Goal: Information Seeking & Learning: Learn about a topic

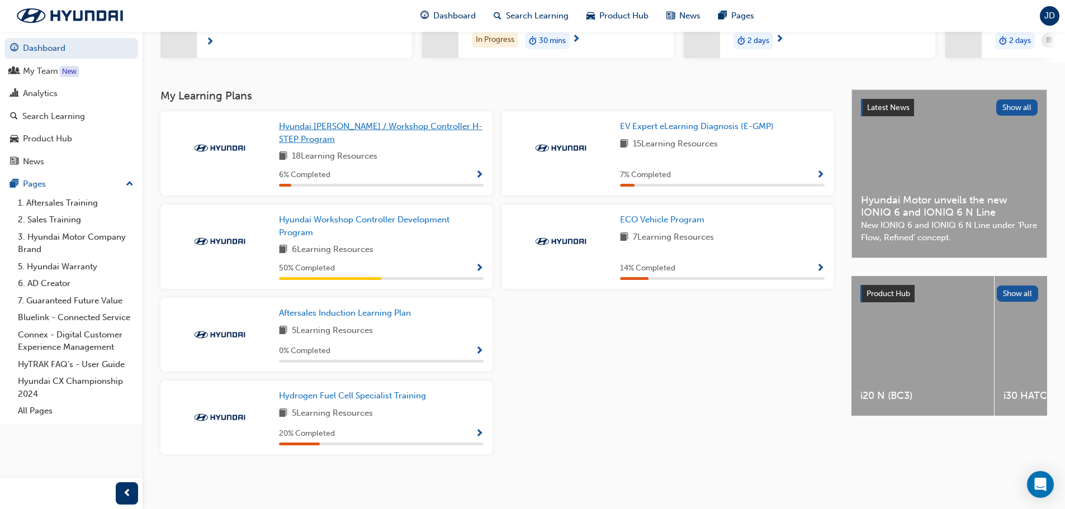
scroll to position [187, 0]
click at [341, 221] on span "Hyundai Workshop Controller Development Program" at bounding box center [364, 226] width 171 height 23
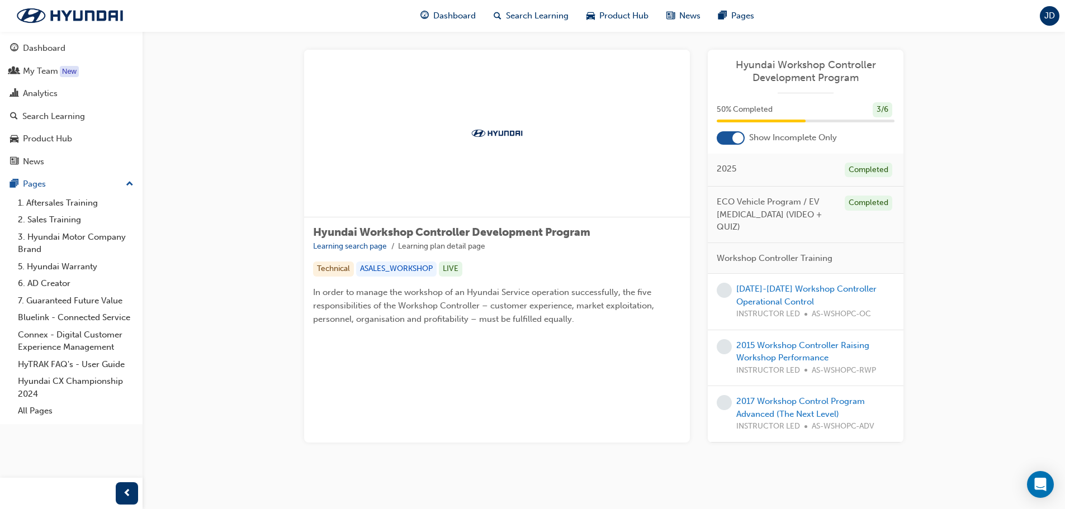
scroll to position [11, 0]
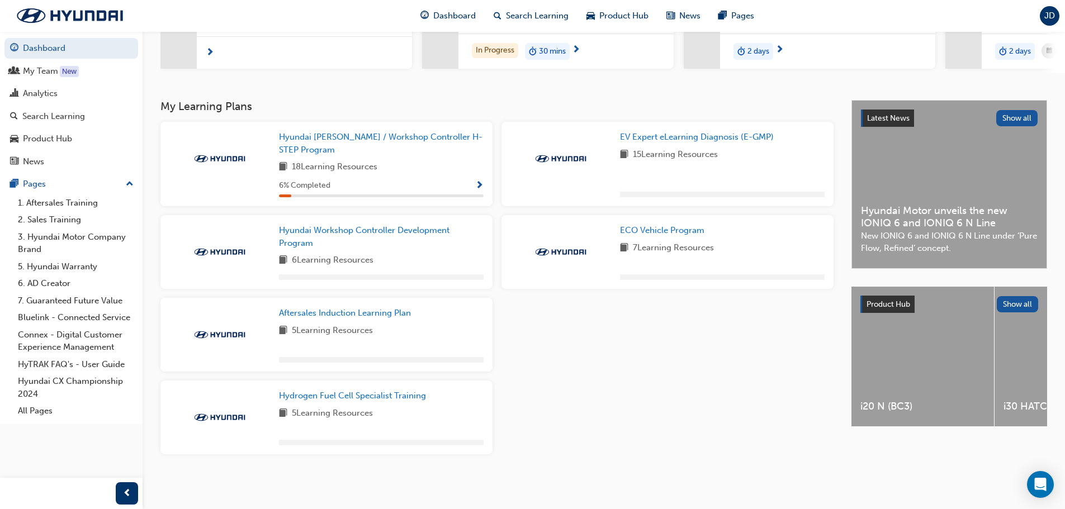
scroll to position [177, 0]
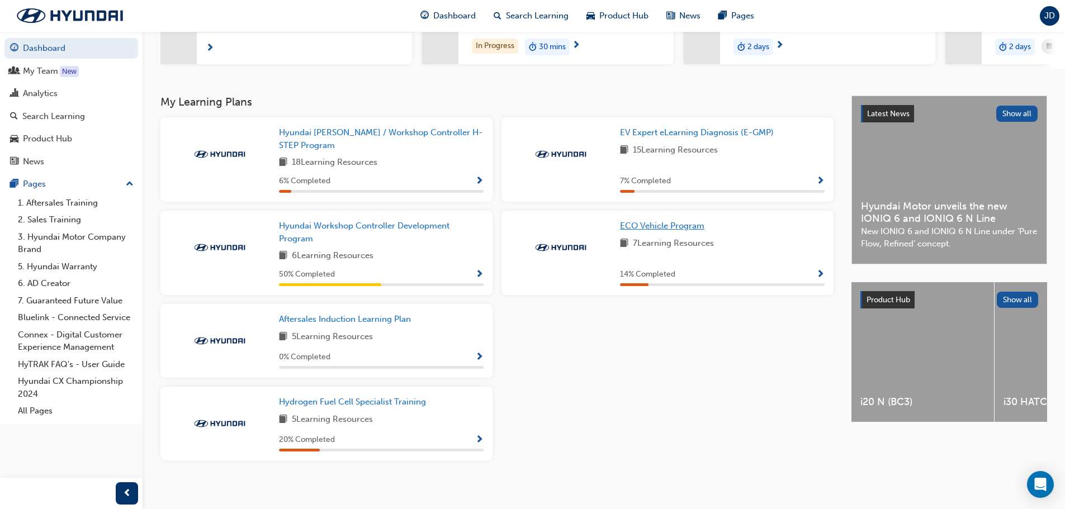
click at [630, 229] on span "ECO Vehicle Program" at bounding box center [662, 226] width 84 height 10
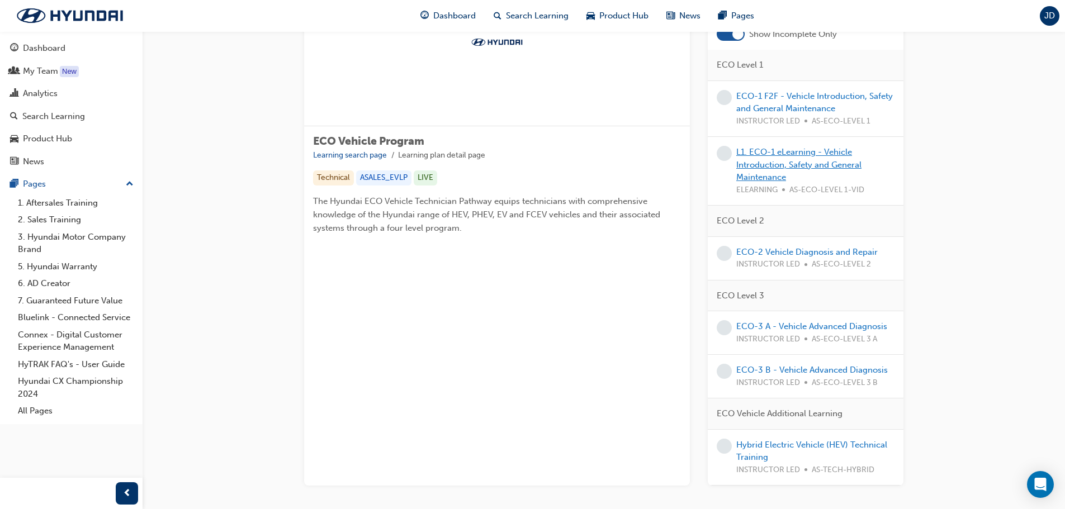
scroll to position [112, 0]
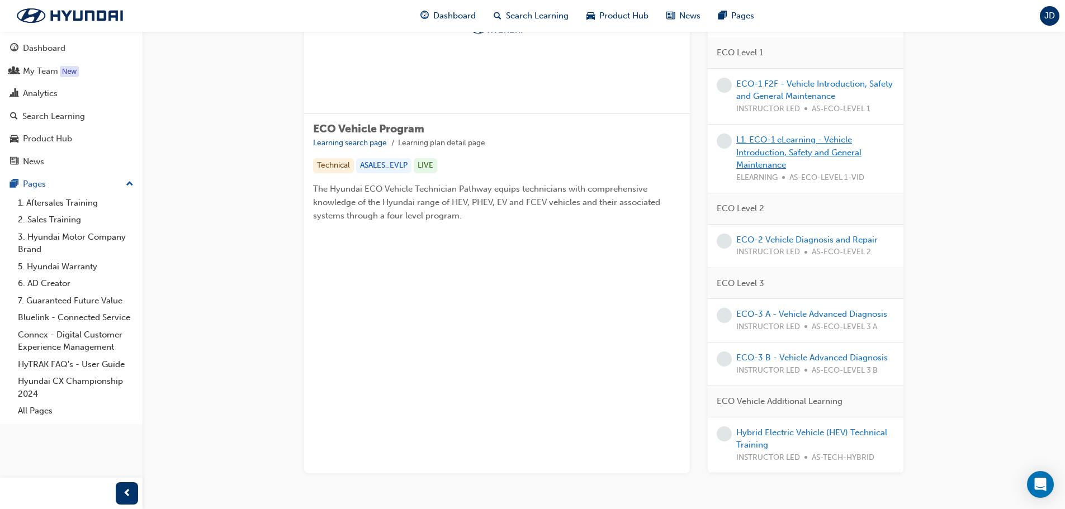
click at [786, 147] on link "L1. ECO-1 eLearning - Vehicle Introduction, Safety and General Maintenance" at bounding box center [799, 152] width 125 height 35
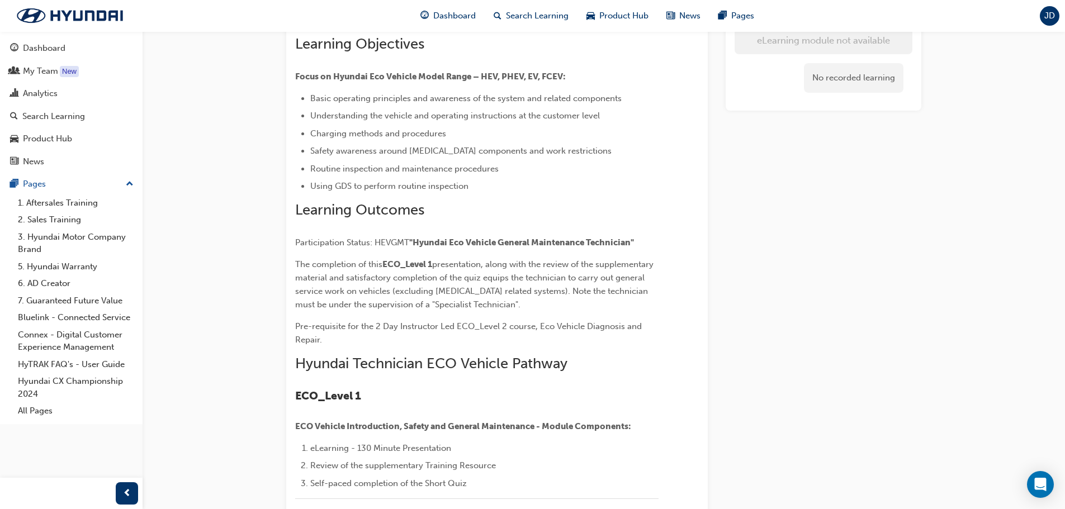
scroll to position [168, 0]
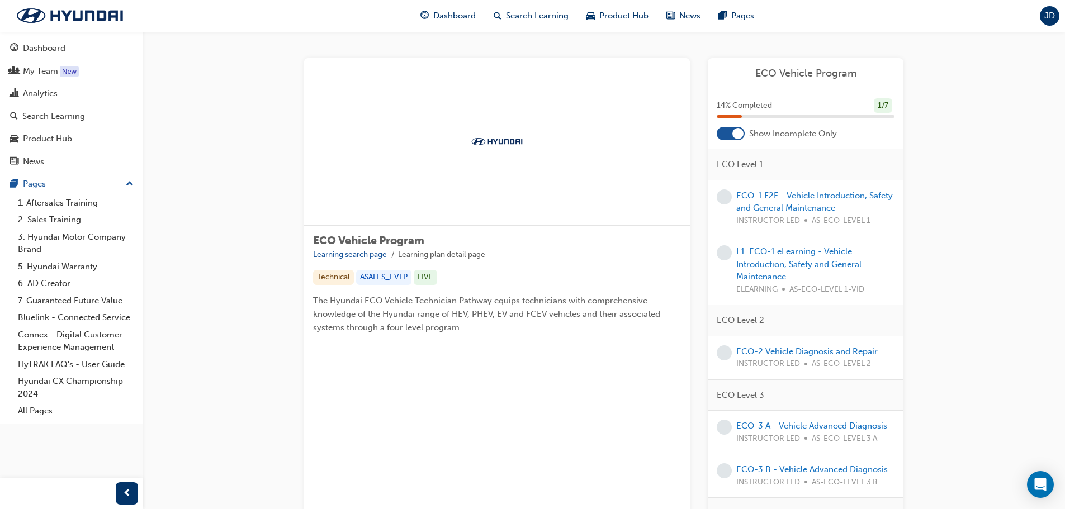
click at [820, 201] on div "ECO-1 F2F - Vehicle Introduction, Safety and General Maintenance INSTRUCTOR LED…" at bounding box center [816, 209] width 158 height 38
click at [789, 214] on div "ECO-1 F2F - Vehicle Introduction, Safety and General Maintenance INSTRUCTOR LED…" at bounding box center [816, 209] width 158 height 38
click at [796, 205] on link "ECO-1 F2F - Vehicle Introduction, Safety and General Maintenance" at bounding box center [815, 202] width 157 height 23
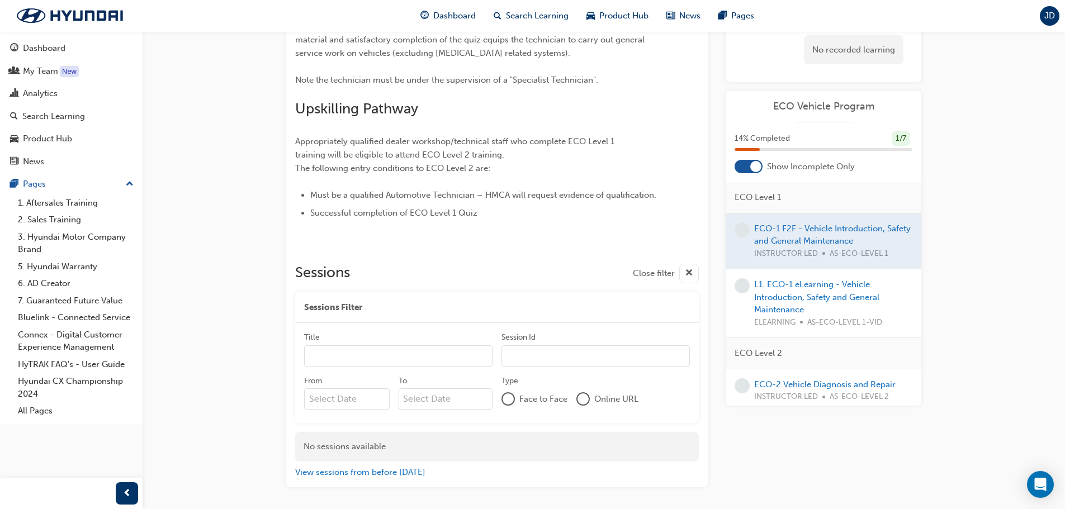
scroll to position [503, 0]
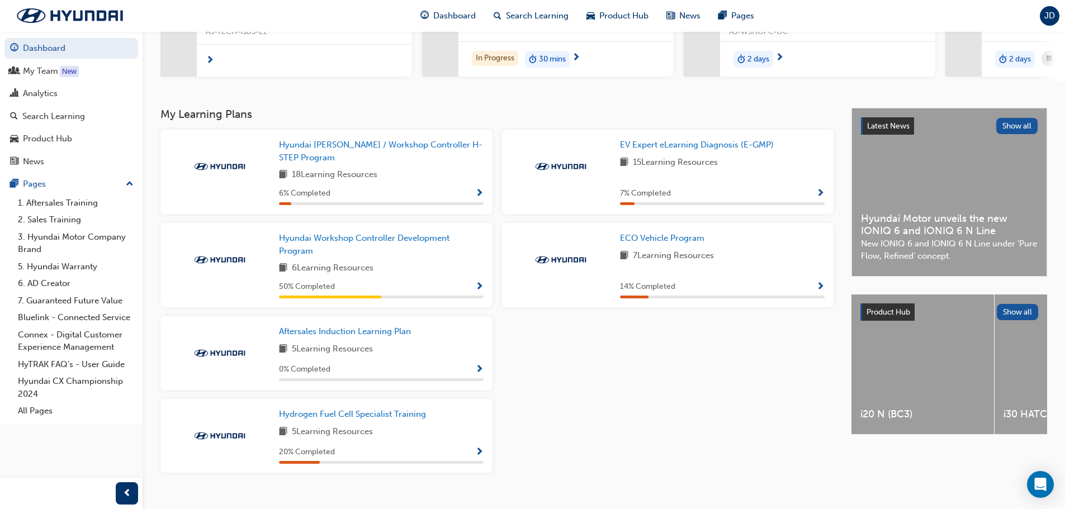
scroll to position [168, 0]
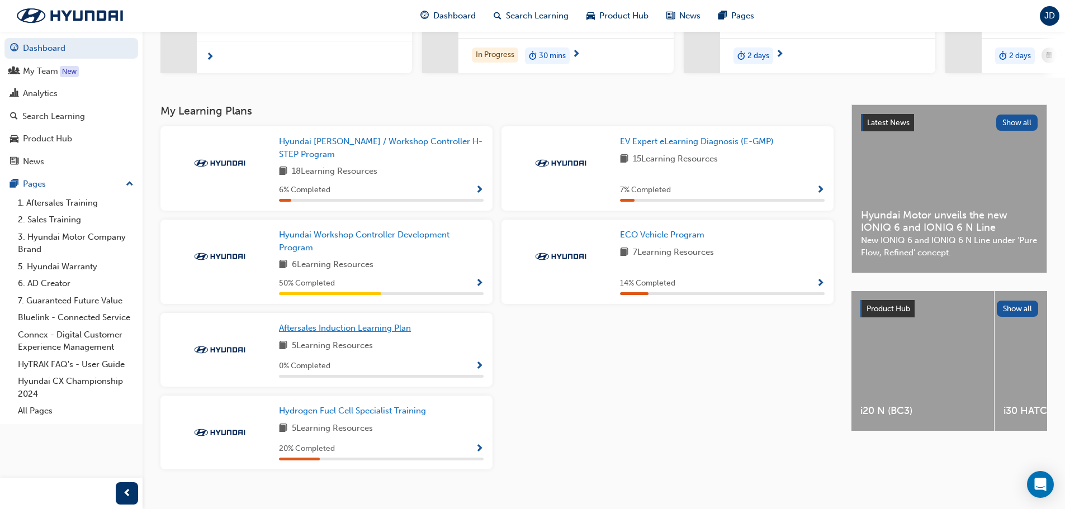
click at [344, 333] on span "Aftersales Induction Learning Plan" at bounding box center [345, 328] width 132 height 10
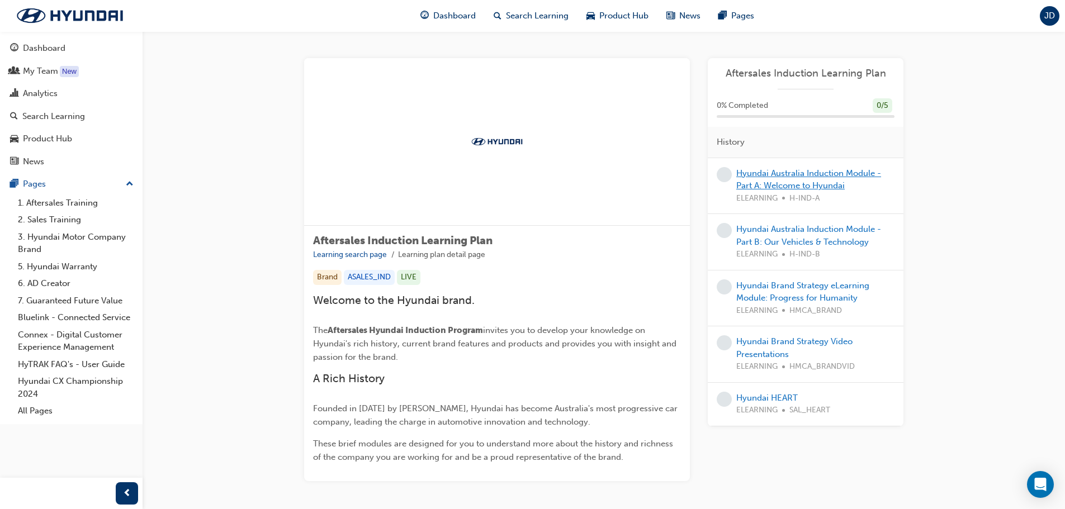
click at [781, 184] on link "Hyundai Australia Induction Module - Part A: Welcome to Hyundai" at bounding box center [809, 179] width 145 height 23
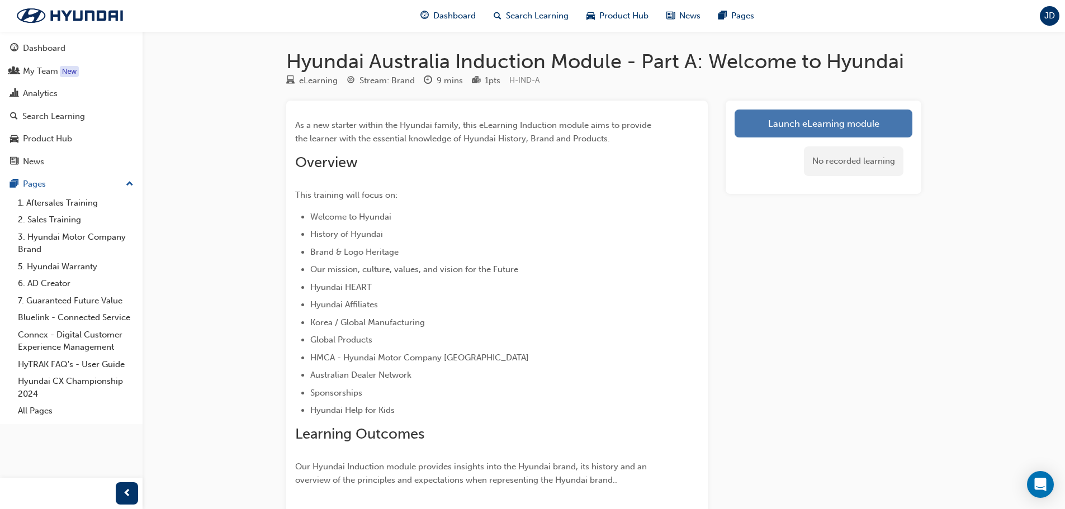
click at [806, 127] on link "Launch eLearning module" at bounding box center [824, 124] width 178 height 28
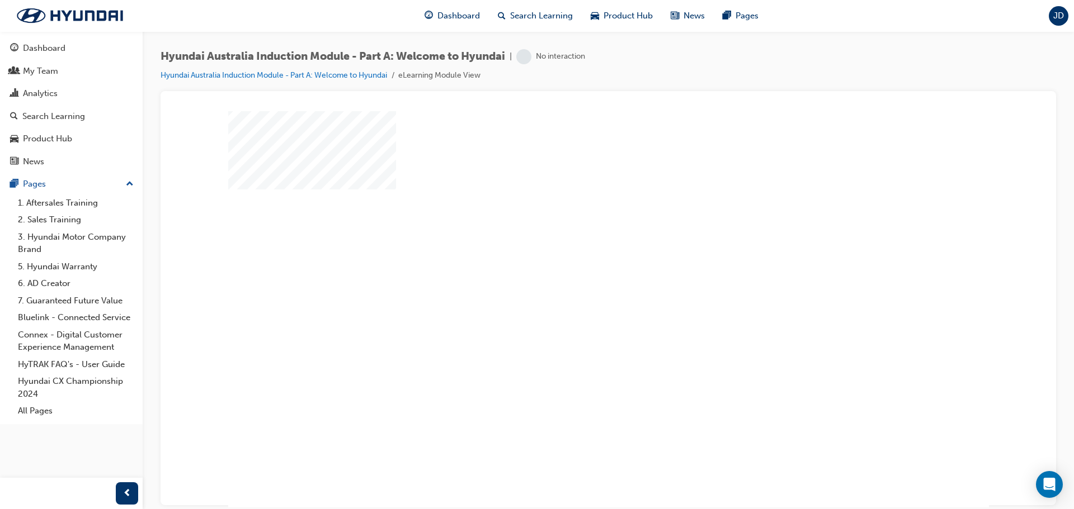
scroll to position [23, 0]
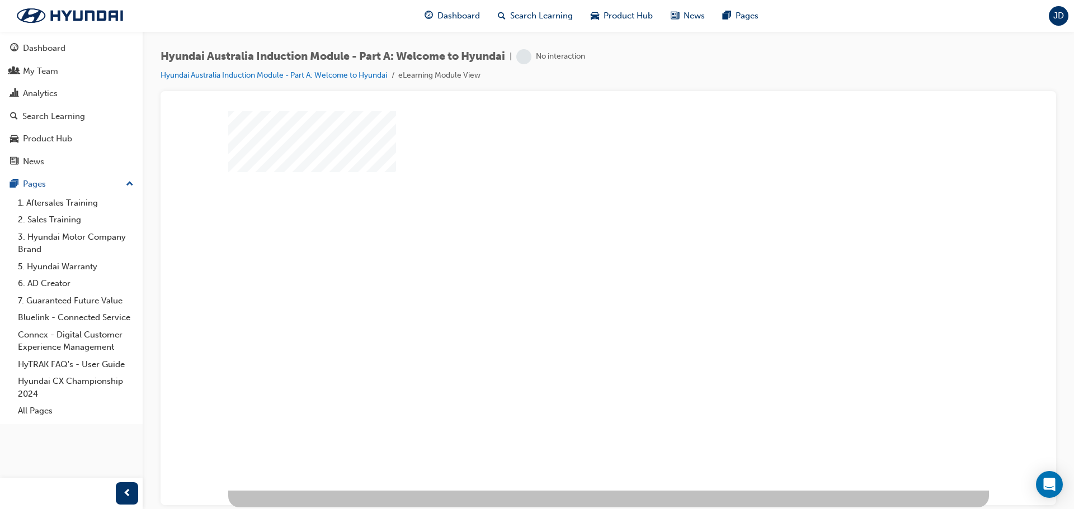
click at [576, 254] on div "play" at bounding box center [576, 254] width 0 height 0
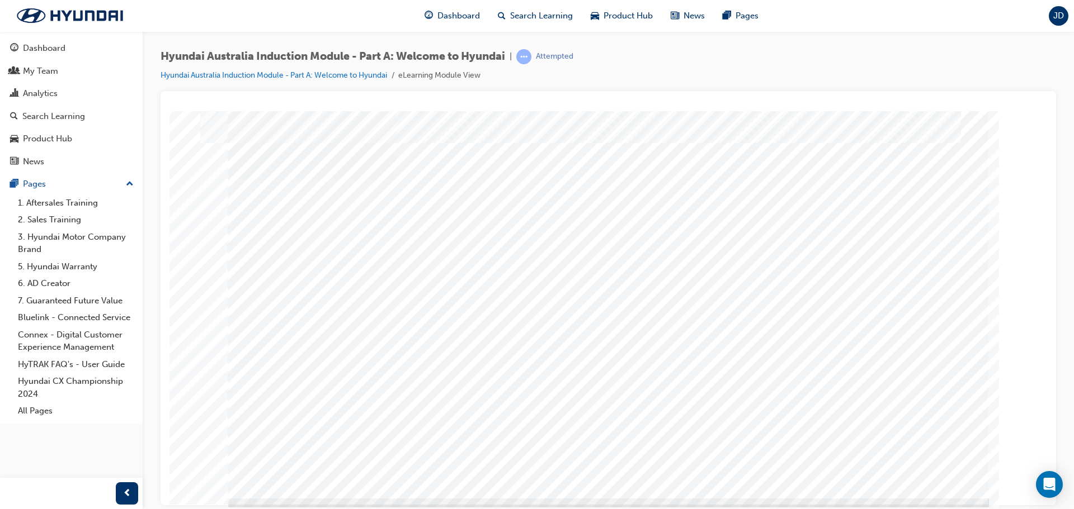
scroll to position [23, 0]
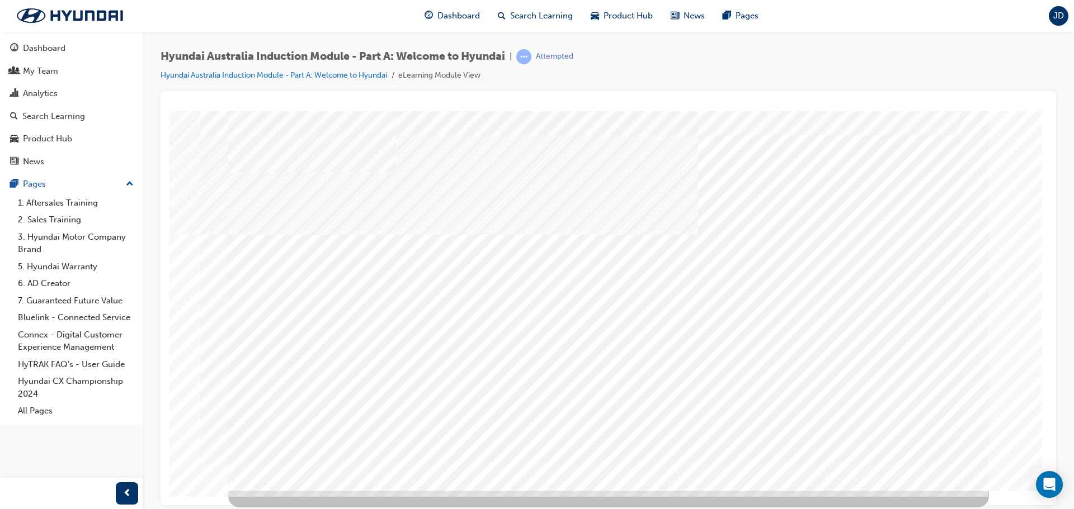
scroll to position [0, 0]
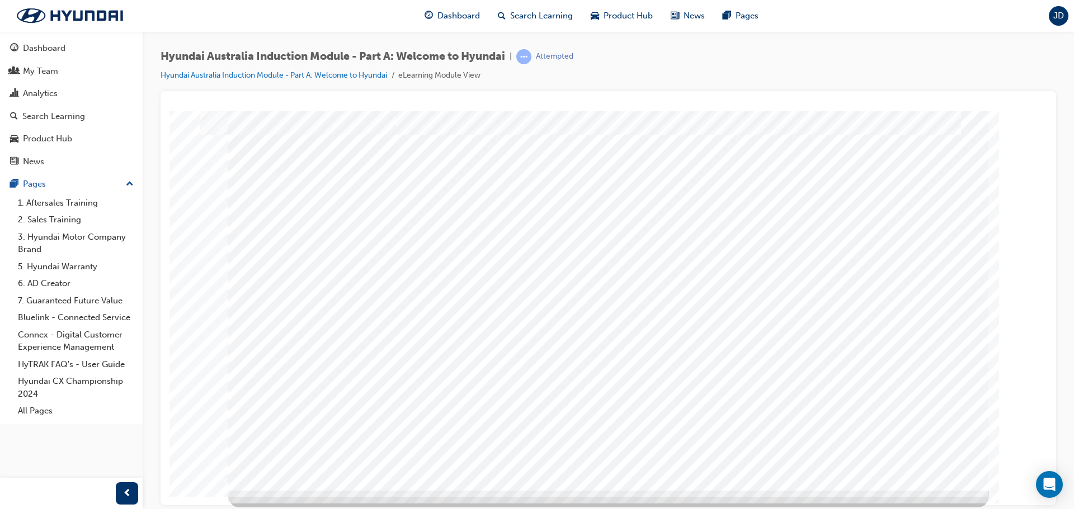
click at [964, 62] on div "Hyundai Australia Induction Module - Part A: Welcome to Hyundai | Attempted Hyu…" at bounding box center [607, 70] width 895 height 42
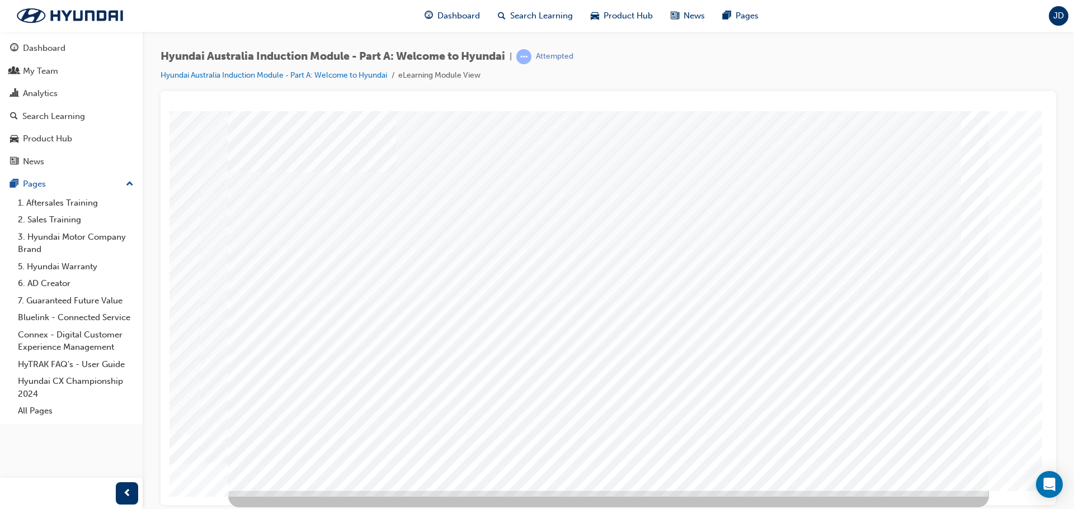
scroll to position [0, 0]
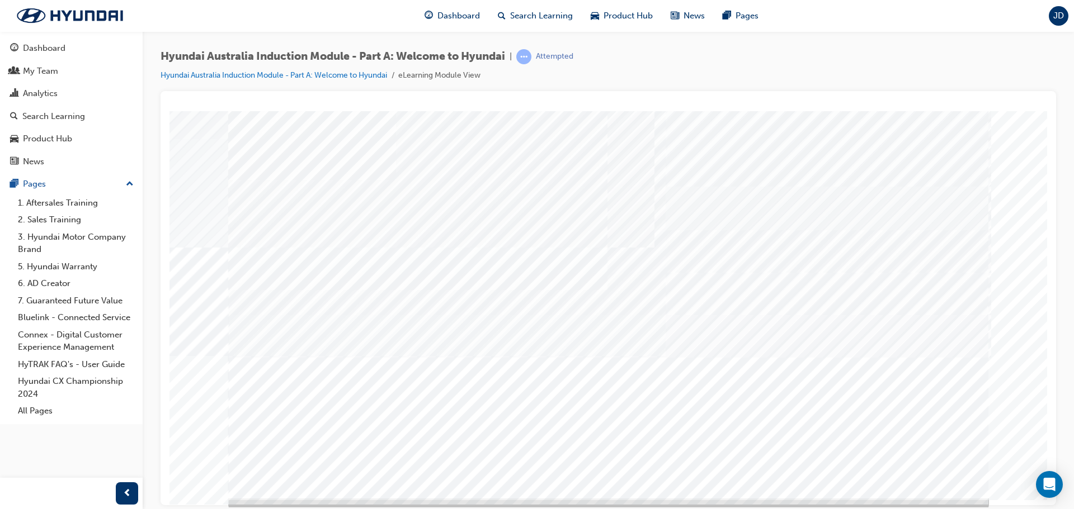
scroll to position [23, 0]
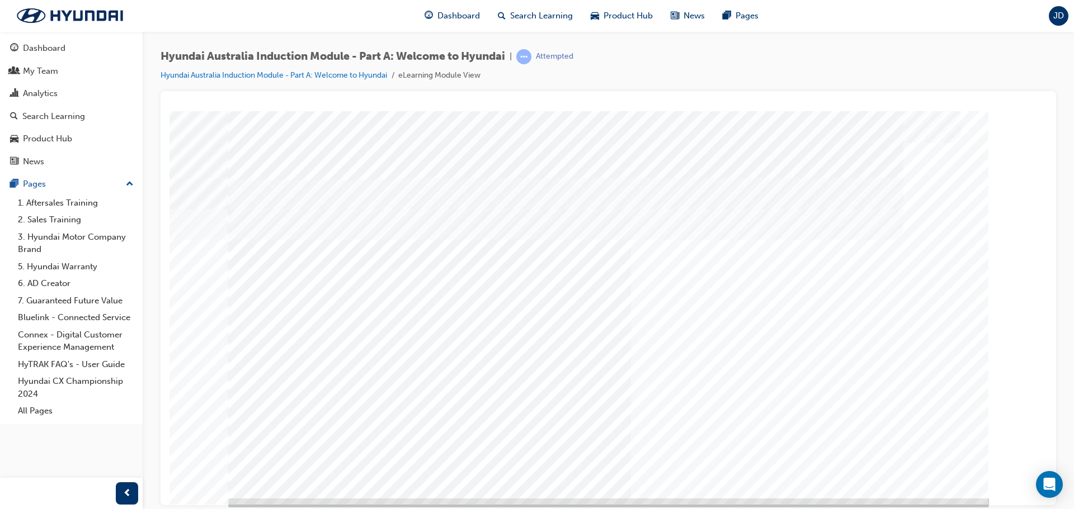
scroll to position [23, 0]
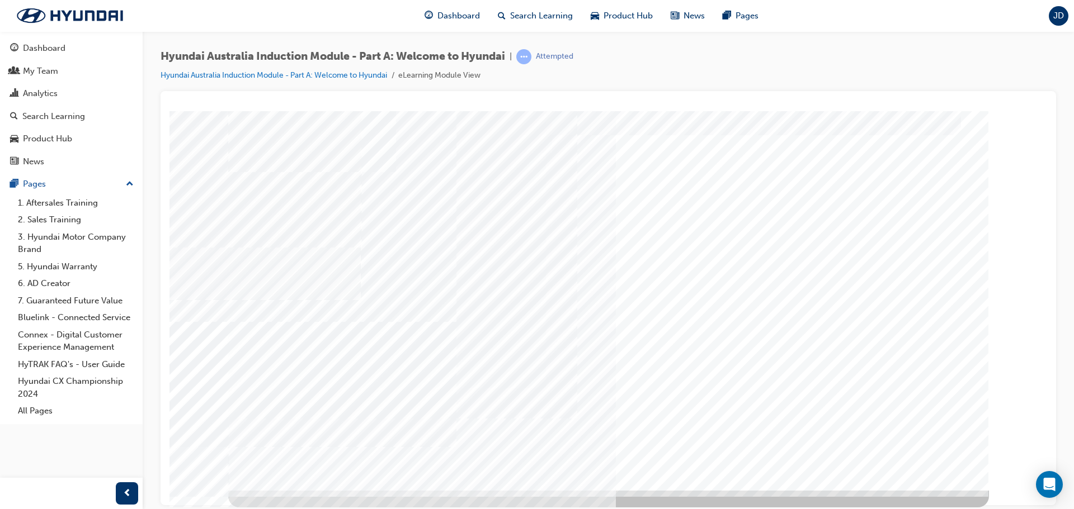
scroll to position [0, 0]
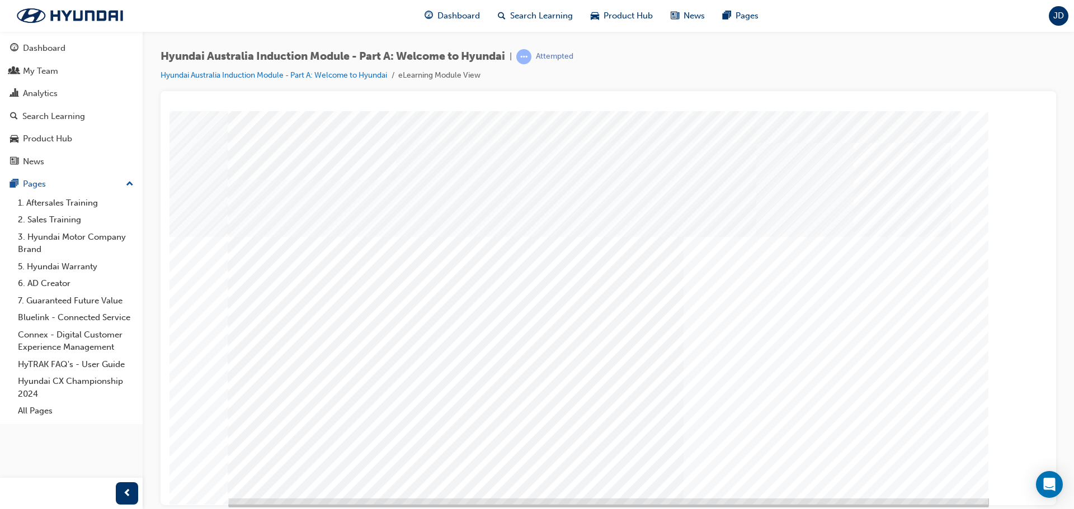
scroll to position [23, 0]
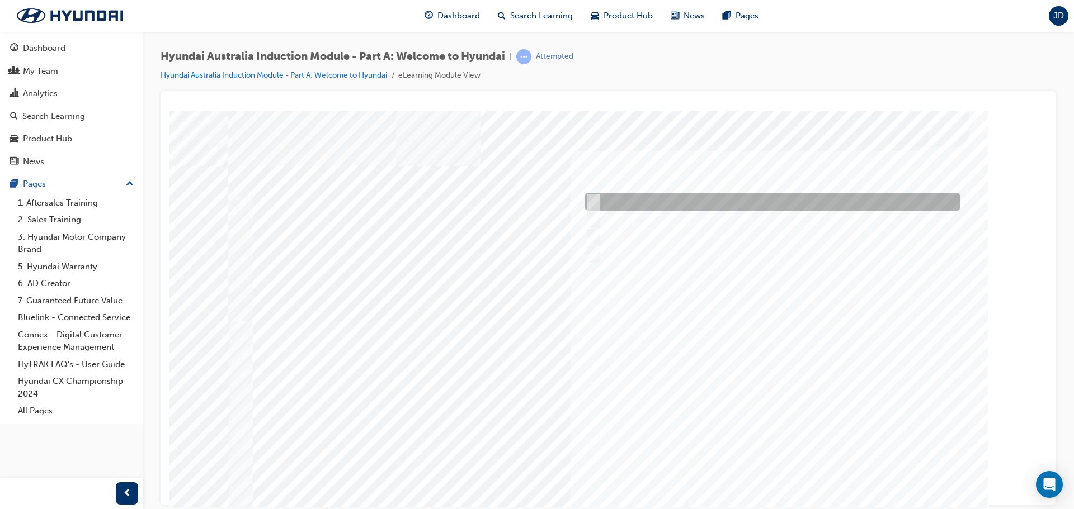
click at [601, 201] on div at bounding box center [769, 202] width 375 height 18
radio input "true"
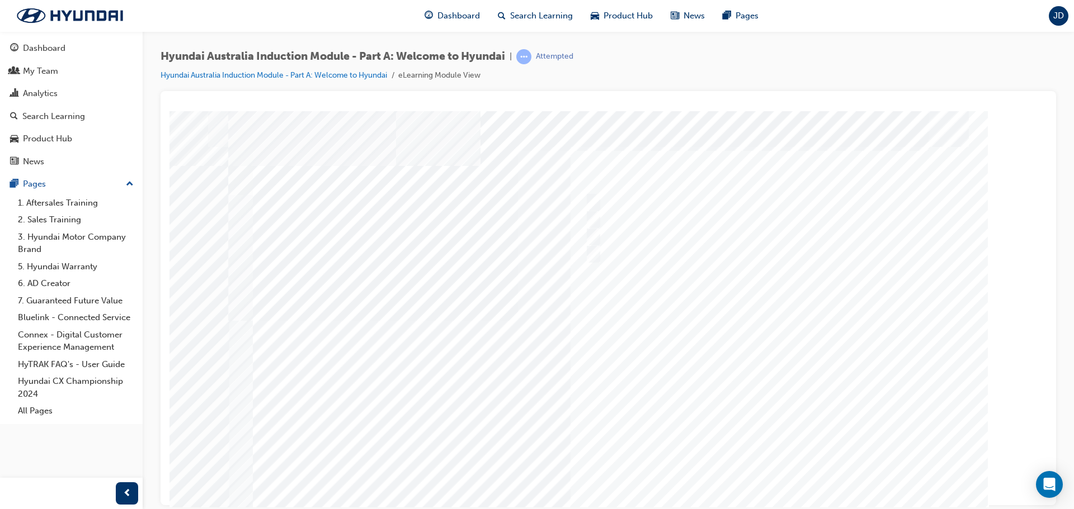
click at [597, 220] on div at bounding box center [608, 312] width 761 height 403
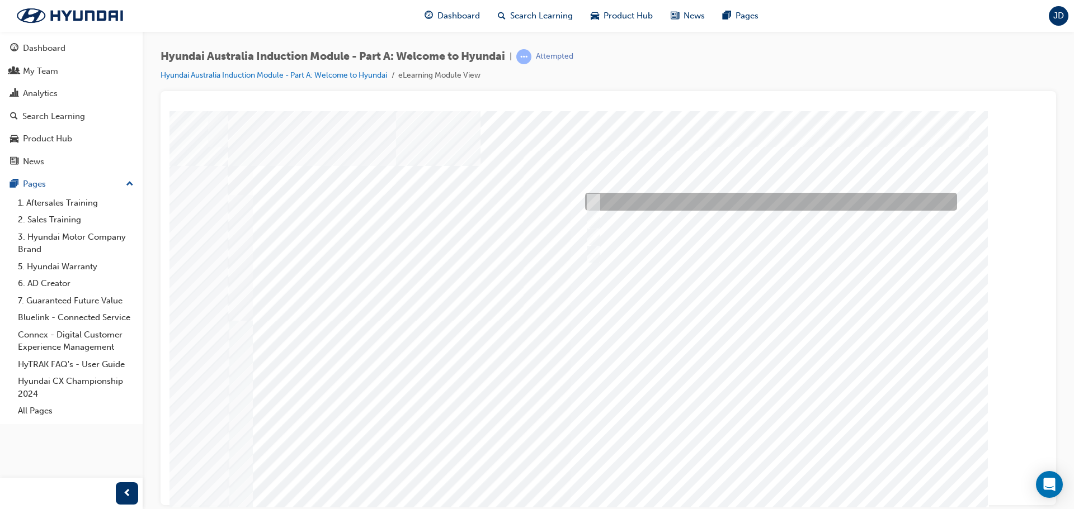
click at [647, 205] on div at bounding box center [768, 202] width 372 height 18
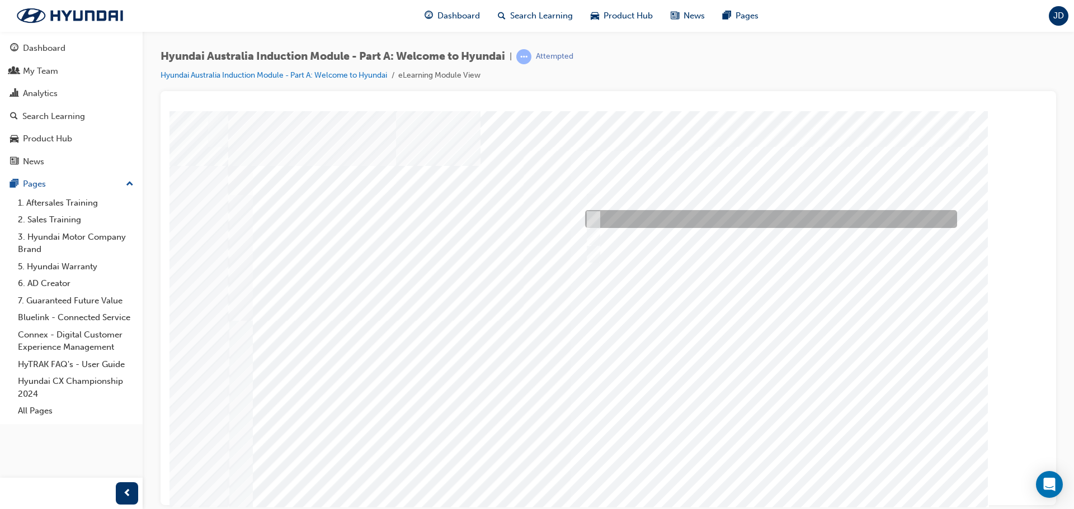
click at [627, 217] on div at bounding box center [768, 219] width 372 height 18
radio input "false"
radio input "true"
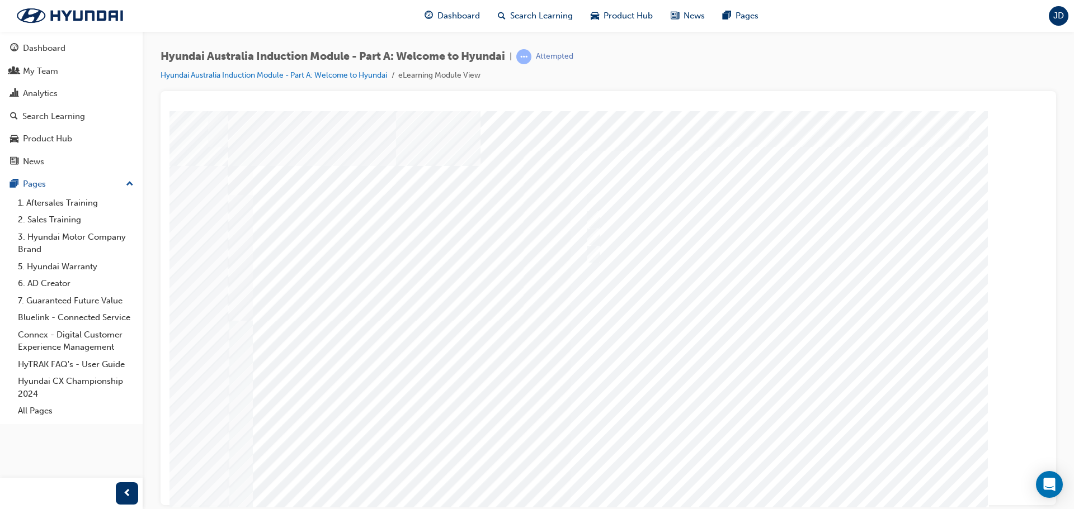
click at [785, 464] on div at bounding box center [608, 312] width 761 height 403
click at [674, 199] on div at bounding box center [608, 312] width 761 height 403
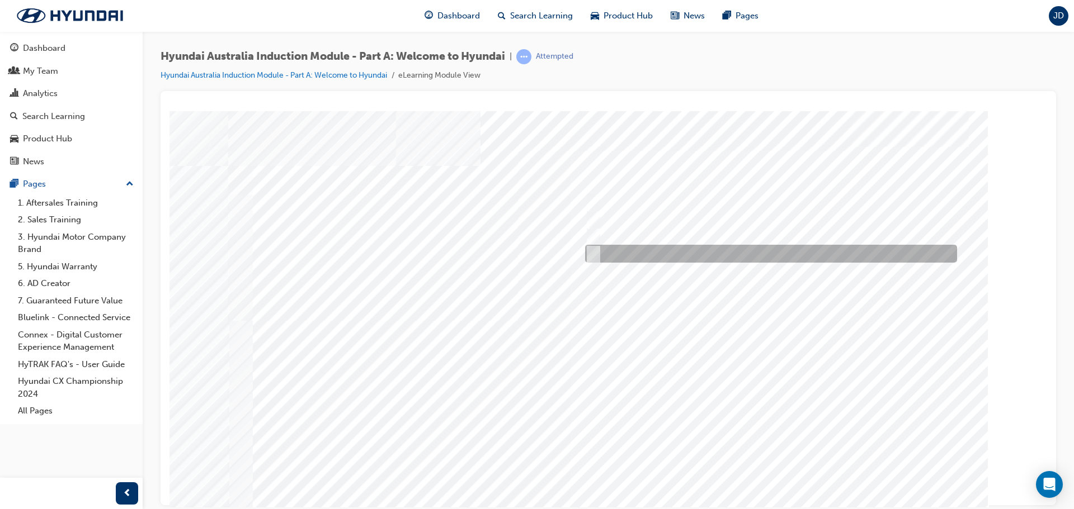
click at [659, 254] on div at bounding box center [768, 254] width 372 height 18
checkbox input "true"
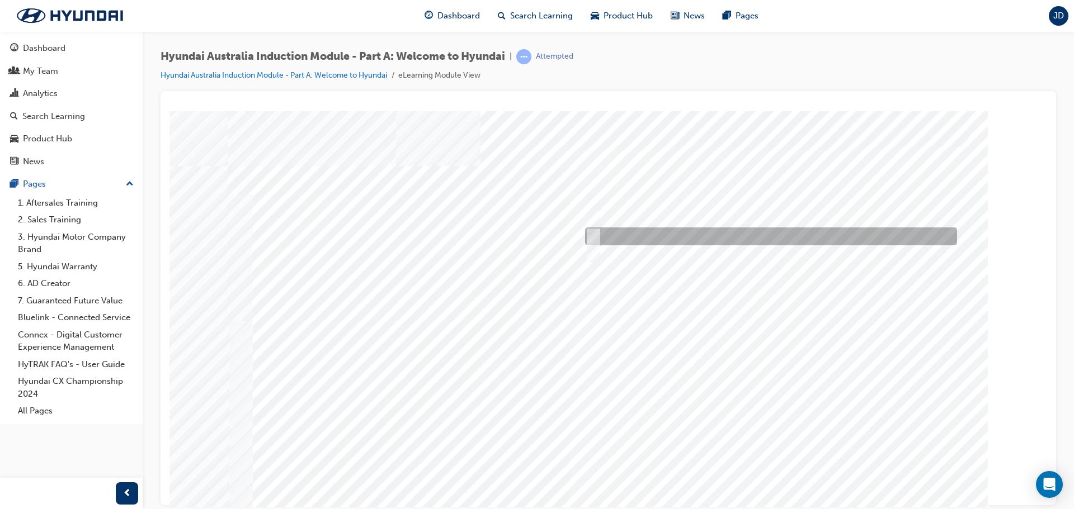
click at [626, 238] on div at bounding box center [768, 237] width 372 height 18
checkbox input "true"
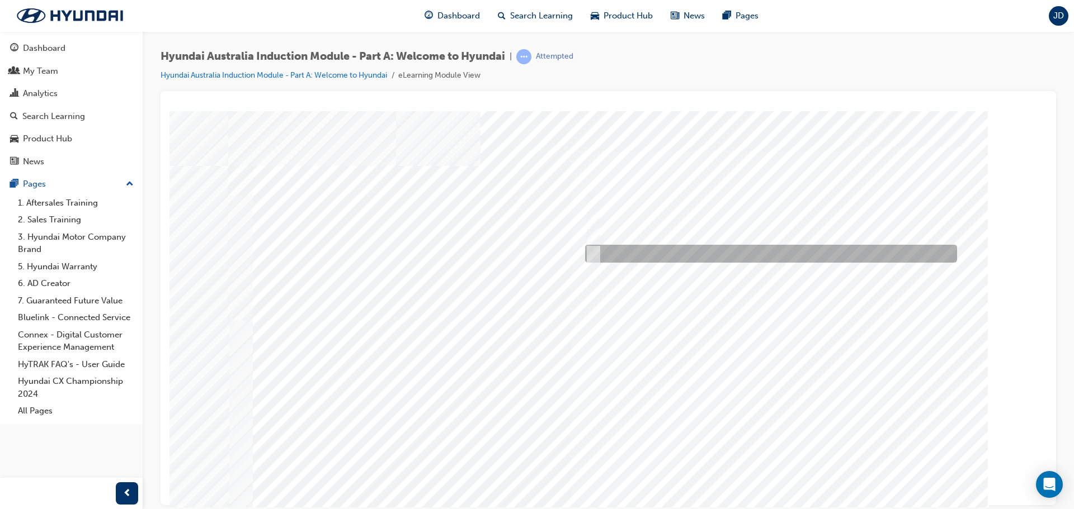
click at [597, 248] on div at bounding box center [768, 254] width 372 height 18
checkbox input "false"
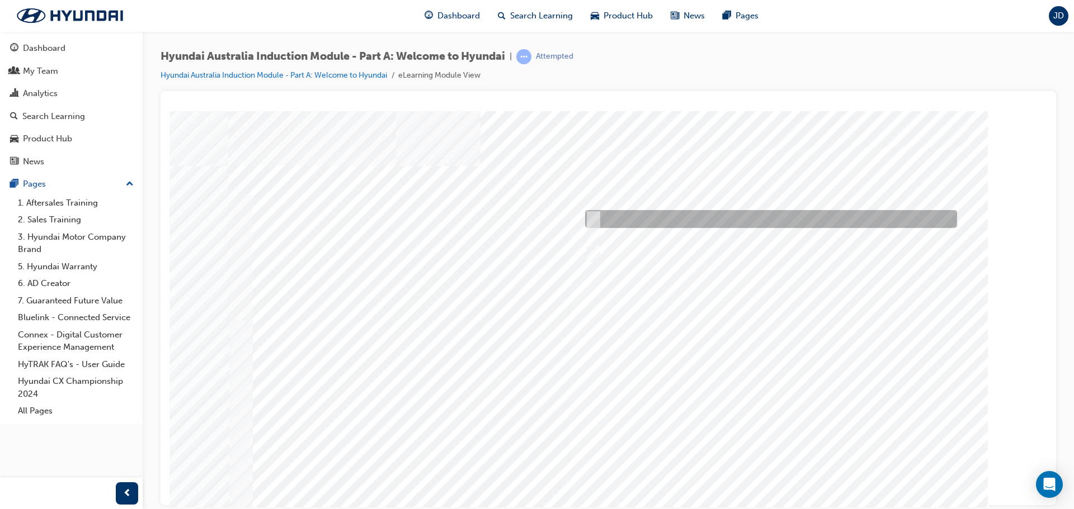
click at [594, 217] on input "A satisfied customer" at bounding box center [590, 219] width 12 height 12
checkbox input "true"
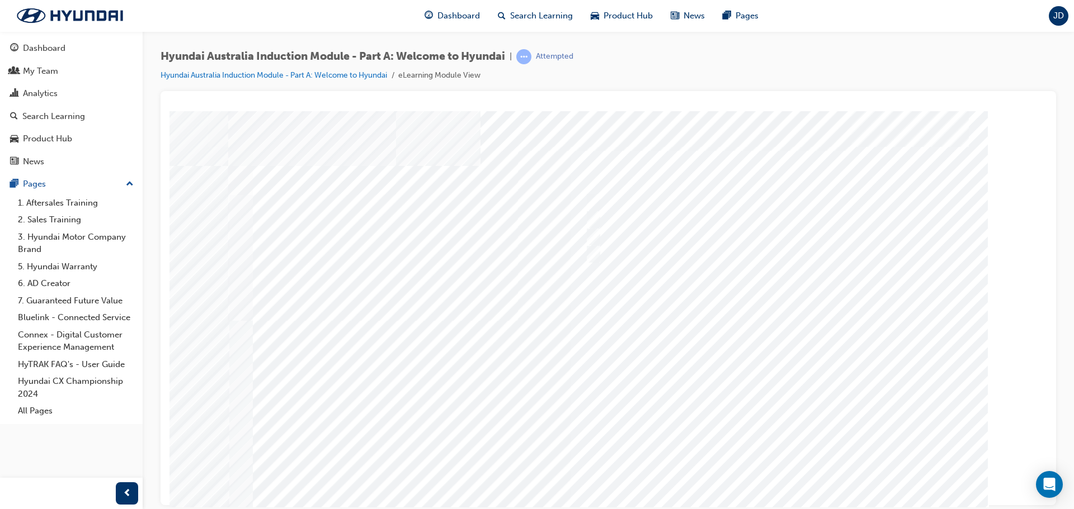
click at [764, 469] on div at bounding box center [608, 312] width 761 height 403
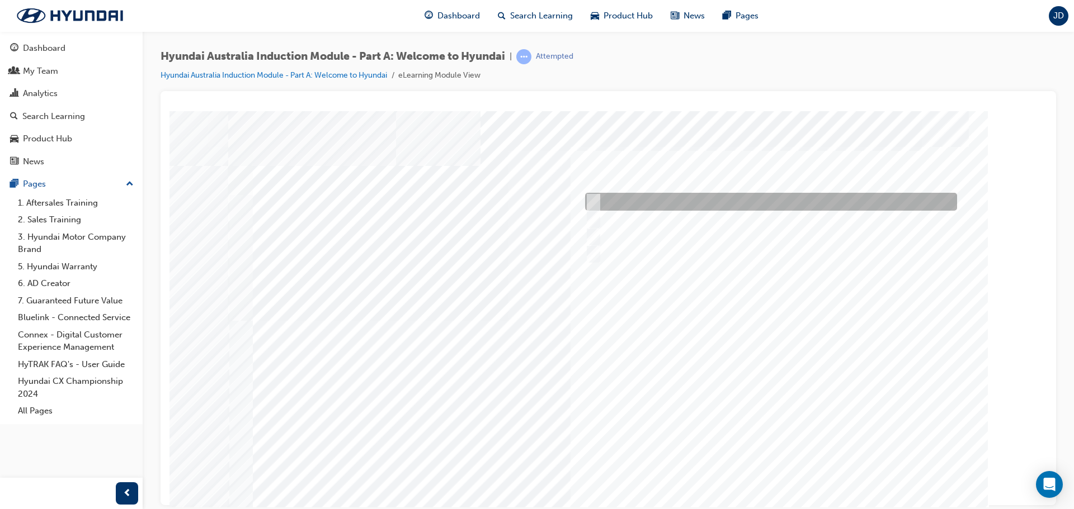
click at [638, 205] on div at bounding box center [768, 202] width 372 height 18
checkbox input "true"
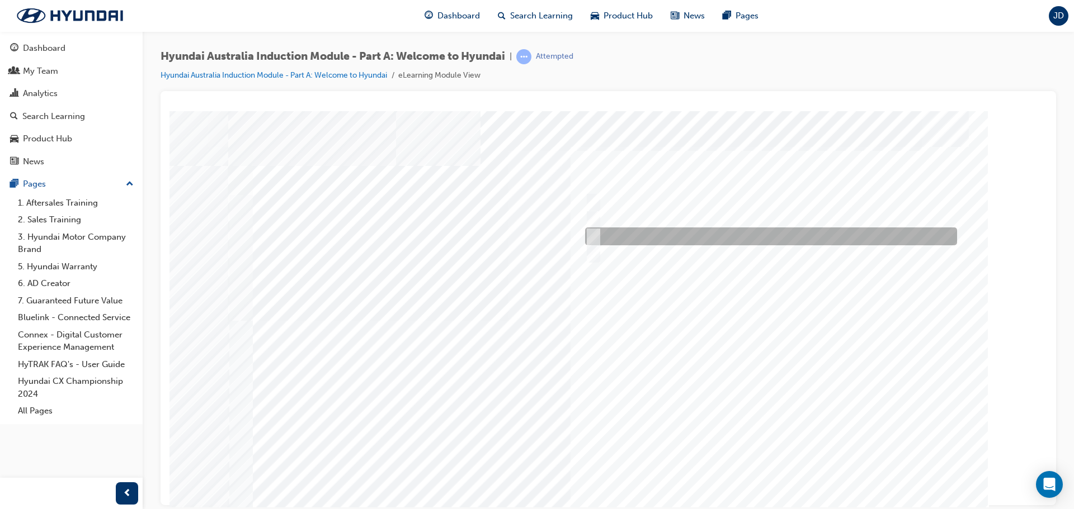
click at [620, 234] on div at bounding box center [768, 237] width 372 height 18
checkbox input "true"
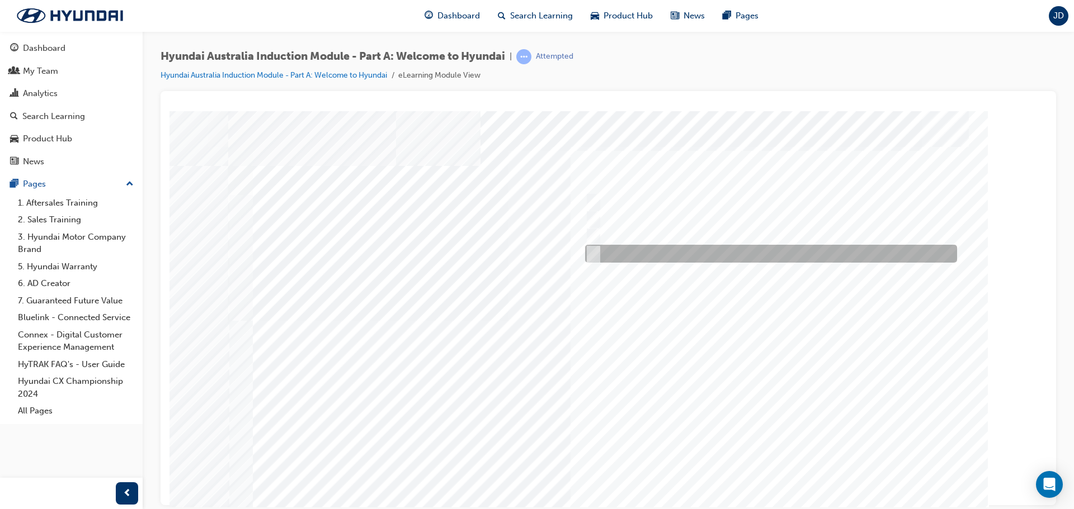
click at [617, 249] on div at bounding box center [768, 254] width 372 height 18
checkbox input "true"
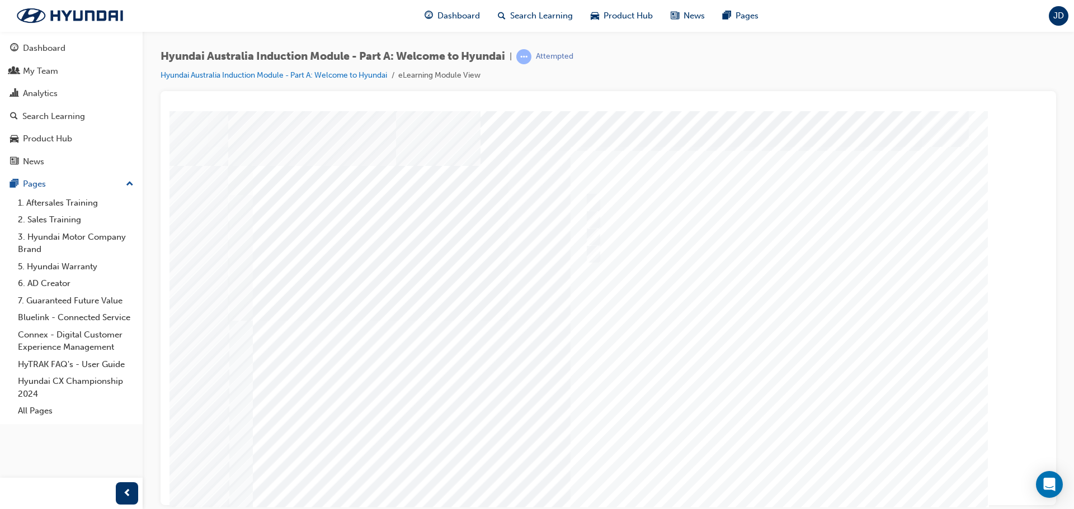
click at [781, 464] on div at bounding box center [608, 312] width 761 height 403
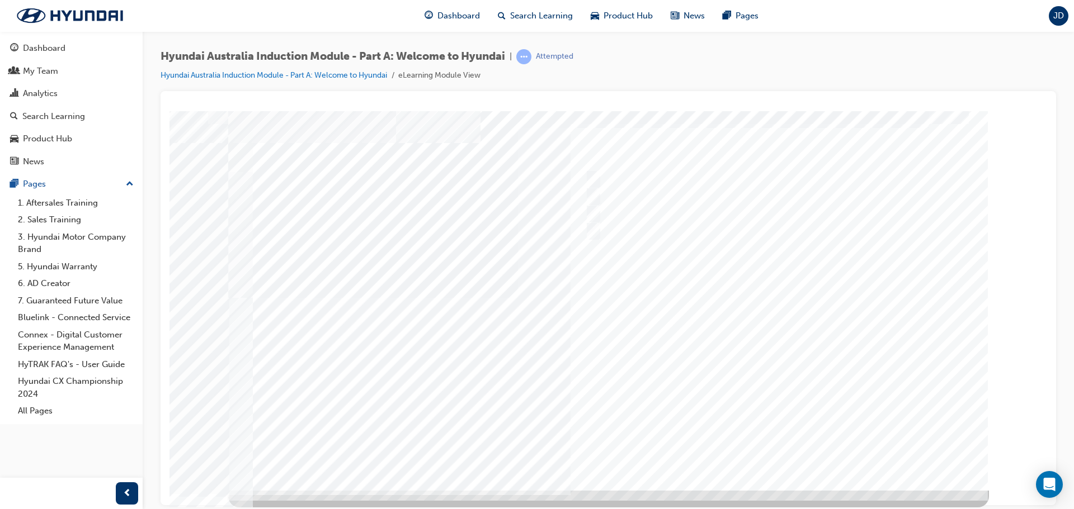
scroll to position [0, 0]
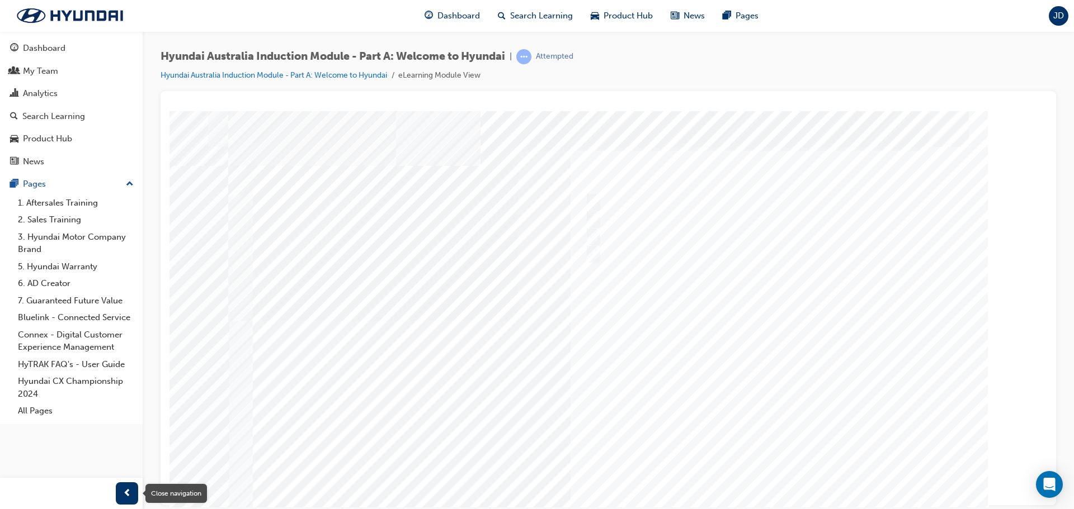
click at [125, 493] on span "prev-icon" at bounding box center [127, 494] width 8 height 14
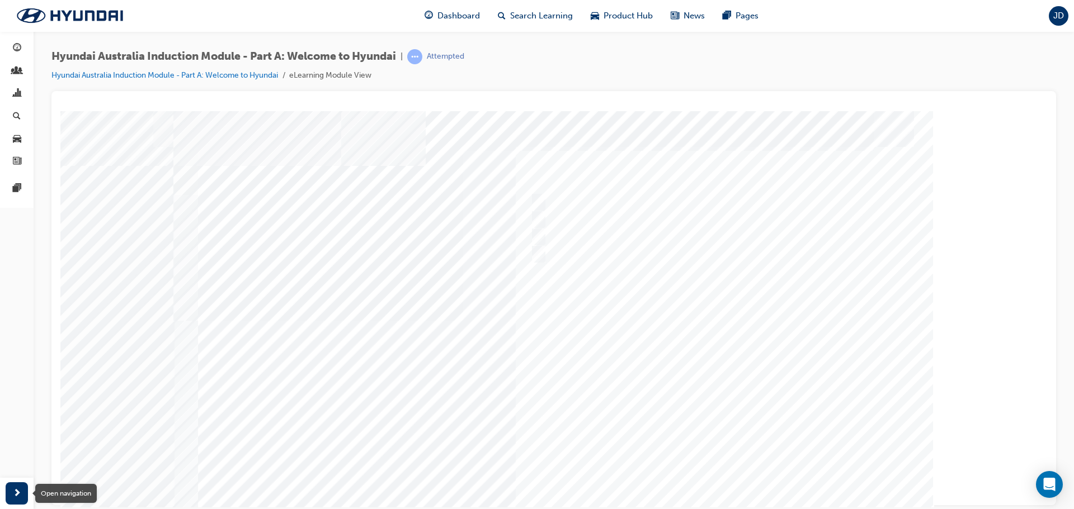
click at [23, 493] on div "button" at bounding box center [17, 494] width 22 height 22
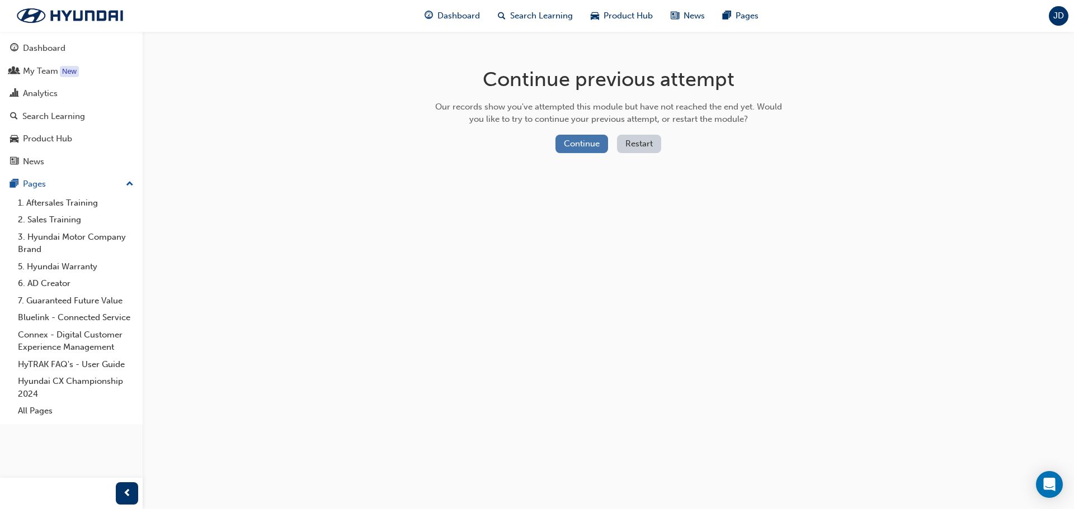
click at [574, 137] on button "Continue" at bounding box center [581, 144] width 53 height 18
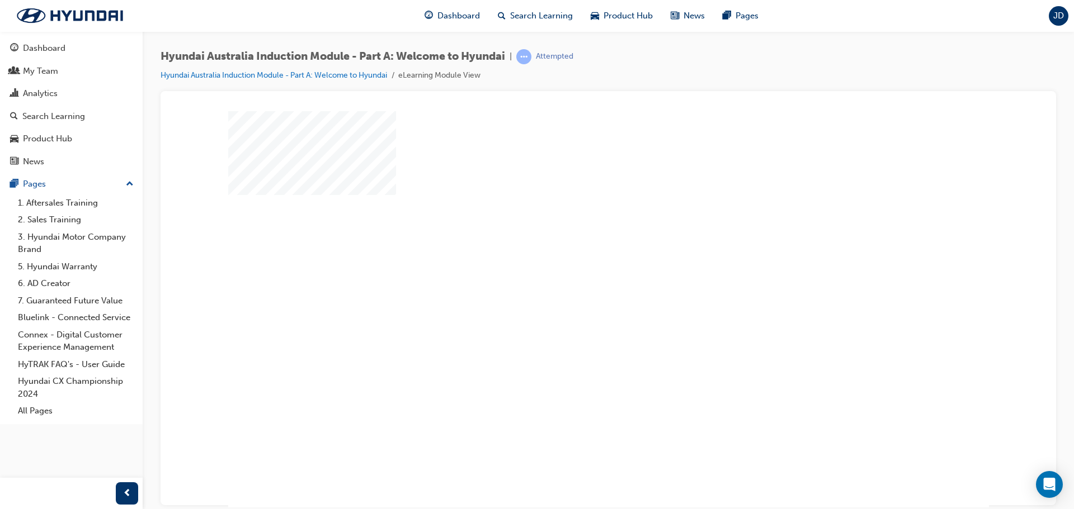
click at [576, 277] on div "play" at bounding box center [576, 277] width 0 height 0
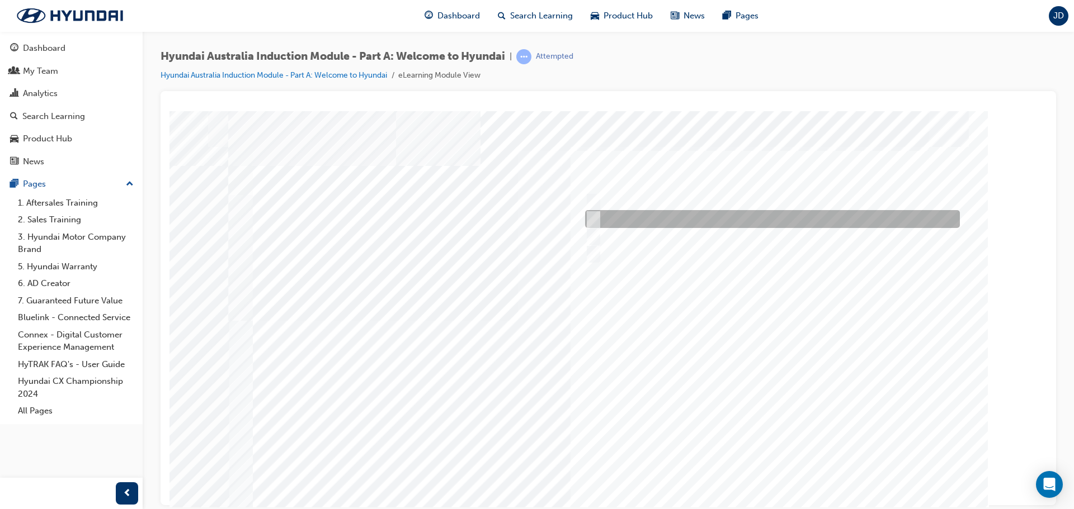
click at [634, 220] on div at bounding box center [769, 219] width 375 height 18
radio input "true"
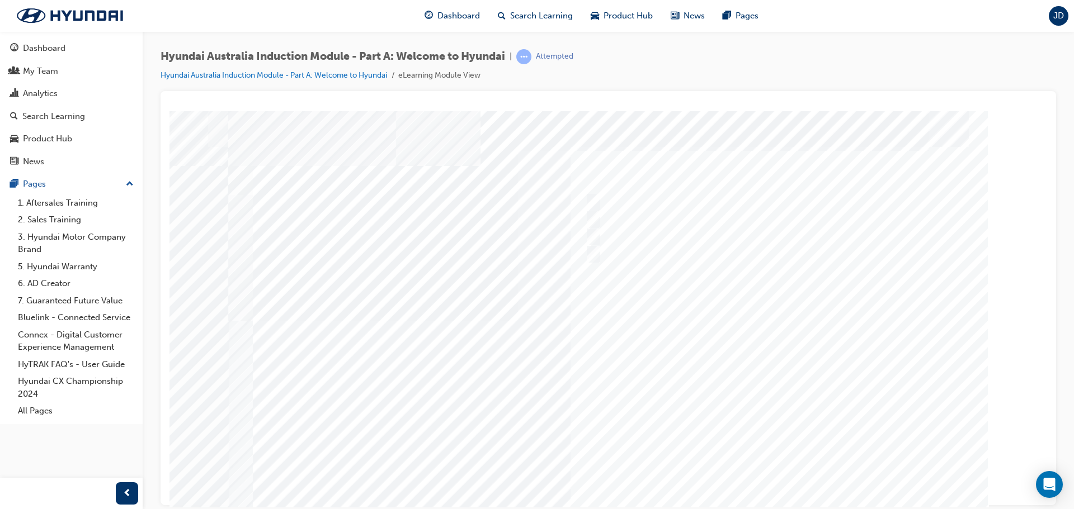
click at [597, 234] on div at bounding box center [608, 312] width 761 height 403
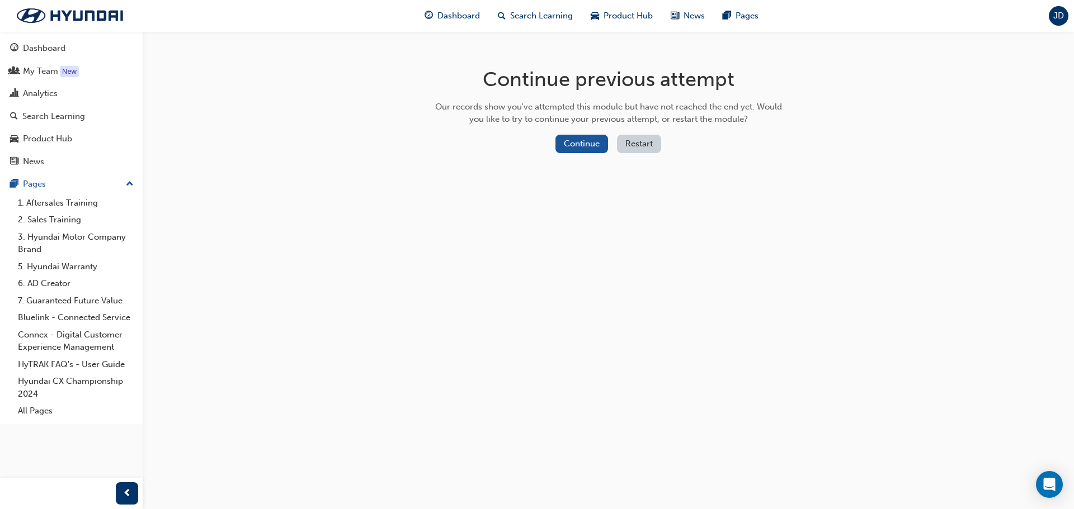
click at [641, 145] on button "Restart" at bounding box center [639, 144] width 44 height 18
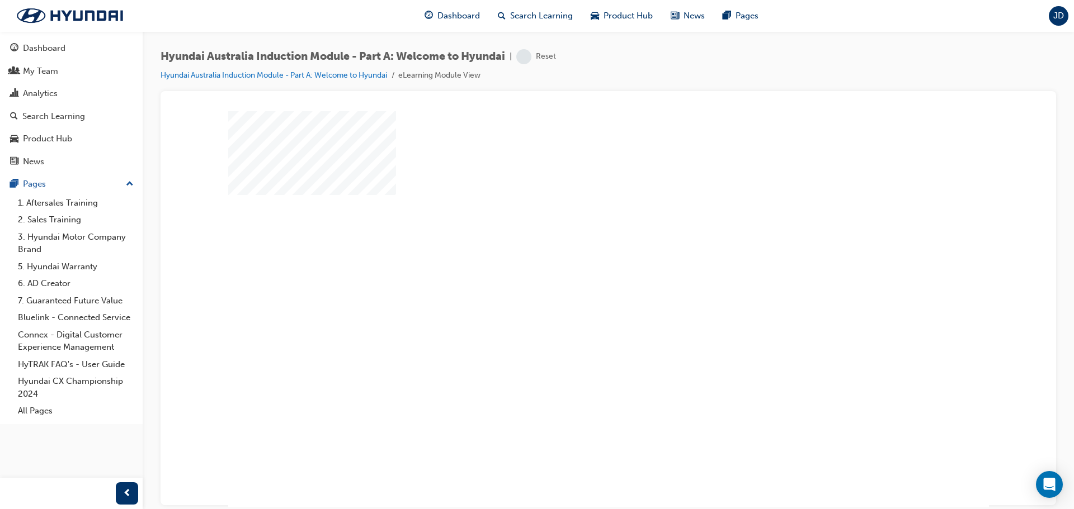
click at [576, 277] on div "play" at bounding box center [576, 277] width 0 height 0
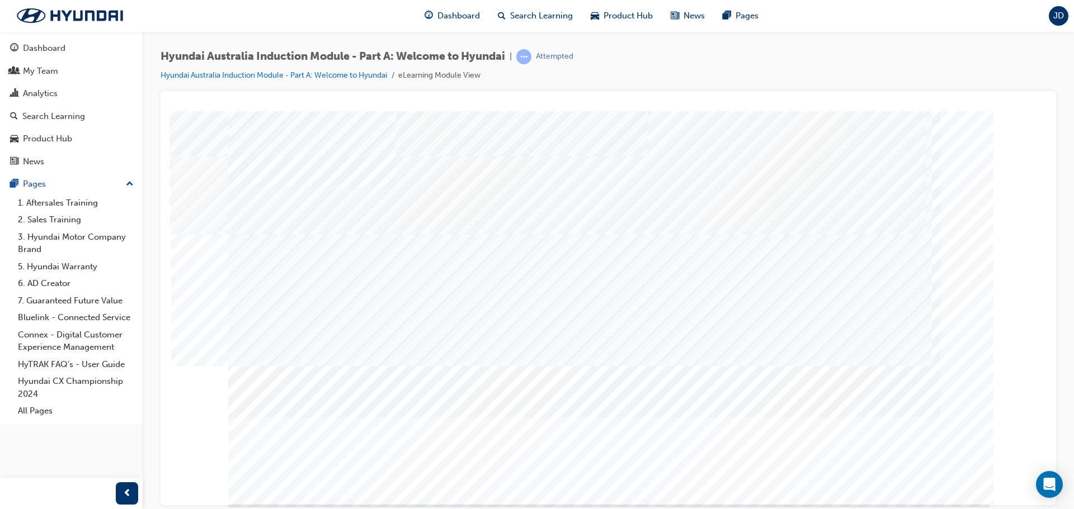
scroll to position [23, 0]
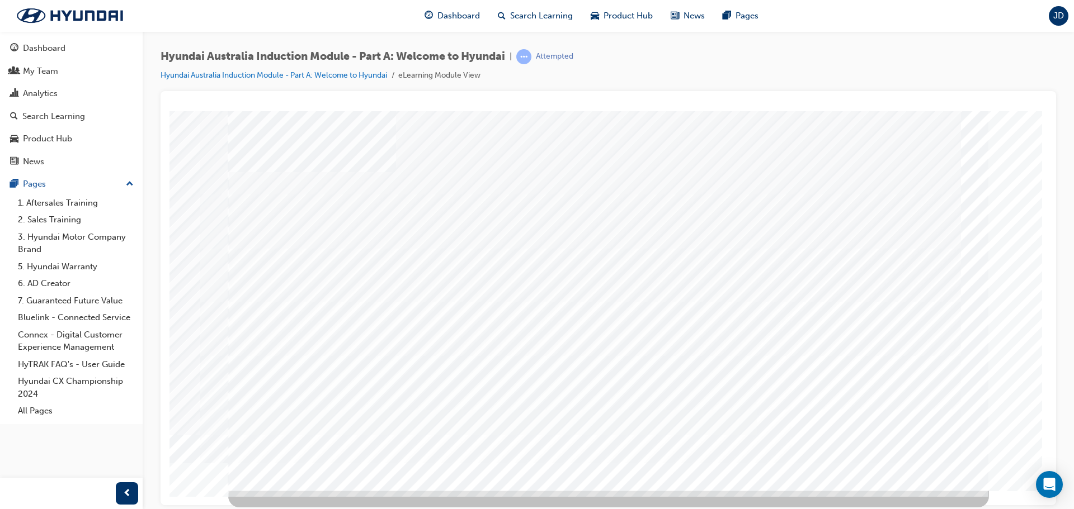
scroll to position [0, 0]
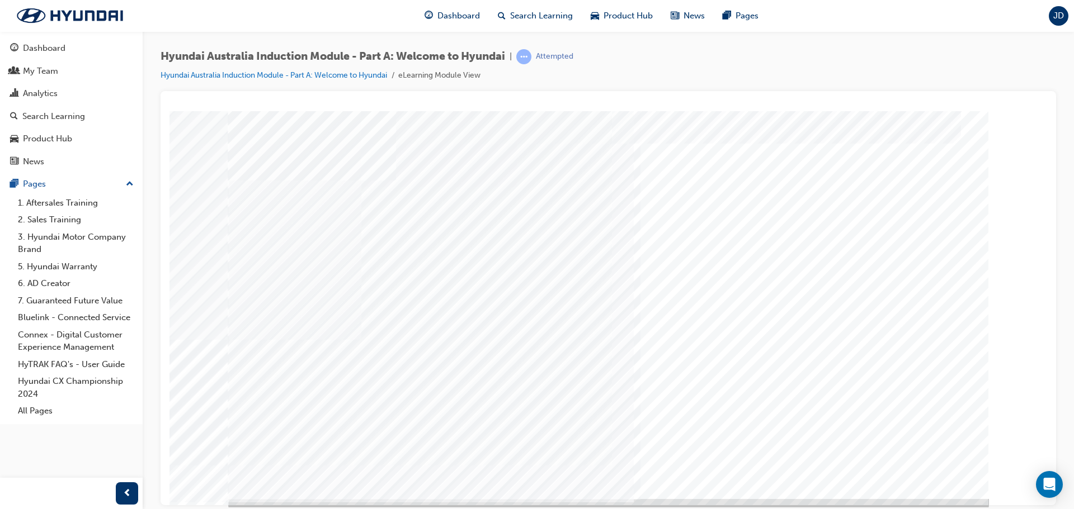
scroll to position [23, 0]
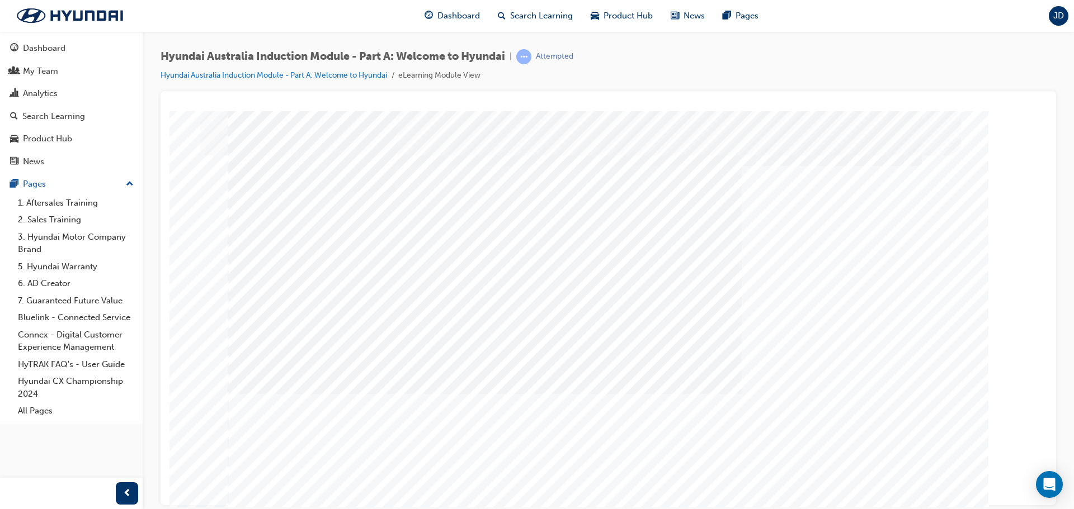
scroll to position [23, 0]
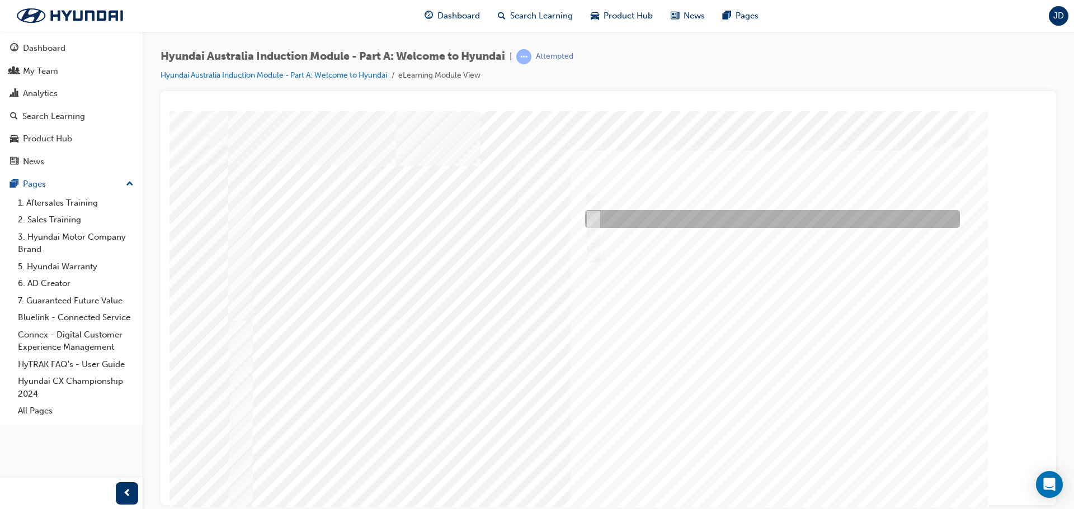
click at [645, 215] on div at bounding box center [769, 219] width 375 height 18
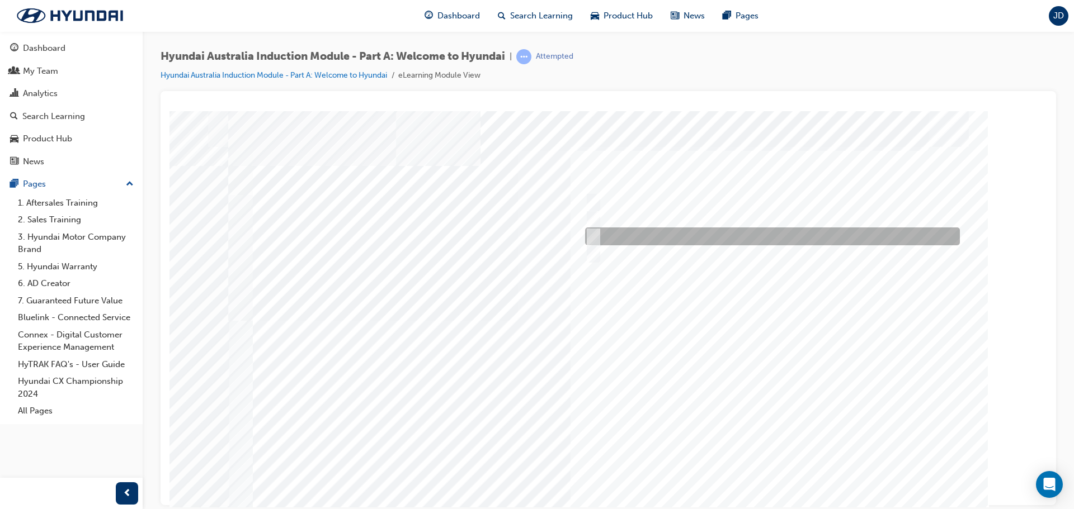
click at [635, 233] on div at bounding box center [769, 237] width 375 height 18
radio input "false"
radio input "true"
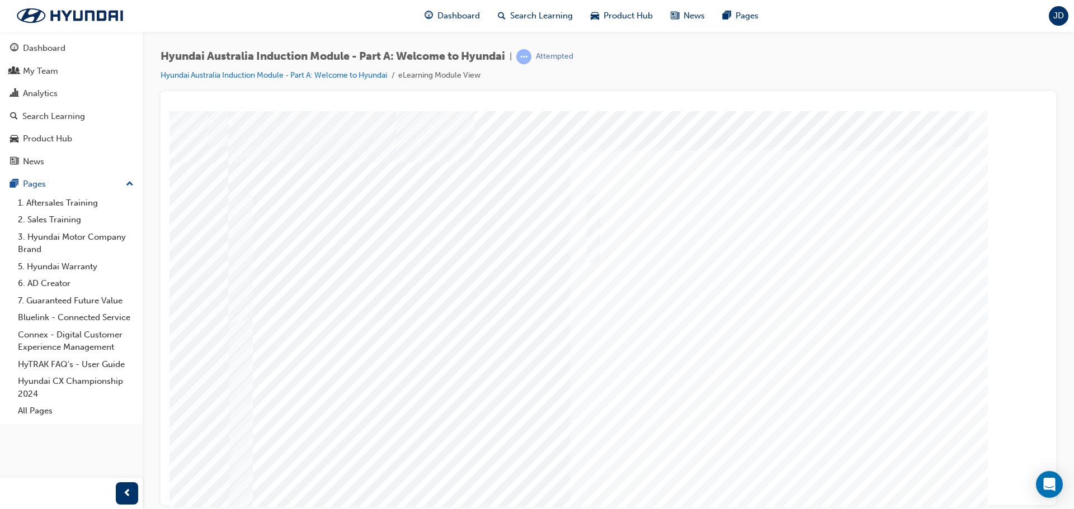
click at [765, 476] on div at bounding box center [608, 312] width 761 height 403
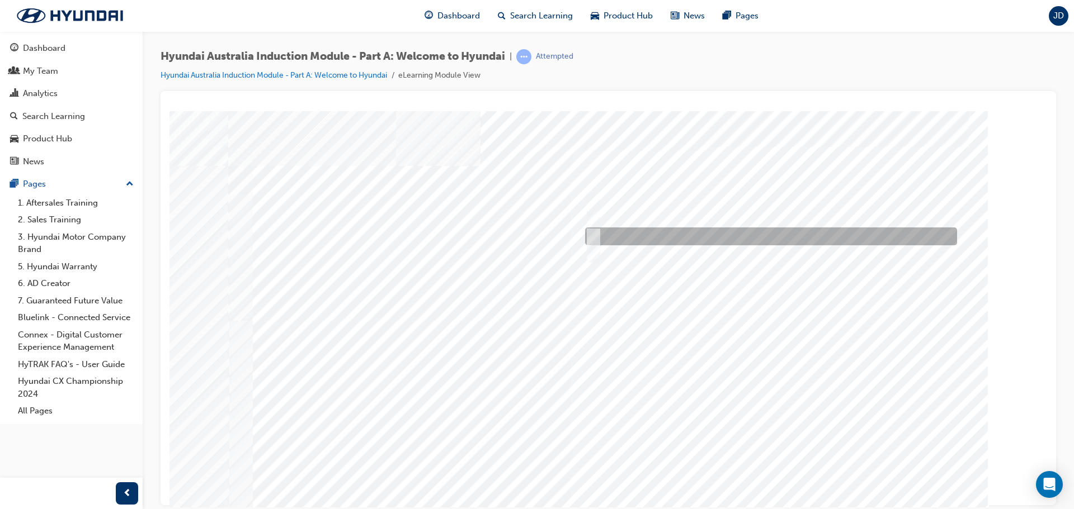
click at [710, 234] on div at bounding box center [768, 237] width 372 height 18
radio input "true"
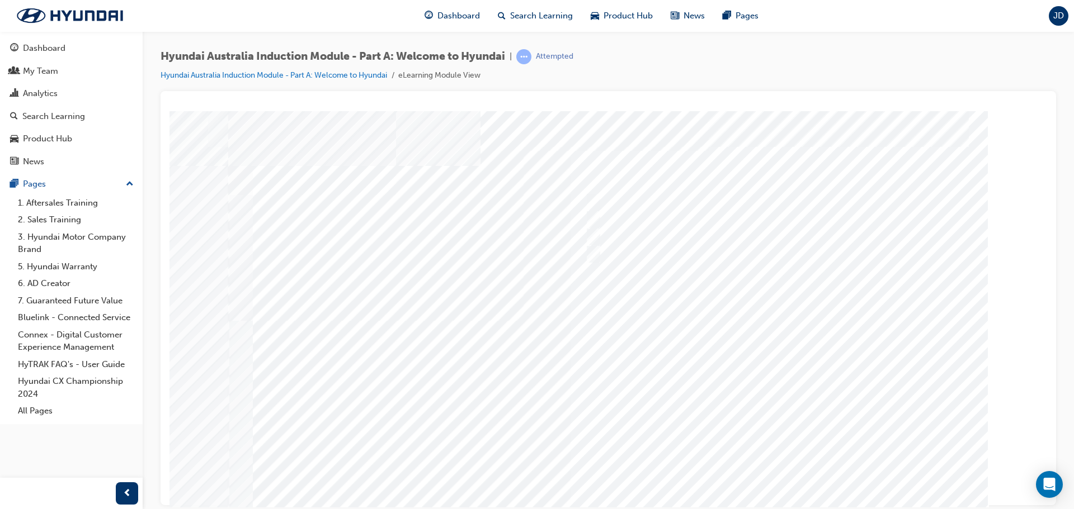
click at [771, 468] on div at bounding box center [608, 312] width 761 height 403
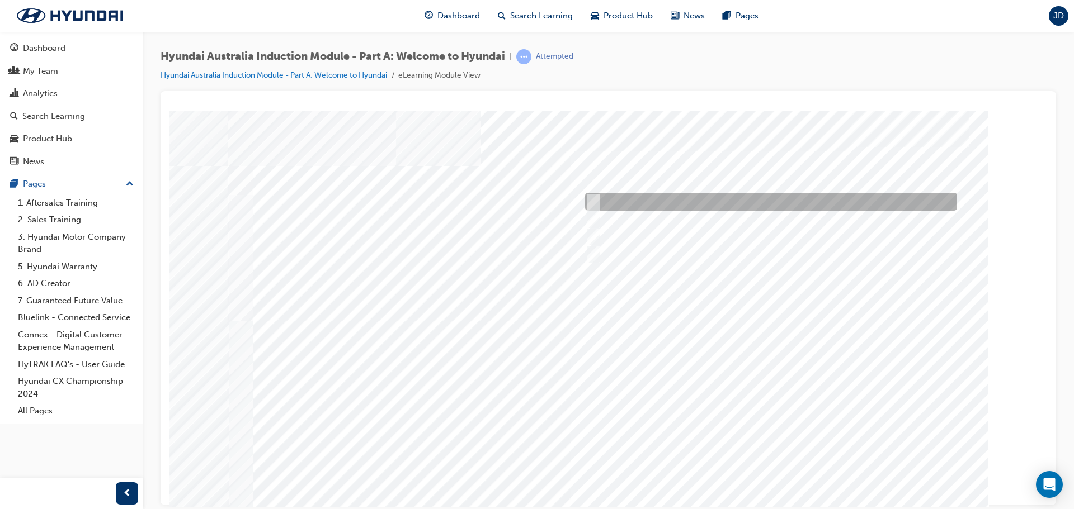
click at [753, 199] on div at bounding box center [768, 202] width 372 height 18
checkbox input "true"
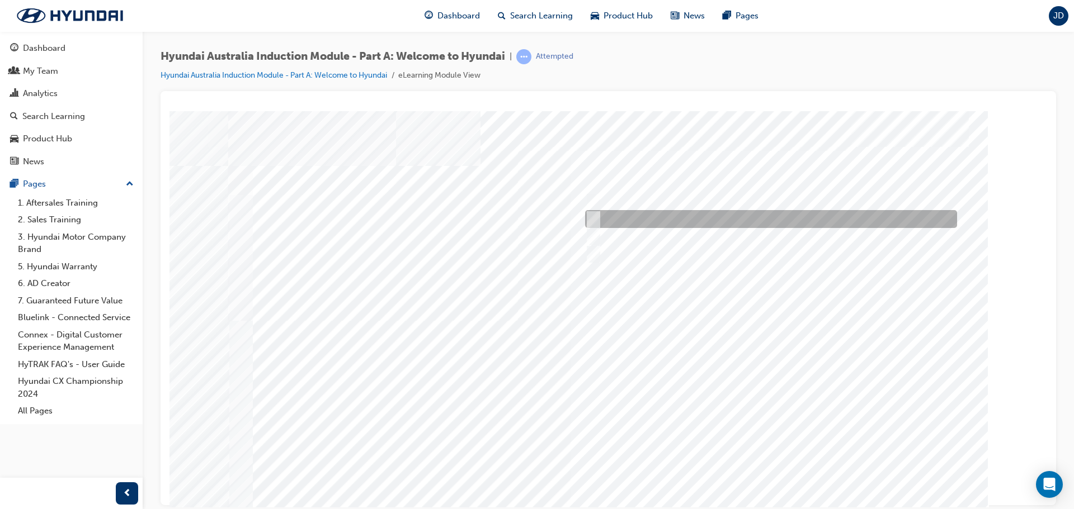
click at [709, 219] on div at bounding box center [768, 219] width 372 height 18
checkbox input "true"
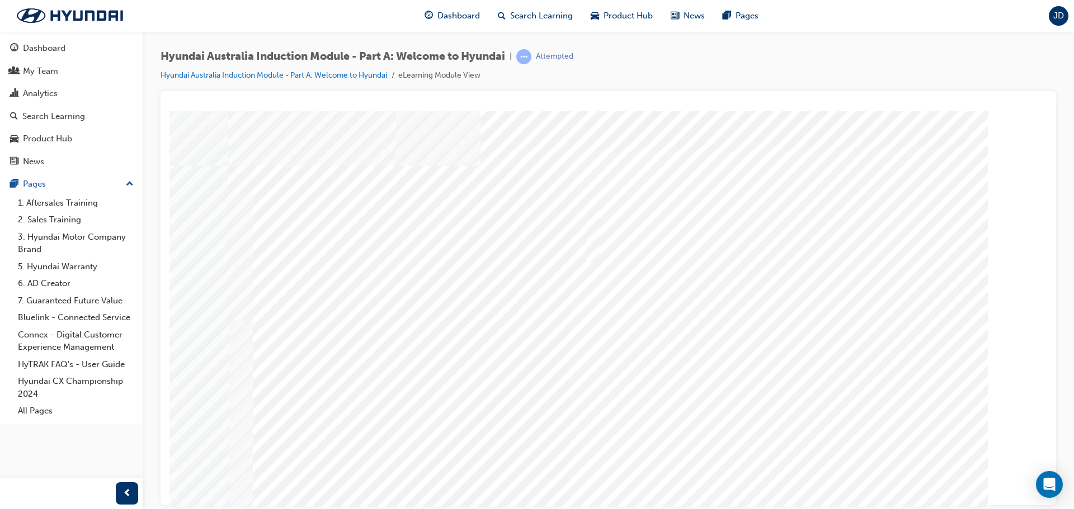
click at [657, 255] on div at bounding box center [608, 312] width 761 height 403
click at [659, 250] on div at bounding box center [768, 254] width 372 height 18
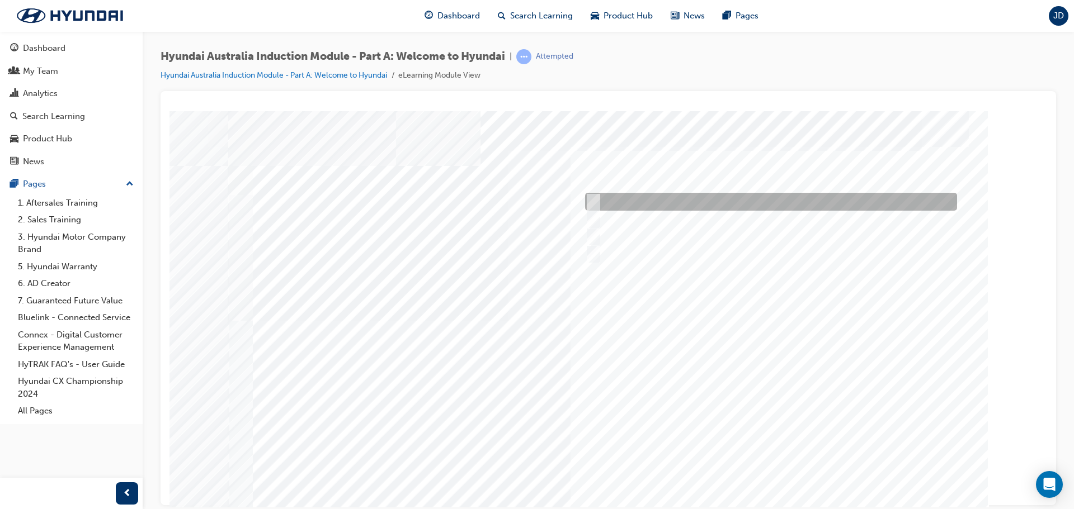
click at [652, 201] on div at bounding box center [768, 202] width 372 height 18
checkbox input "true"
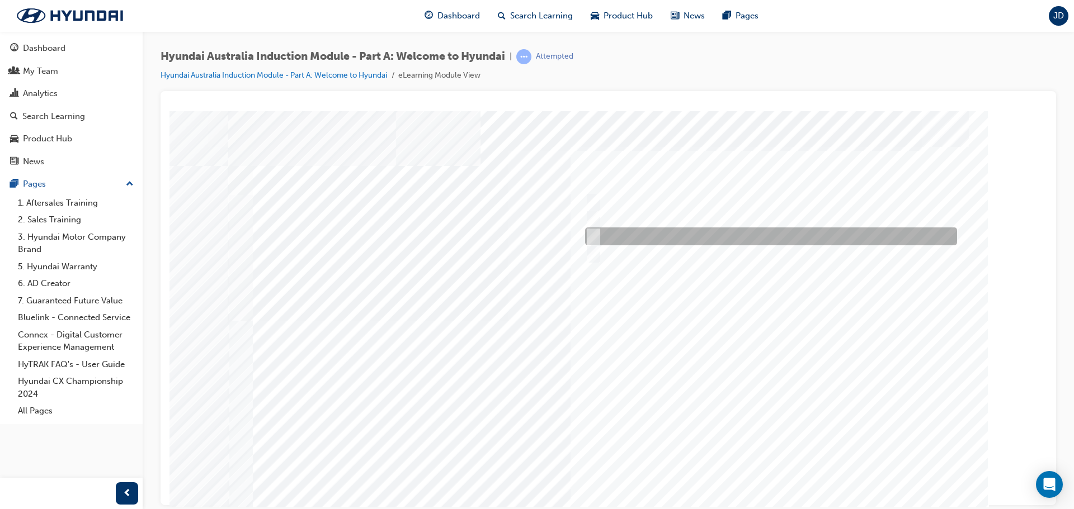
click at [653, 231] on div at bounding box center [768, 237] width 372 height 18
checkbox input "true"
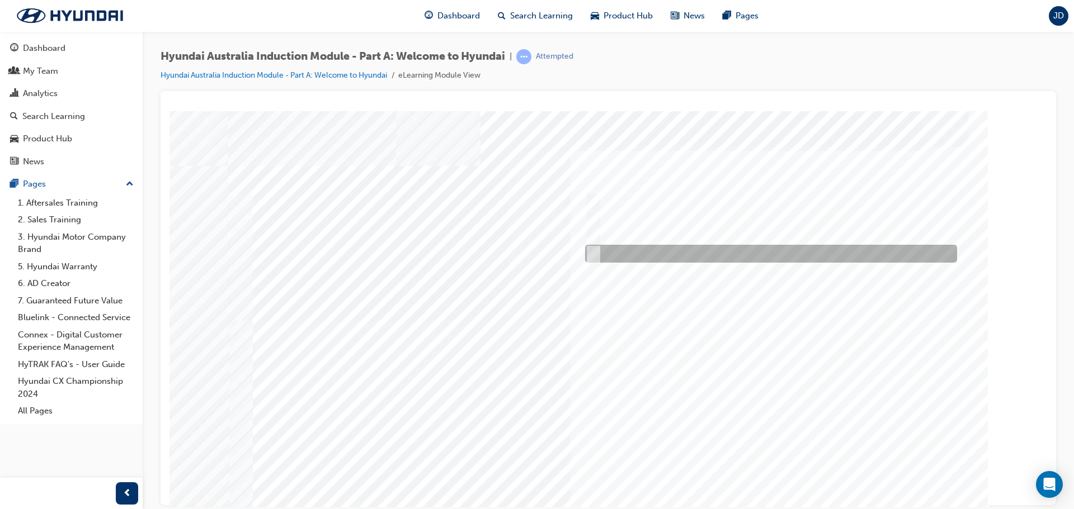
click at [641, 254] on div at bounding box center [768, 254] width 372 height 18
checkbox input "true"
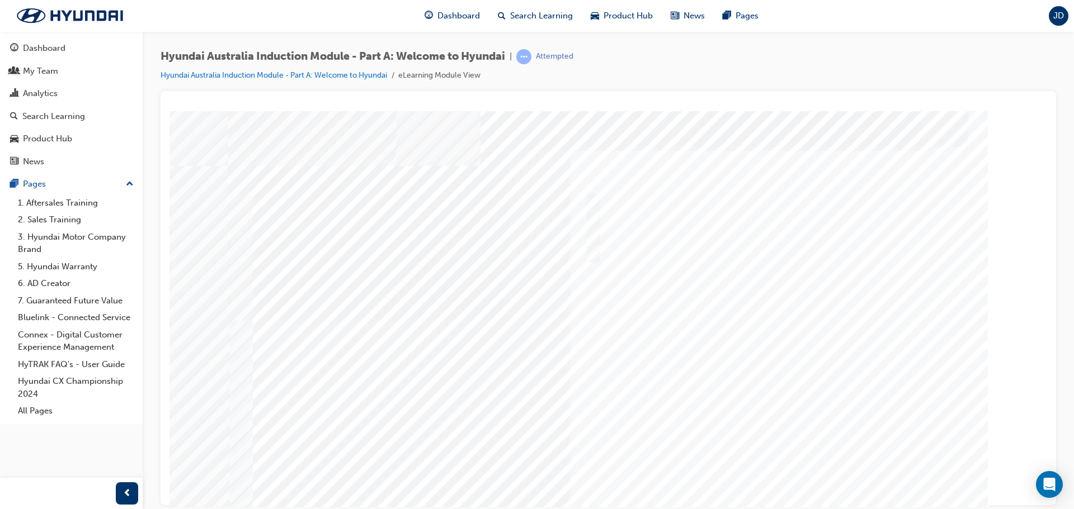
click at [772, 474] on div at bounding box center [608, 312] width 761 height 403
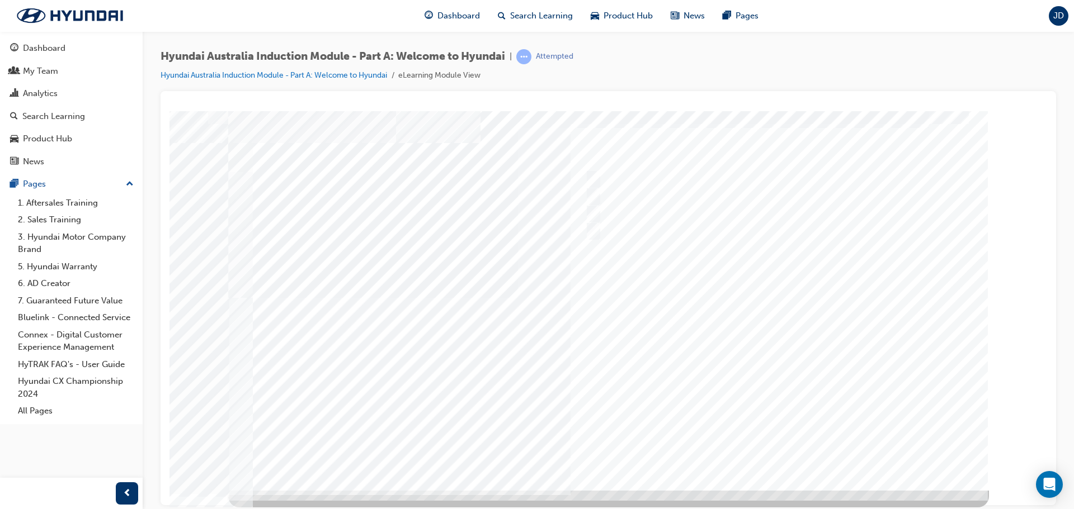
scroll to position [0, 0]
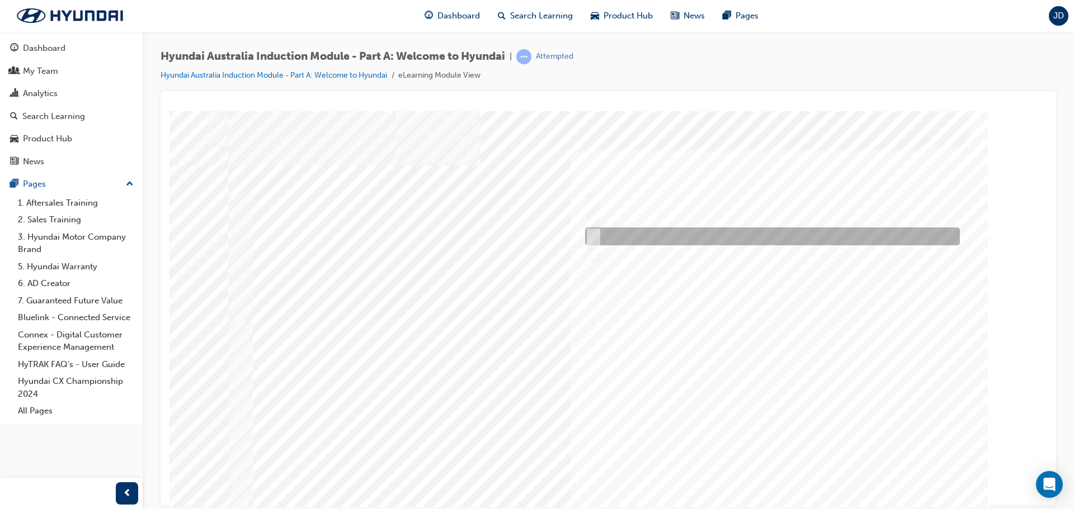
click at [648, 234] on div at bounding box center [769, 237] width 375 height 18
radio input "true"
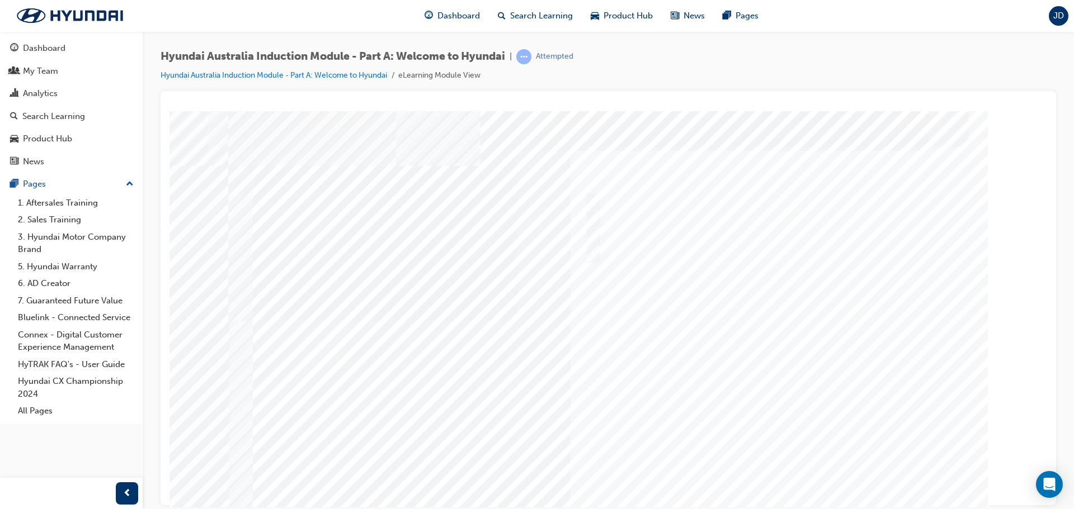
click at [789, 474] on div at bounding box center [608, 312] width 761 height 403
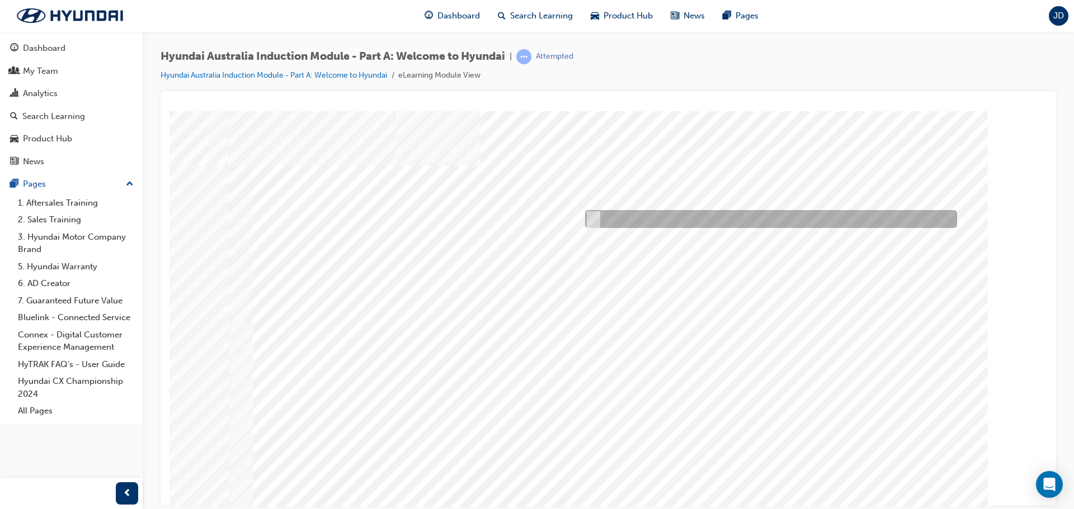
click at [729, 214] on div at bounding box center [768, 219] width 372 height 18
radio input "true"
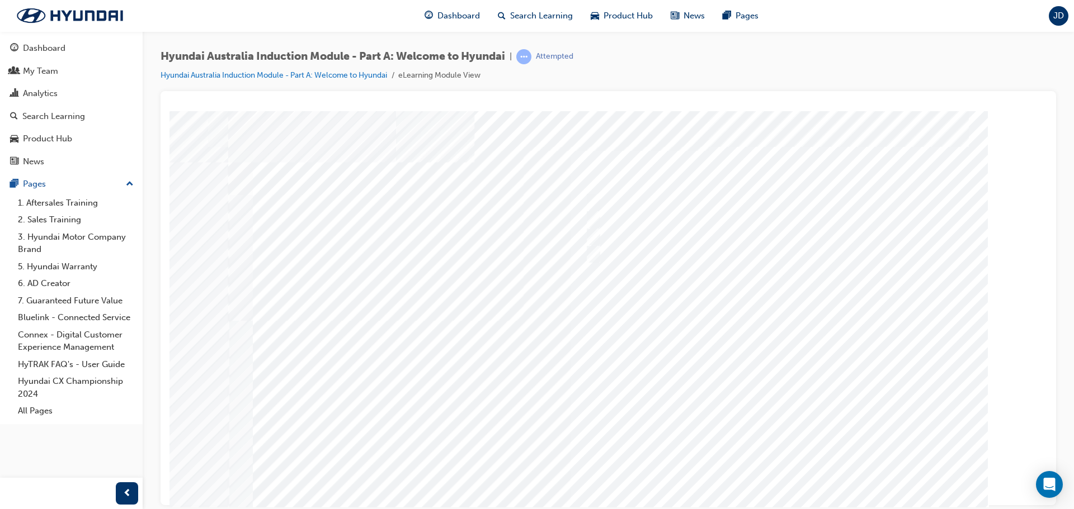
click at [772, 468] on div at bounding box center [608, 312] width 761 height 403
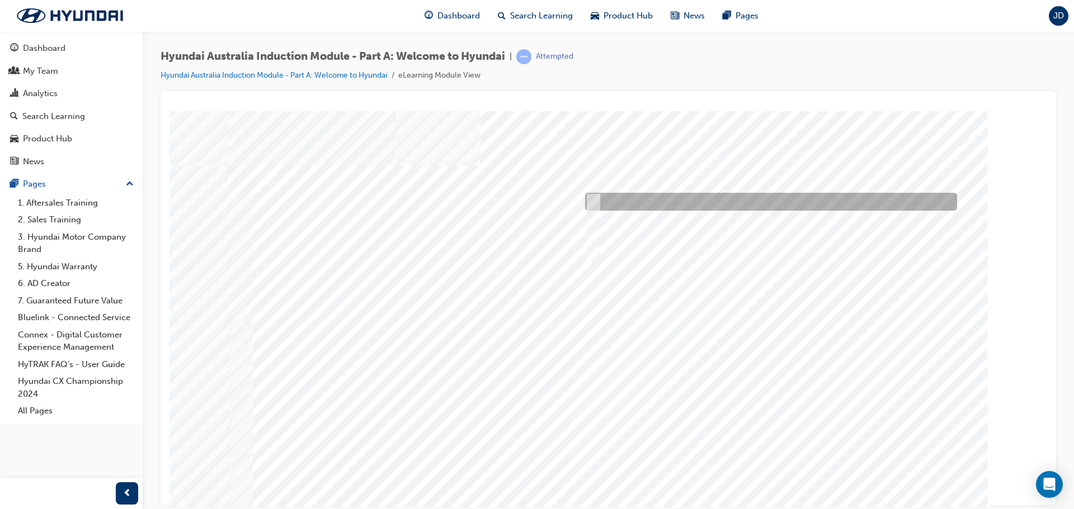
click at [752, 196] on div at bounding box center [768, 202] width 372 height 18
checkbox input "true"
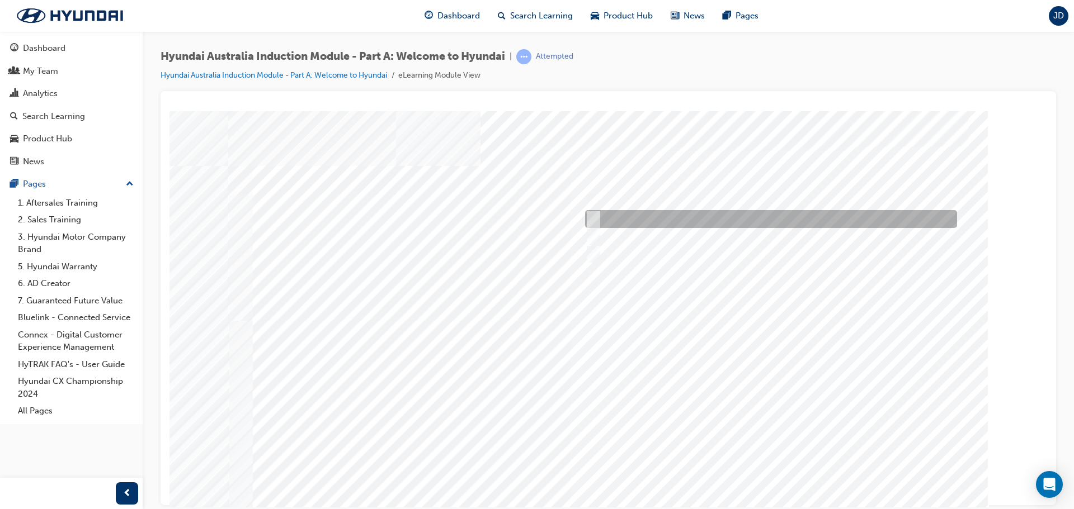
click at [726, 213] on div at bounding box center [768, 219] width 372 height 18
checkbox input "true"
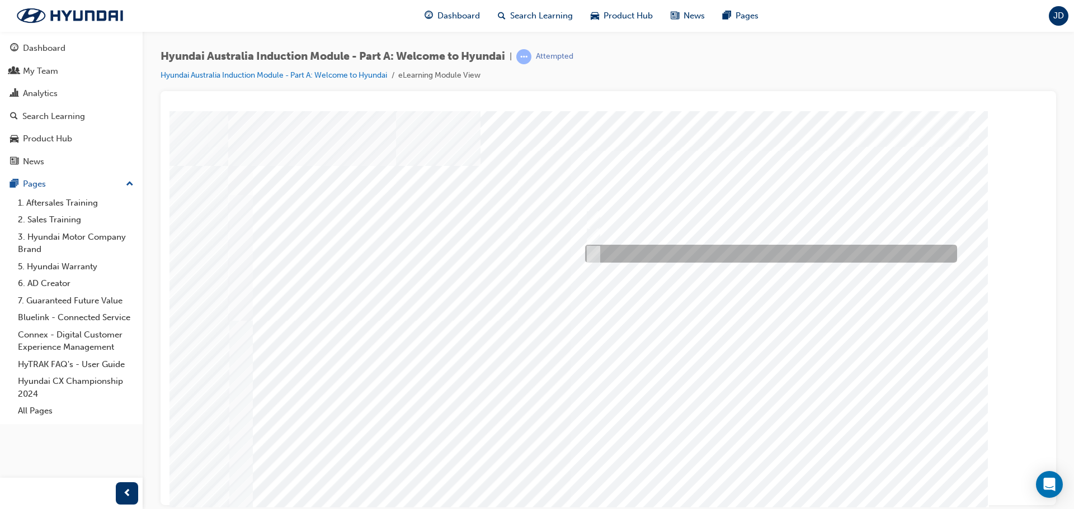
click at [693, 255] on div at bounding box center [768, 254] width 372 height 18
checkbox input "true"
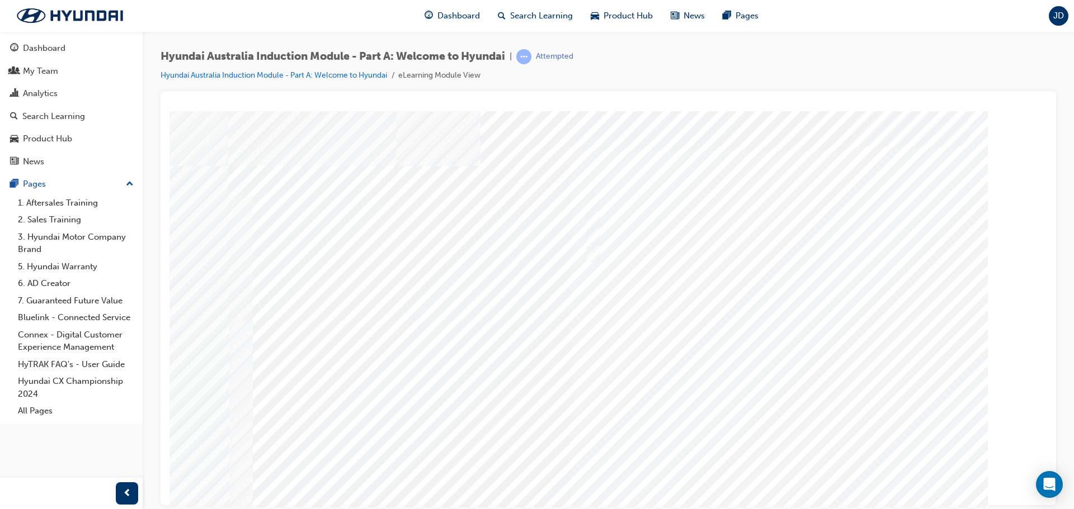
click at [775, 471] on div at bounding box center [608, 312] width 761 height 403
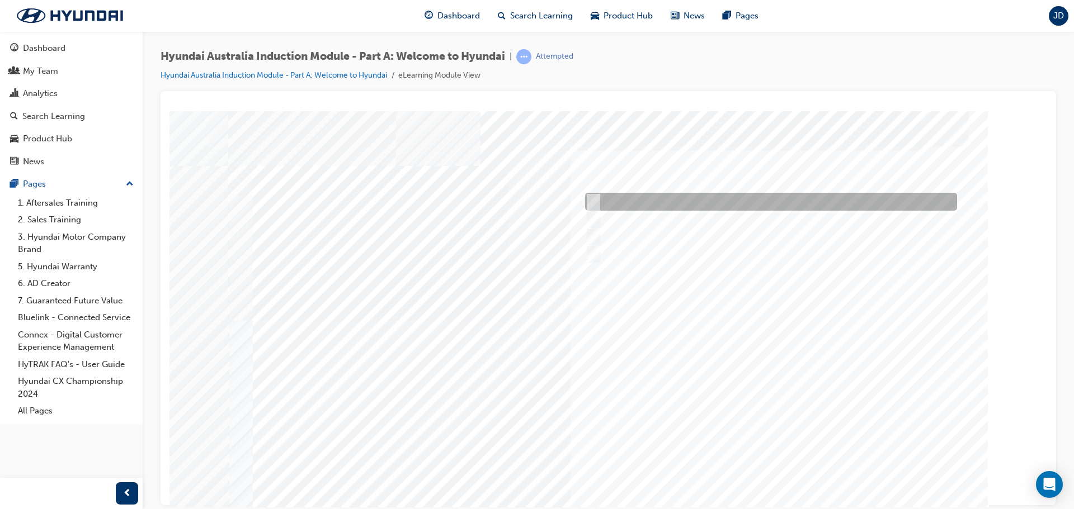
click at [711, 200] on div at bounding box center [768, 202] width 372 height 18
checkbox input "true"
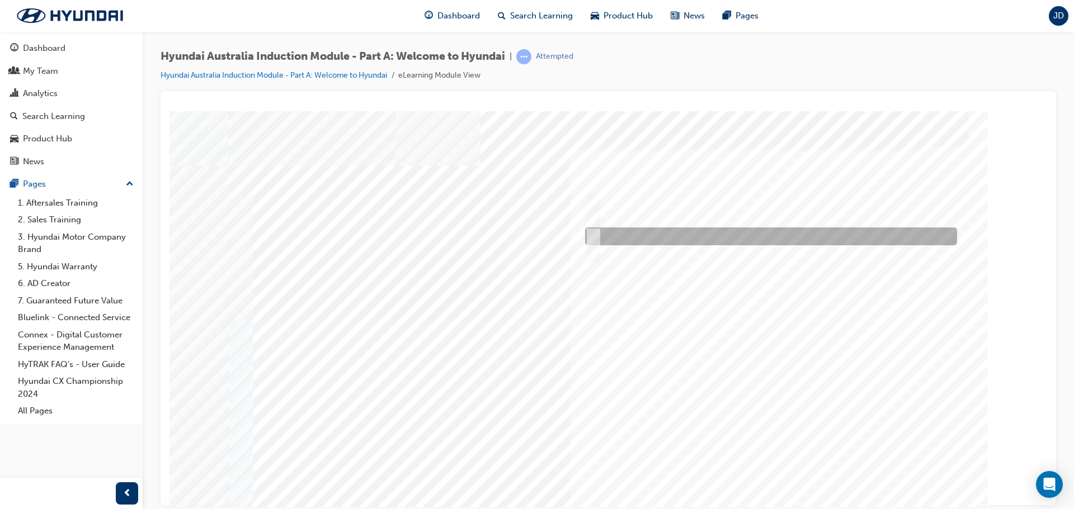
click at [706, 233] on div at bounding box center [768, 237] width 372 height 18
checkbox input "true"
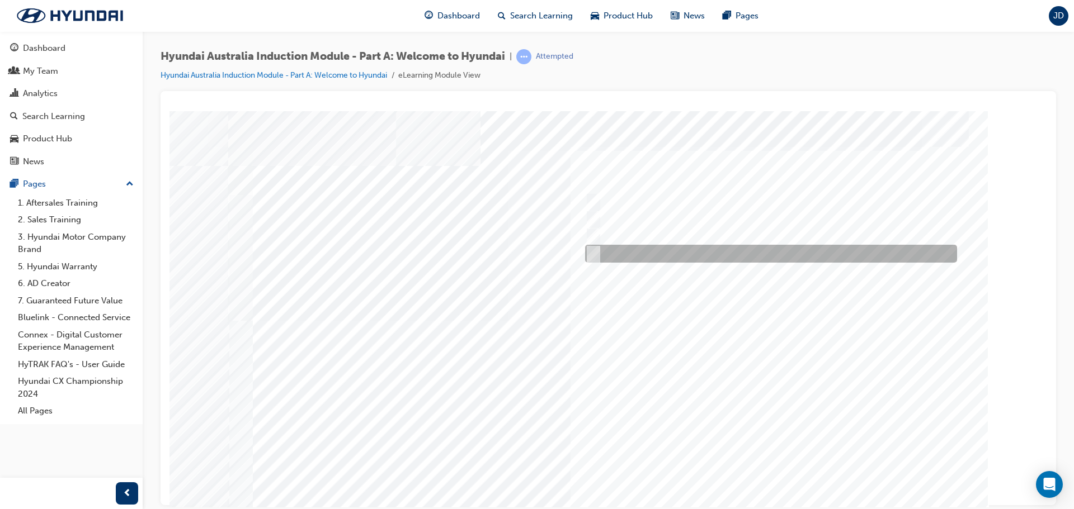
click at [700, 249] on div at bounding box center [768, 254] width 372 height 18
checkbox input "true"
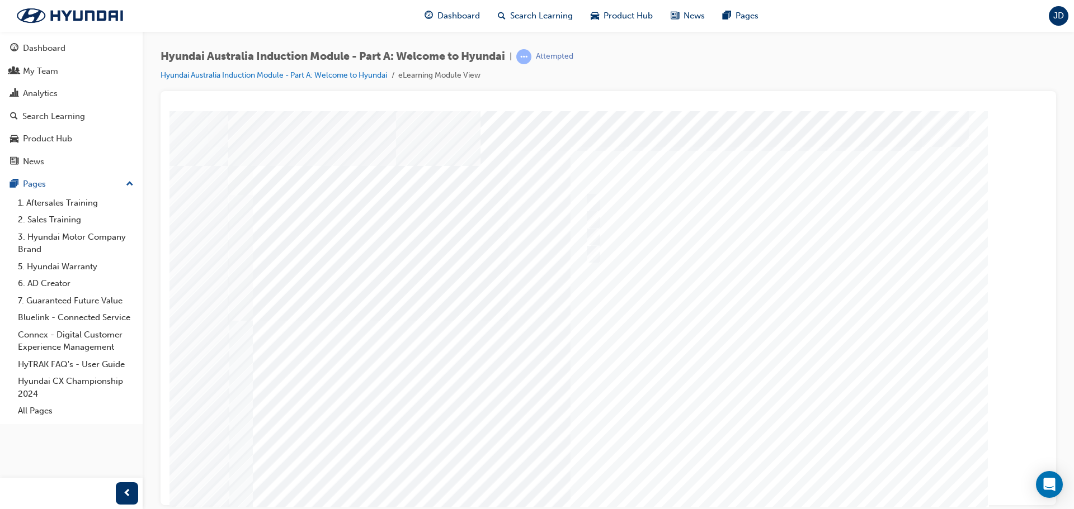
click at [763, 468] on div at bounding box center [608, 312] width 761 height 403
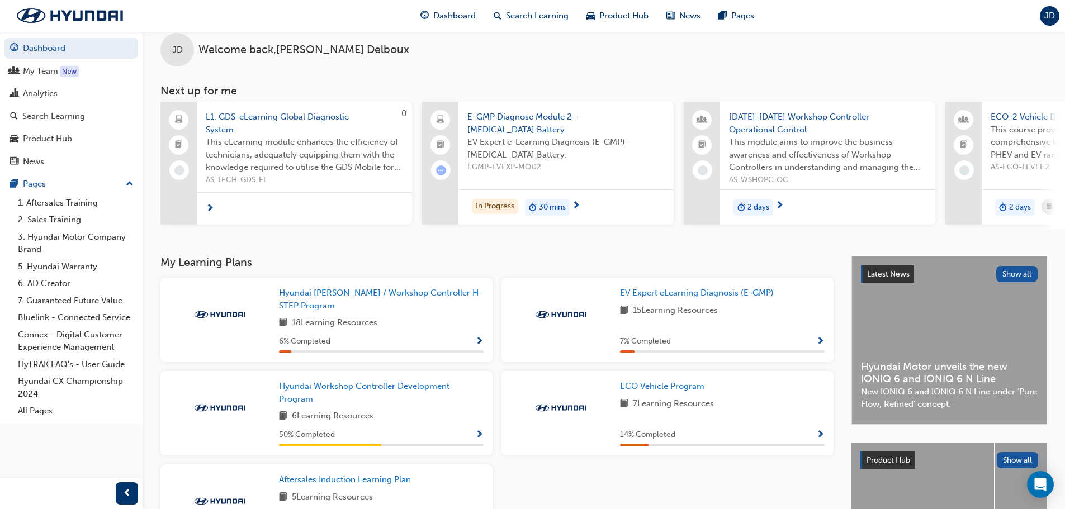
scroll to position [168, 0]
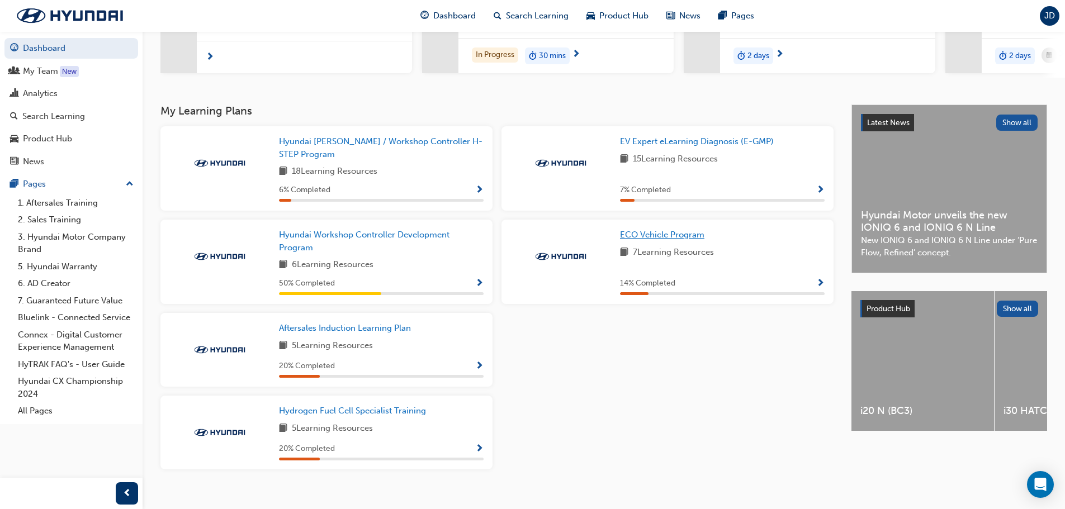
click at [659, 240] on span "ECO Vehicle Program" at bounding box center [662, 235] width 84 height 10
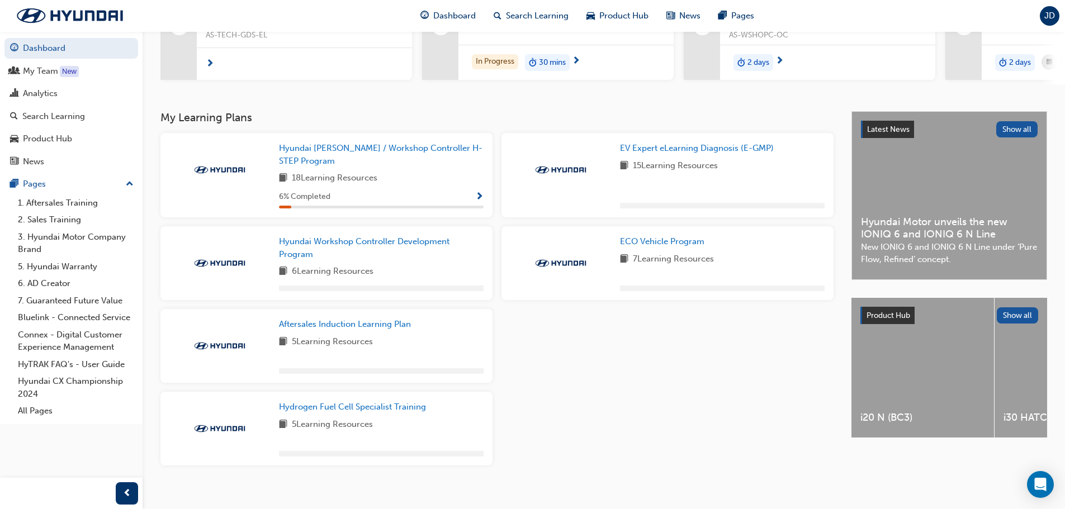
scroll to position [168, 0]
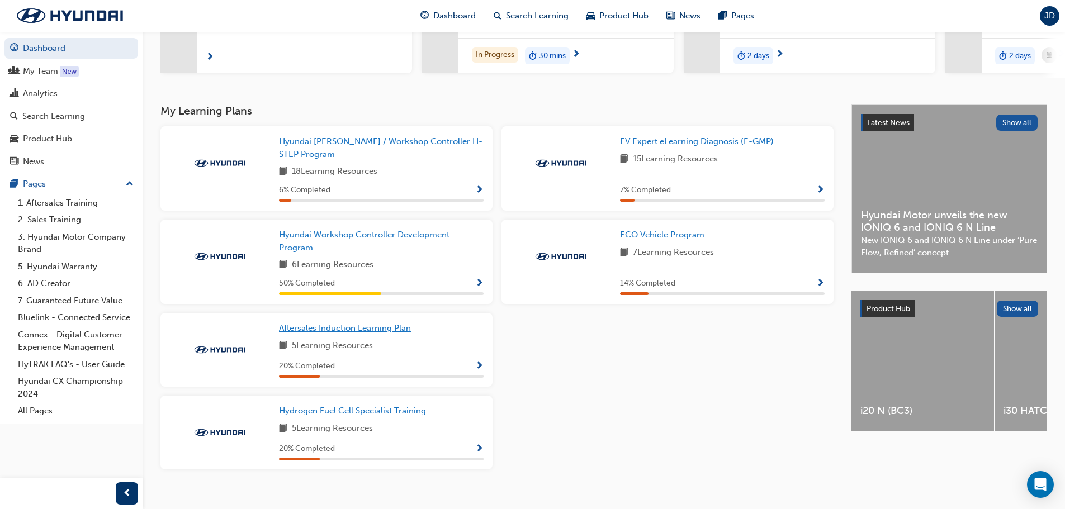
click at [356, 332] on span "Aftersales Induction Learning Plan" at bounding box center [345, 328] width 132 height 10
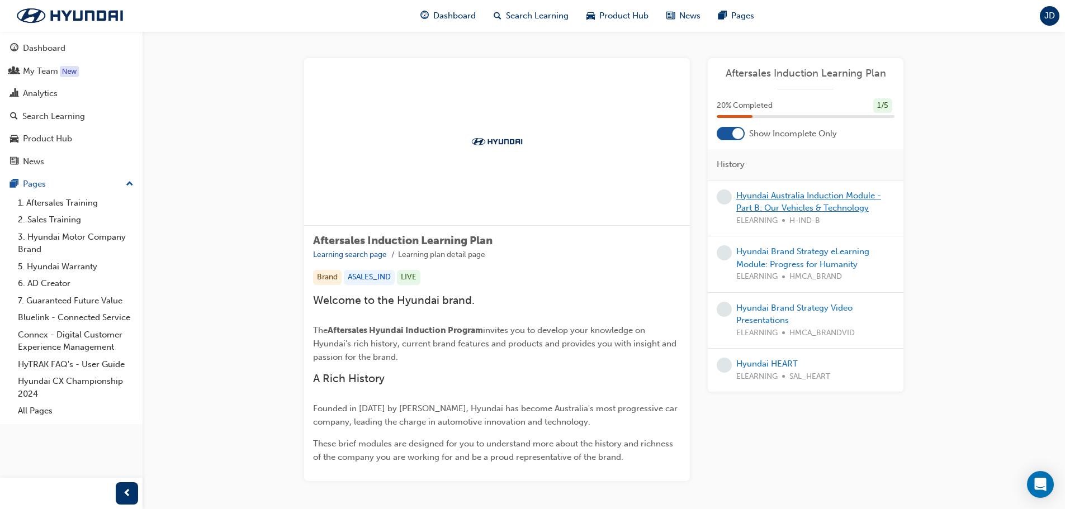
click at [829, 203] on link "Hyundai Australia Induction Module - Part B: Our Vehicles & Technology" at bounding box center [809, 202] width 145 height 23
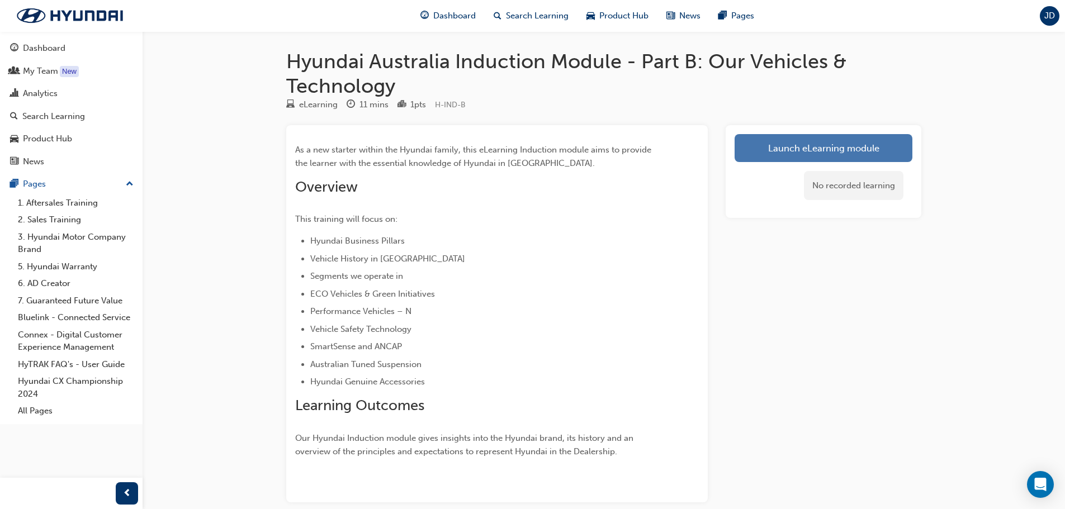
click at [783, 152] on link "Launch eLearning module" at bounding box center [824, 148] width 178 height 28
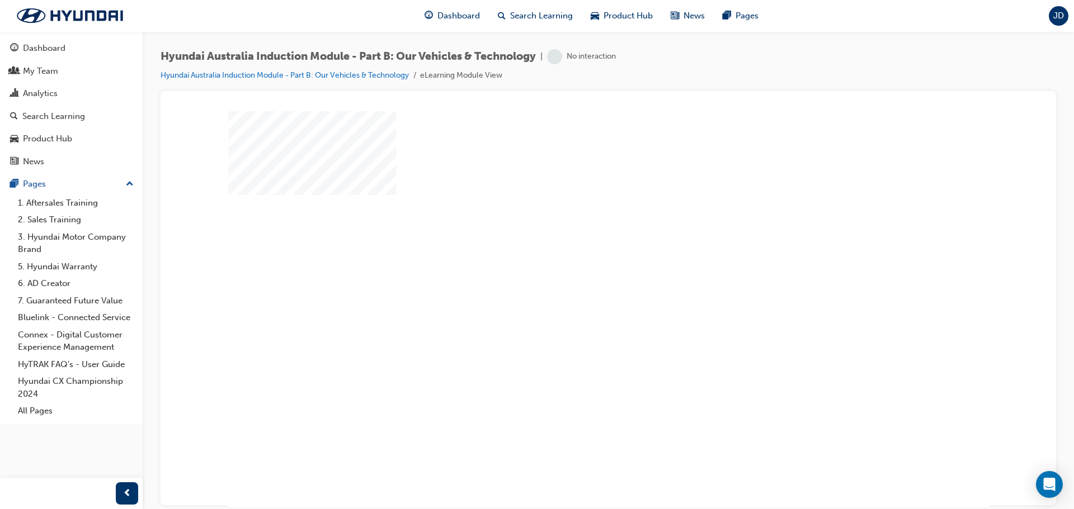
click at [576, 277] on div "play" at bounding box center [576, 277] width 0 height 0
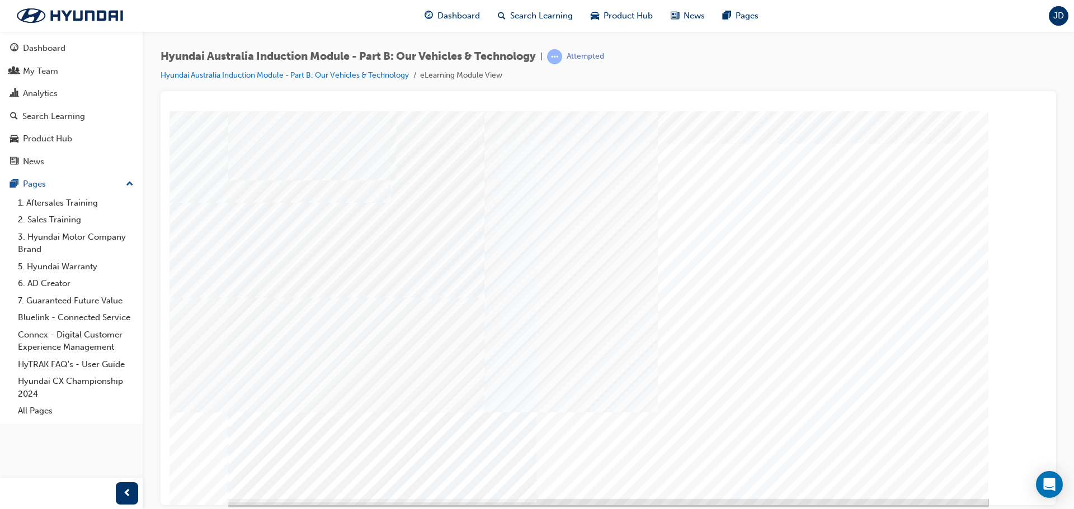
scroll to position [23, 0]
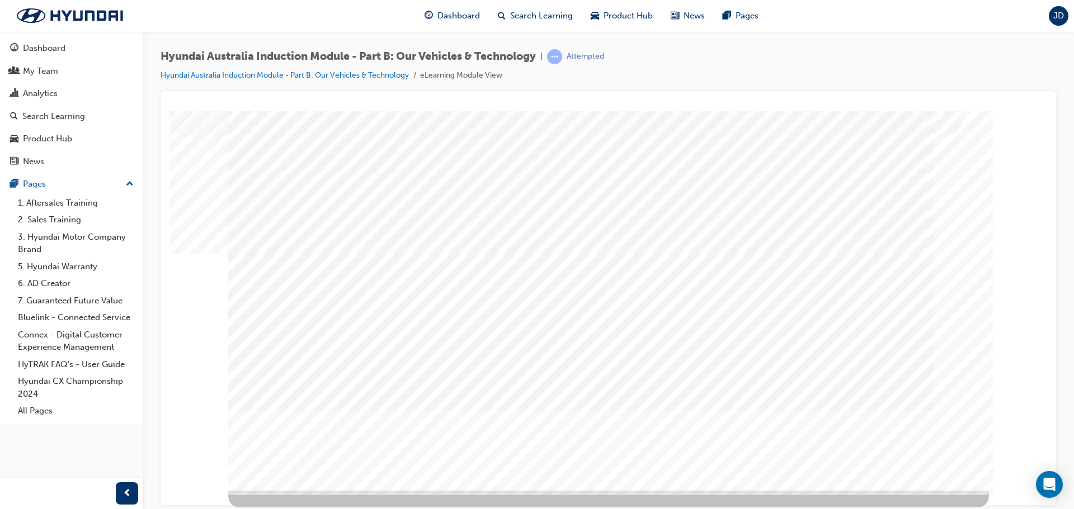
scroll to position [0, 0]
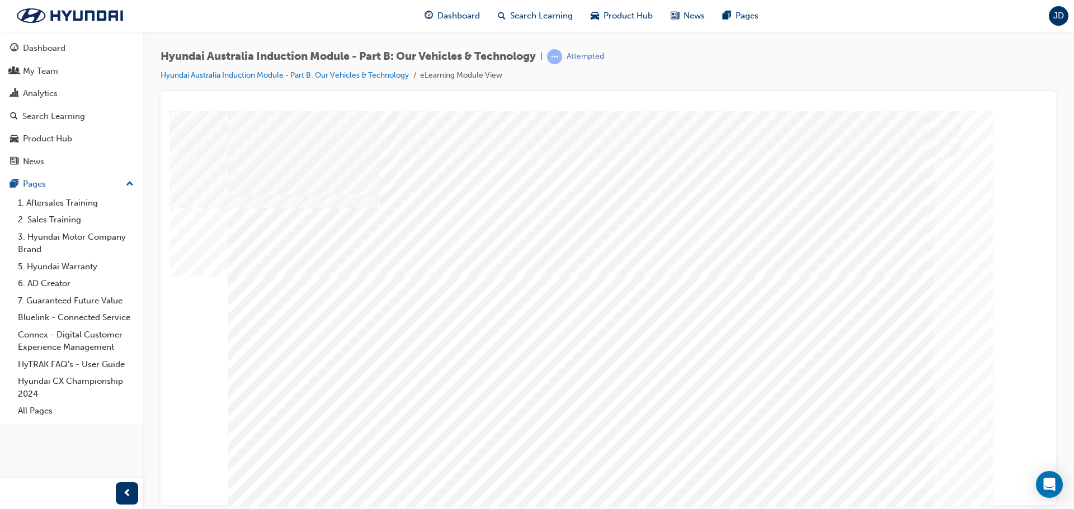
click at [986, 89] on div "Hyundai Australia Induction Module - Part B: Our Vehicles & Technology | Attemp…" at bounding box center [607, 70] width 895 height 42
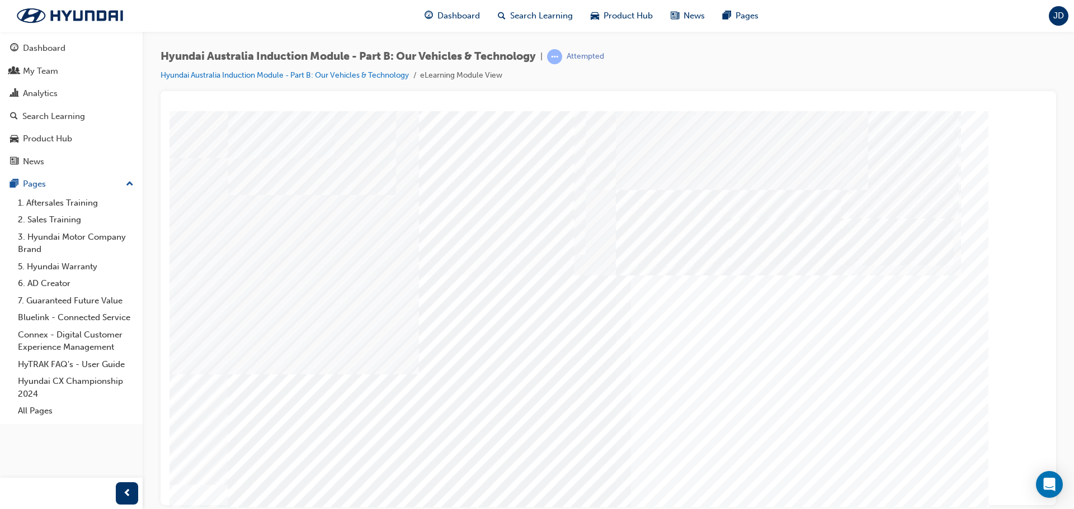
drag, startPoint x: 908, startPoint y: 488, endPoint x: 910, endPoint y: 479, distance: 9.1
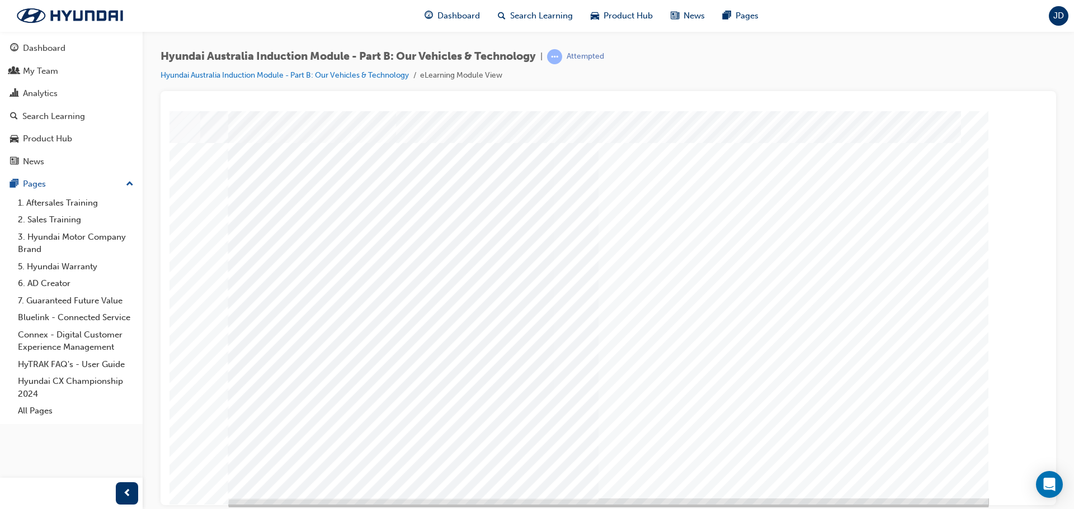
scroll to position [23, 0]
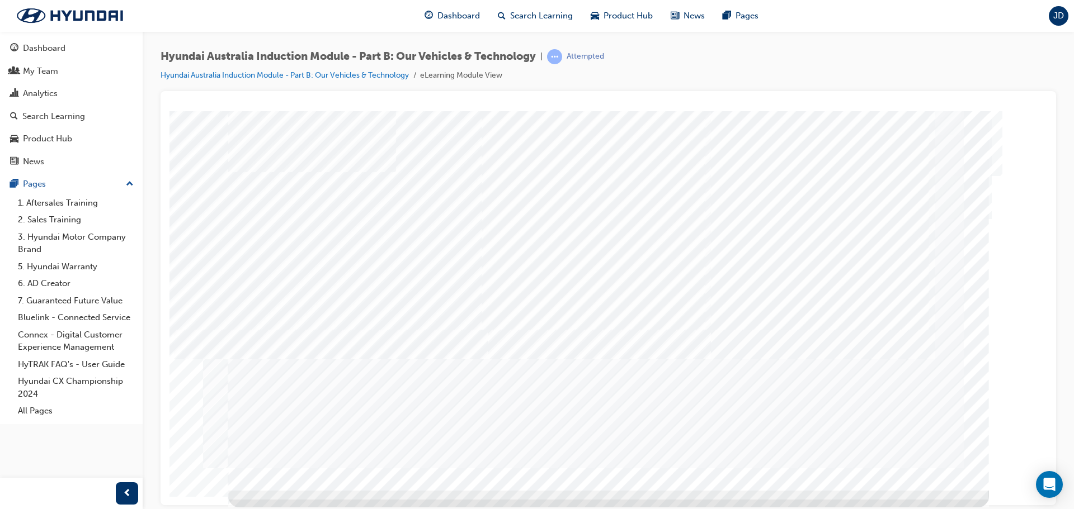
scroll to position [0, 0]
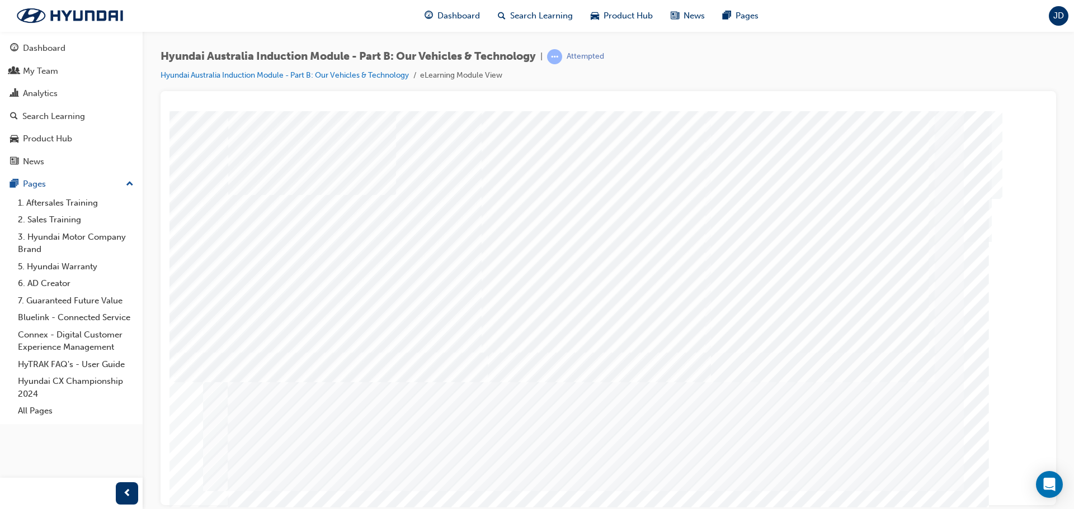
drag, startPoint x: 803, startPoint y: 319, endPoint x: 827, endPoint y: 333, distance: 27.3
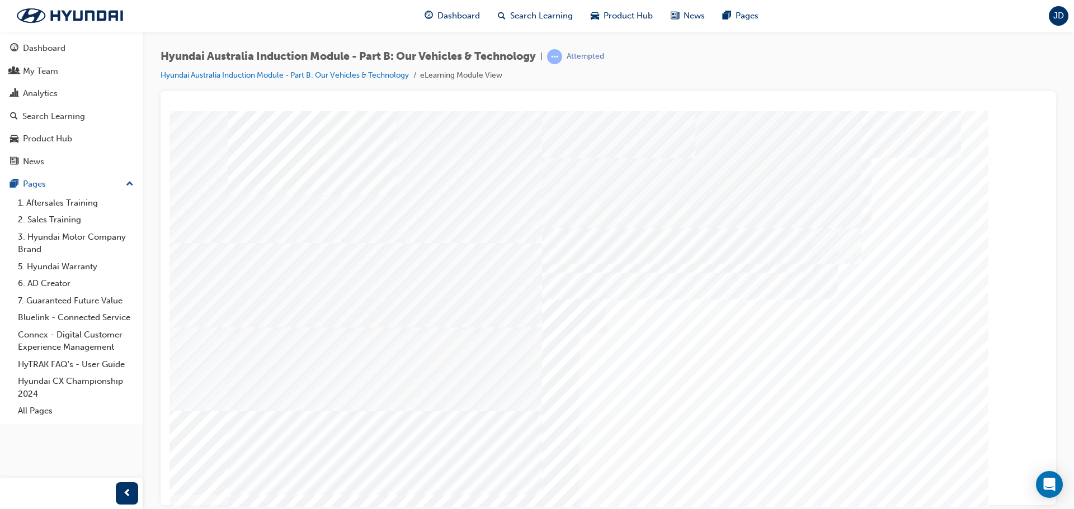
drag, startPoint x: 356, startPoint y: 396, endPoint x: 371, endPoint y: 412, distance: 21.8
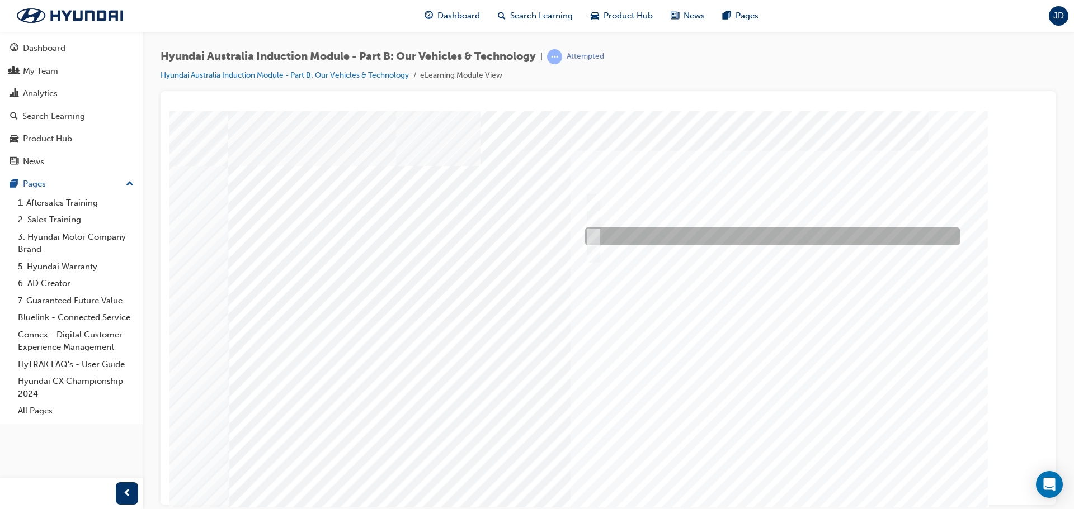
click at [627, 238] on div at bounding box center [769, 237] width 375 height 18
checkbox input "true"
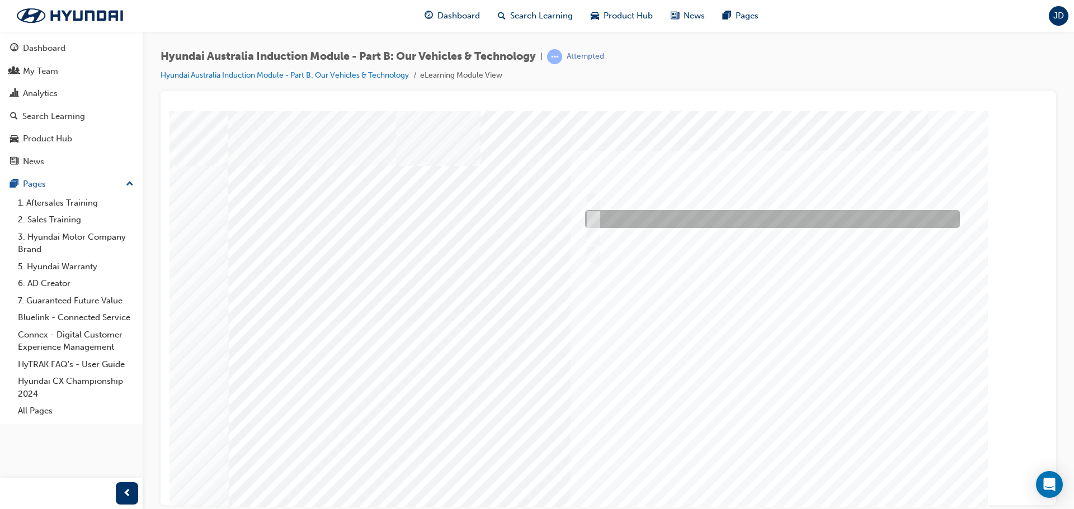
click at [638, 219] on div at bounding box center [769, 219] width 375 height 18
checkbox input "true"
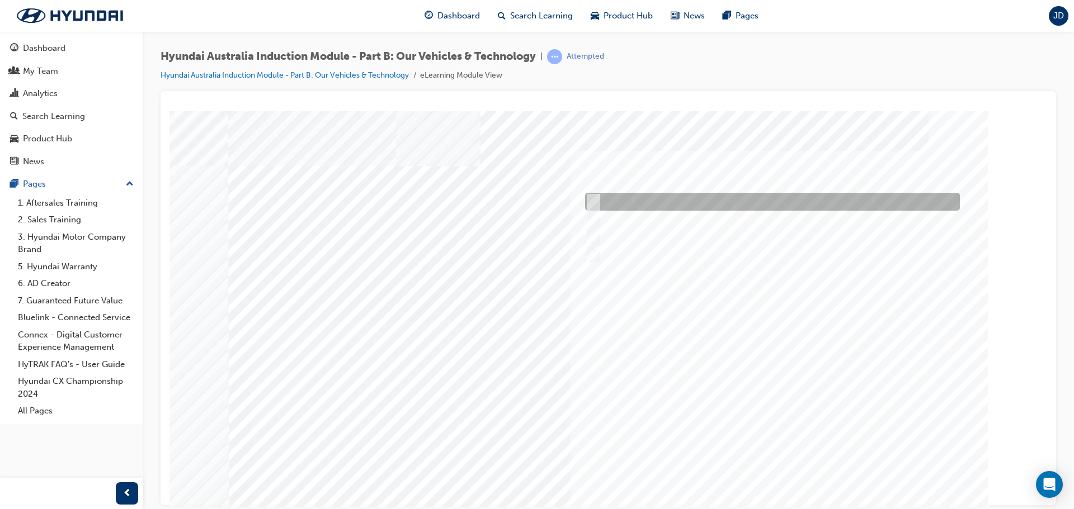
click at [649, 199] on div at bounding box center [769, 202] width 375 height 18
checkbox input "true"
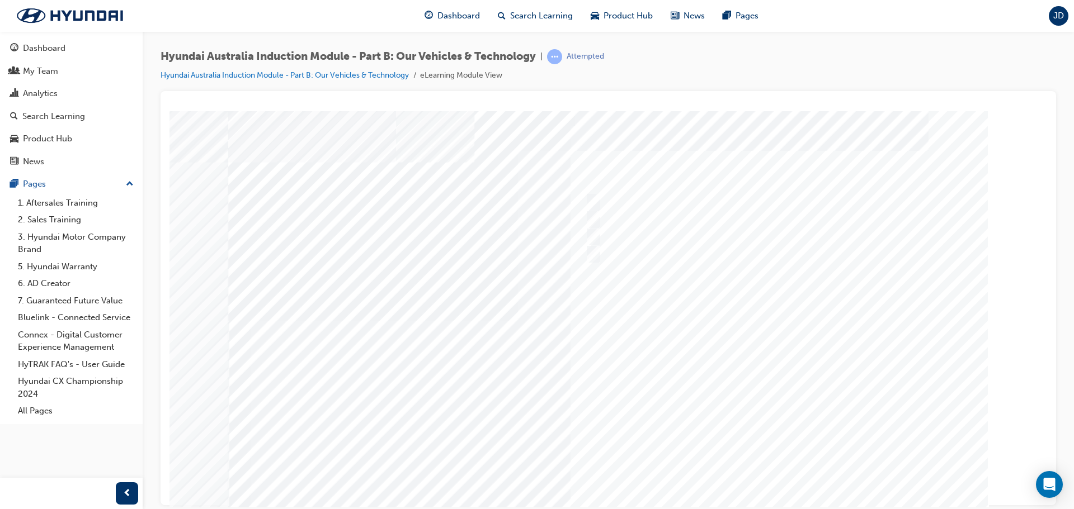
click at [782, 467] on div at bounding box center [608, 312] width 761 height 403
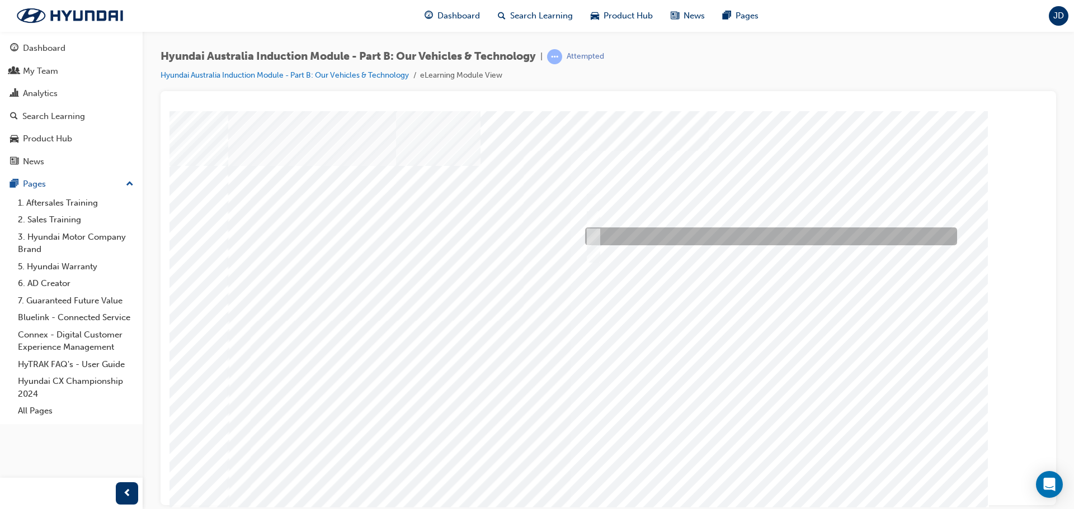
click at [622, 234] on div at bounding box center [768, 237] width 372 height 18
radio input "true"
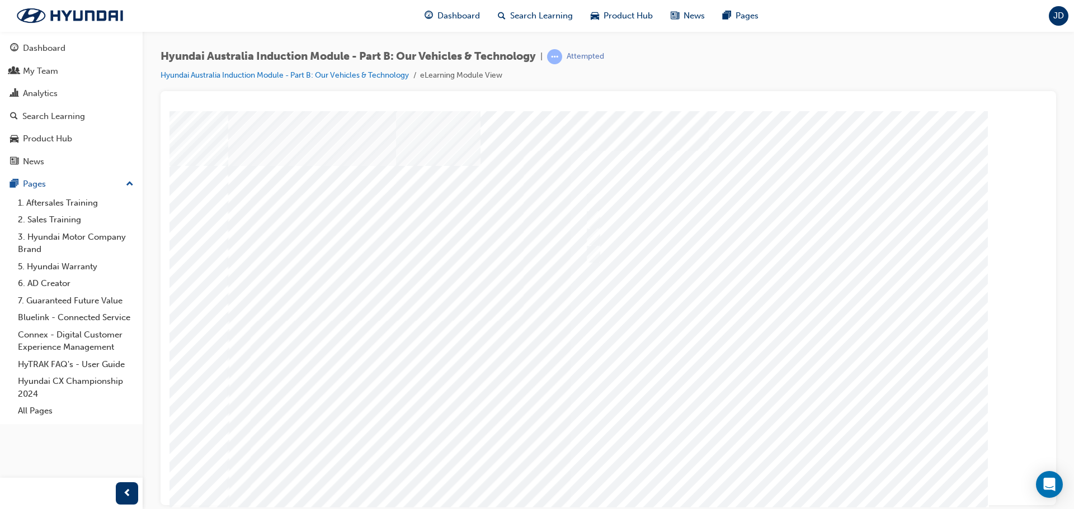
click at [781, 467] on div at bounding box center [608, 312] width 761 height 403
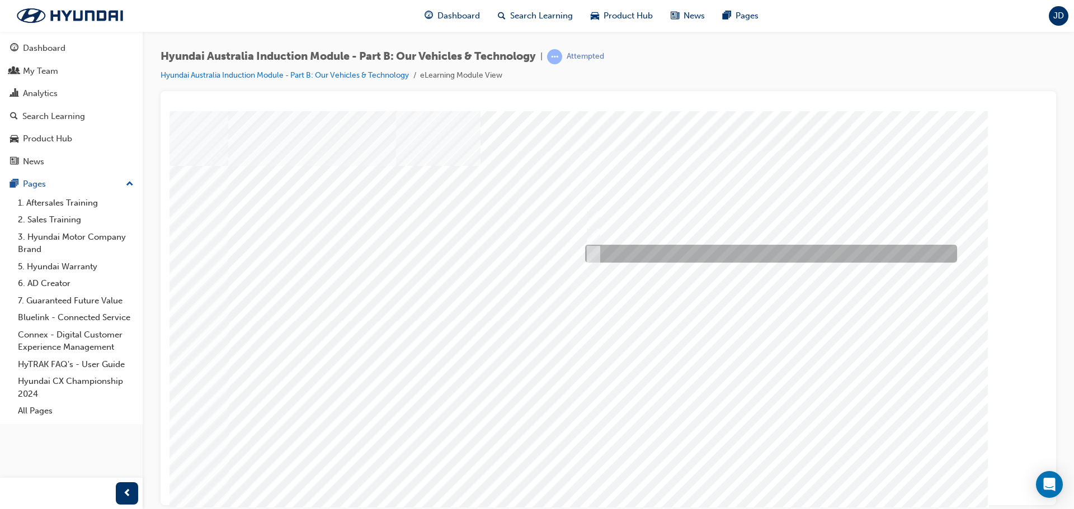
click at [692, 252] on div at bounding box center [768, 254] width 372 height 18
checkbox input "true"
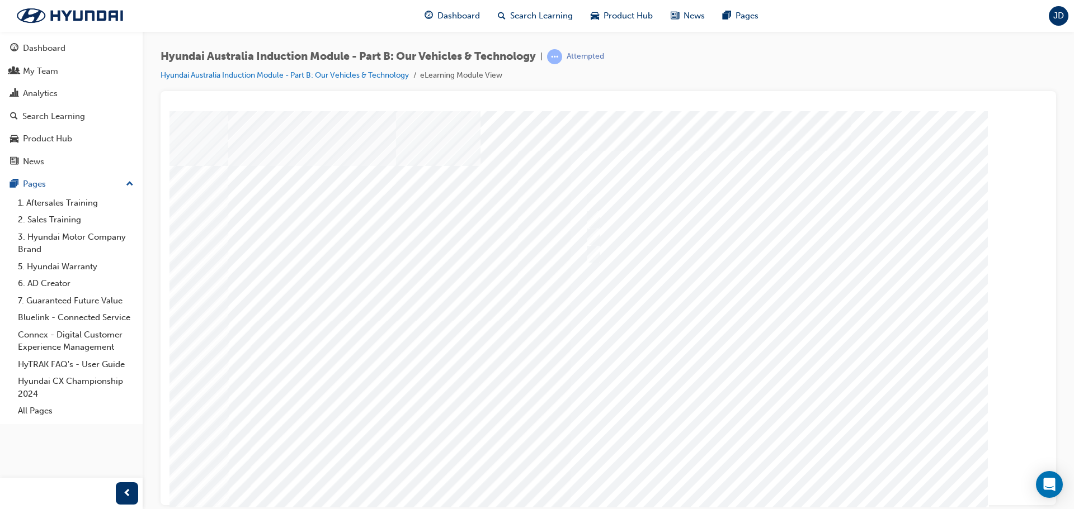
click at [643, 233] on div at bounding box center [608, 312] width 761 height 403
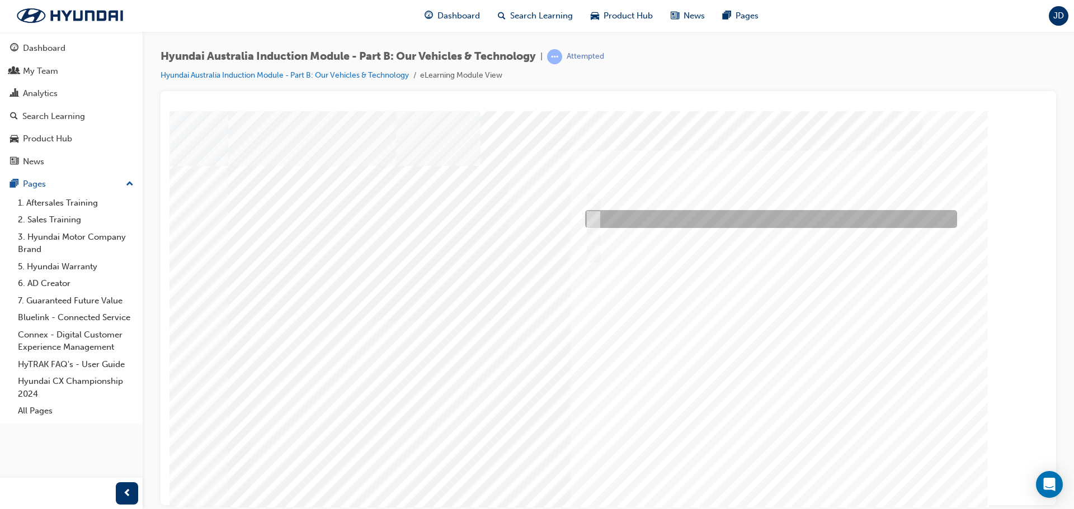
click at [640, 213] on div at bounding box center [768, 219] width 372 height 18
checkbox input "true"
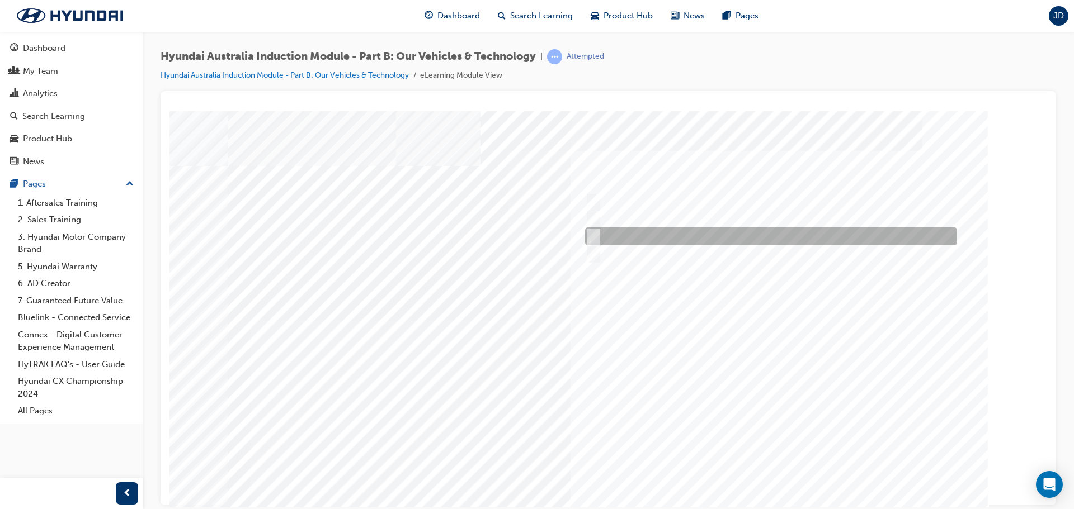
click at [655, 237] on div at bounding box center [768, 237] width 372 height 18
checkbox input "true"
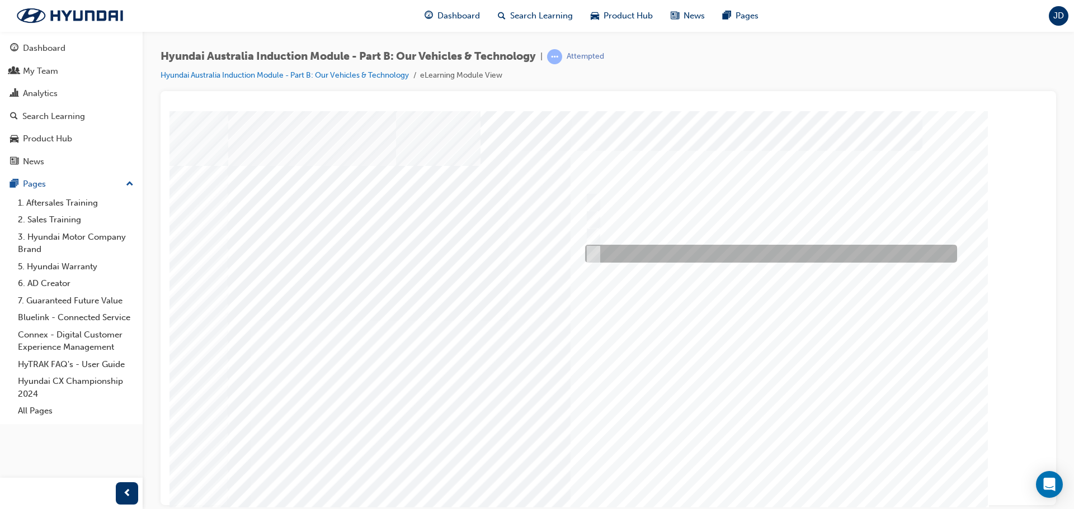
click at [707, 254] on div at bounding box center [768, 254] width 372 height 18
checkbox input "true"
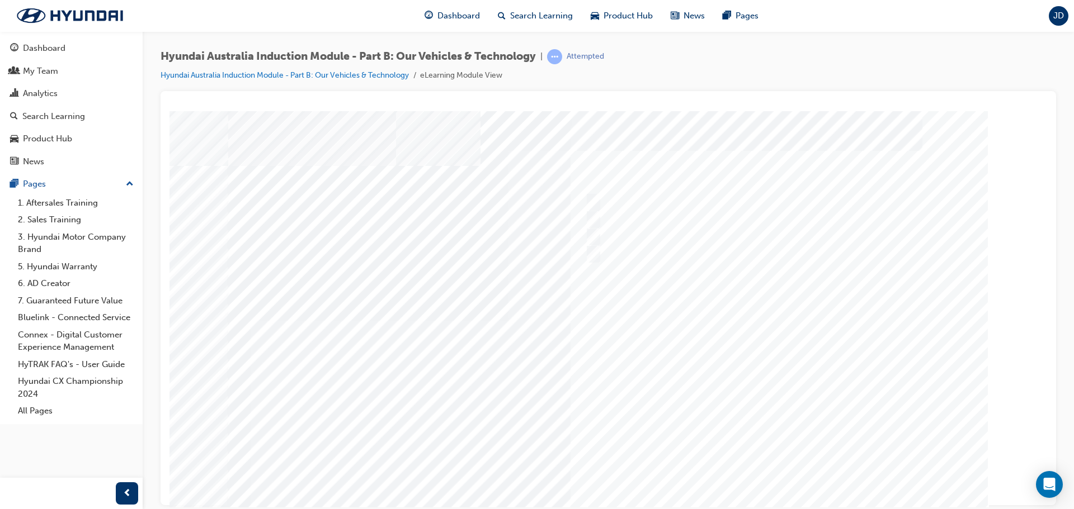
click at [792, 466] on div at bounding box center [608, 312] width 761 height 403
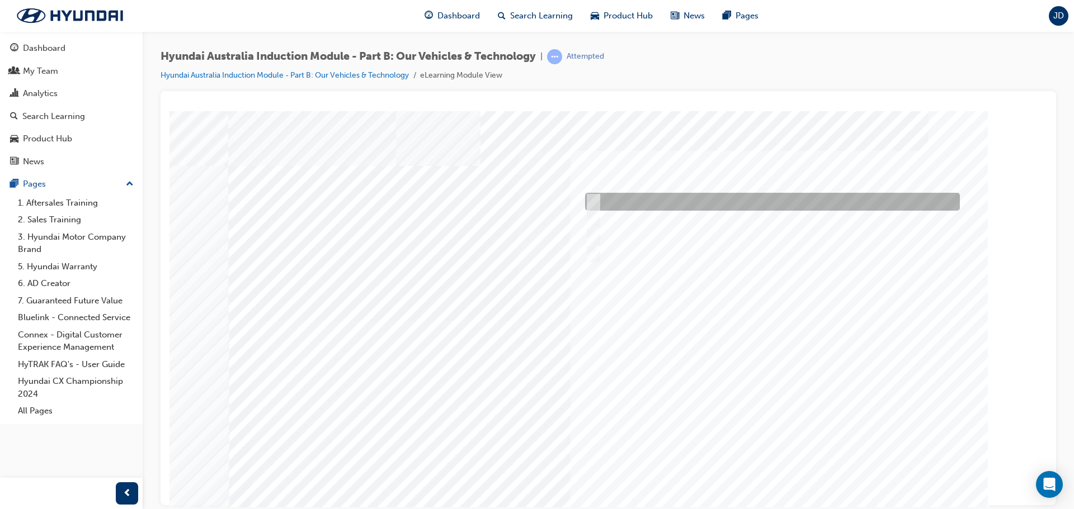
click at [758, 200] on div at bounding box center [769, 202] width 375 height 18
checkbox input "true"
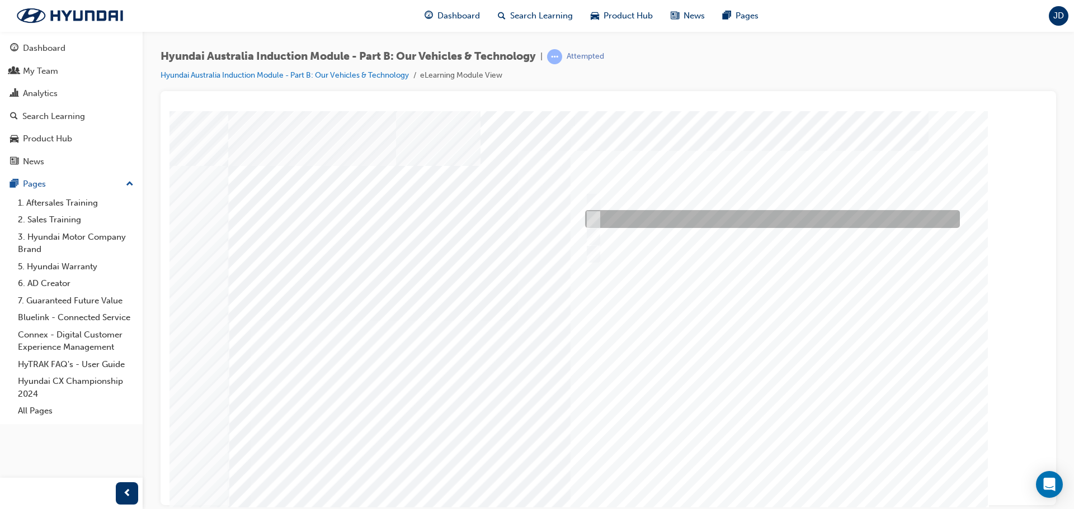
click at [735, 221] on div at bounding box center [769, 219] width 375 height 18
checkbox input "true"
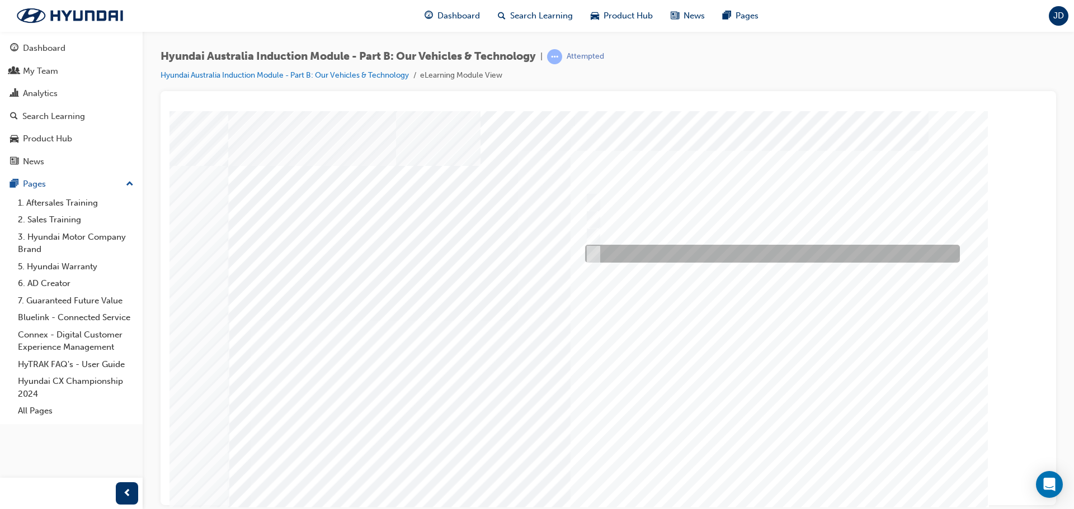
click at [691, 253] on div at bounding box center [769, 254] width 375 height 18
checkbox input "true"
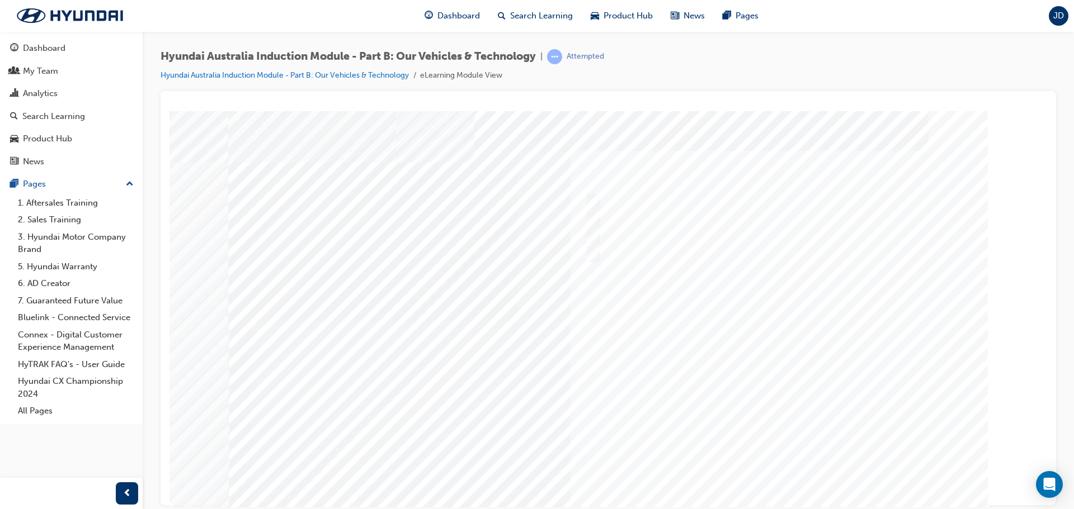
click at [768, 469] on div at bounding box center [608, 312] width 761 height 403
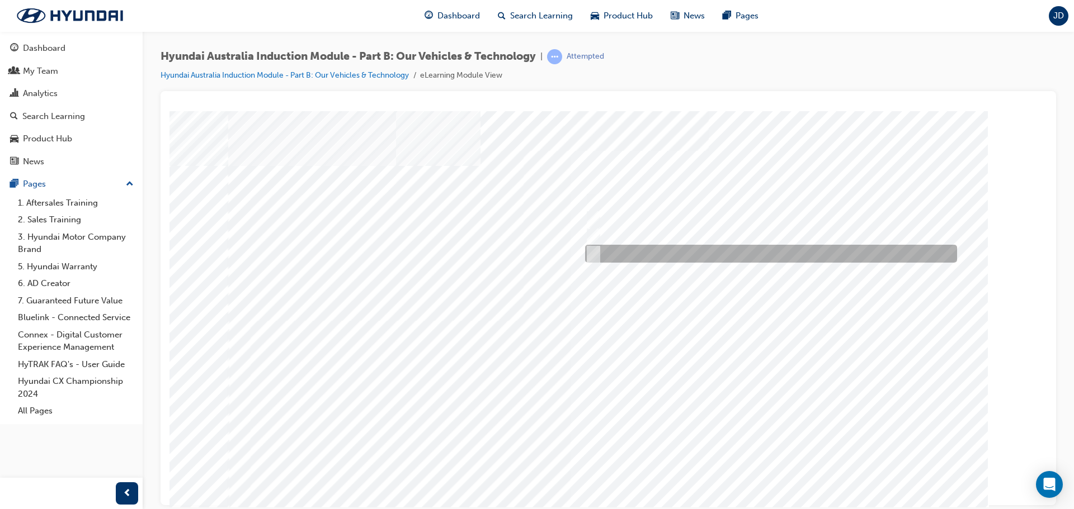
click at [617, 258] on div at bounding box center [768, 254] width 372 height 18
radio input "true"
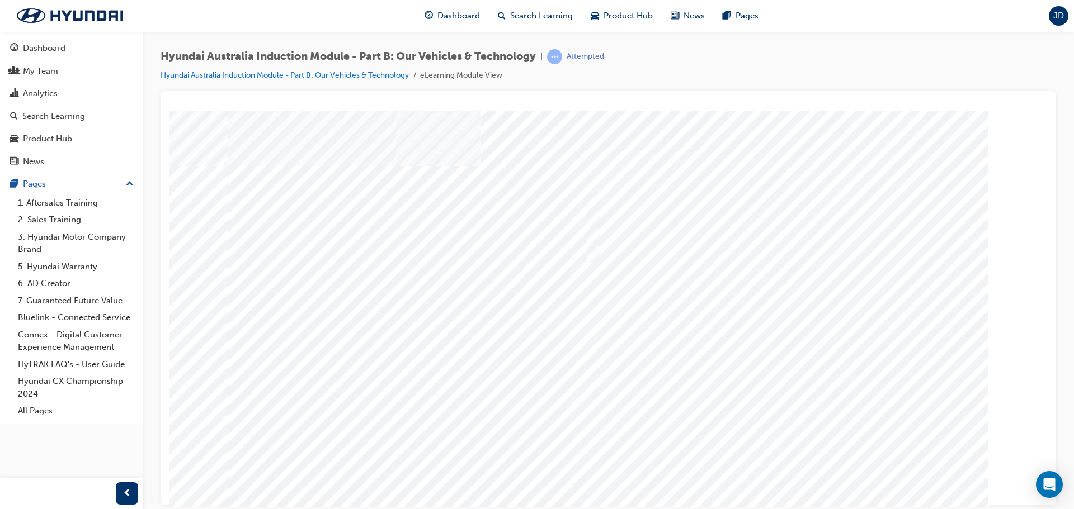
click at [769, 470] on div at bounding box center [608, 312] width 761 height 403
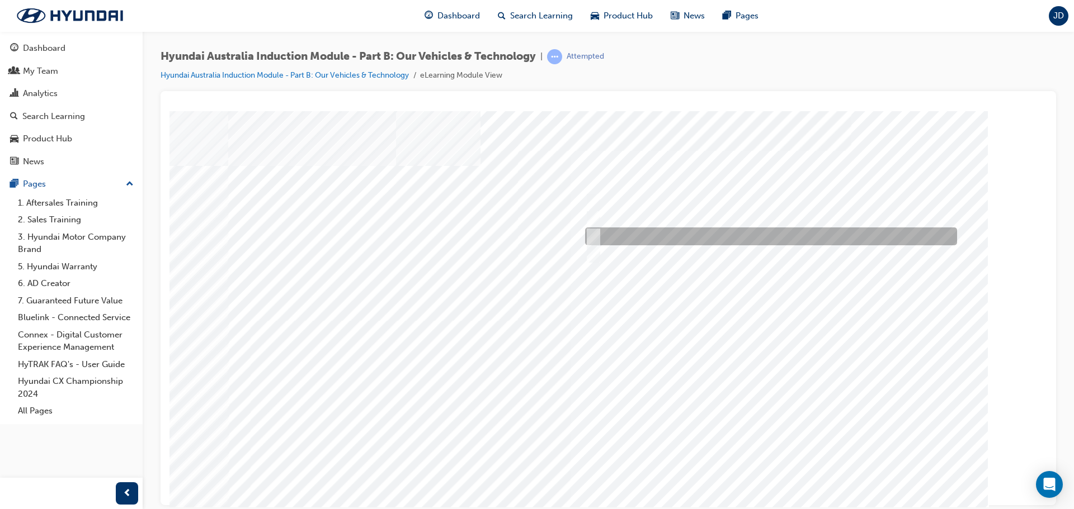
click at [709, 235] on div at bounding box center [768, 237] width 372 height 18
checkbox input "true"
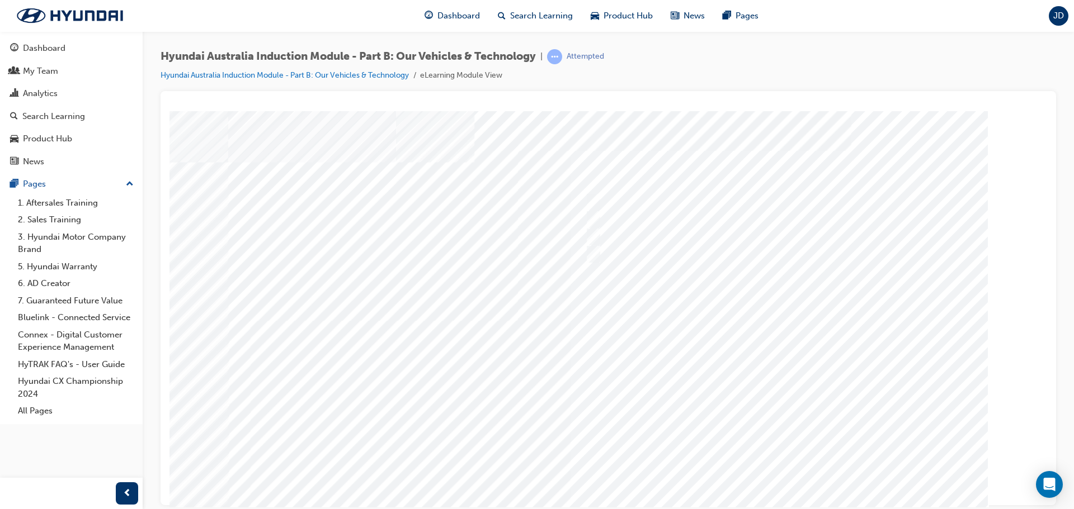
click at [767, 473] on div at bounding box center [608, 312] width 761 height 403
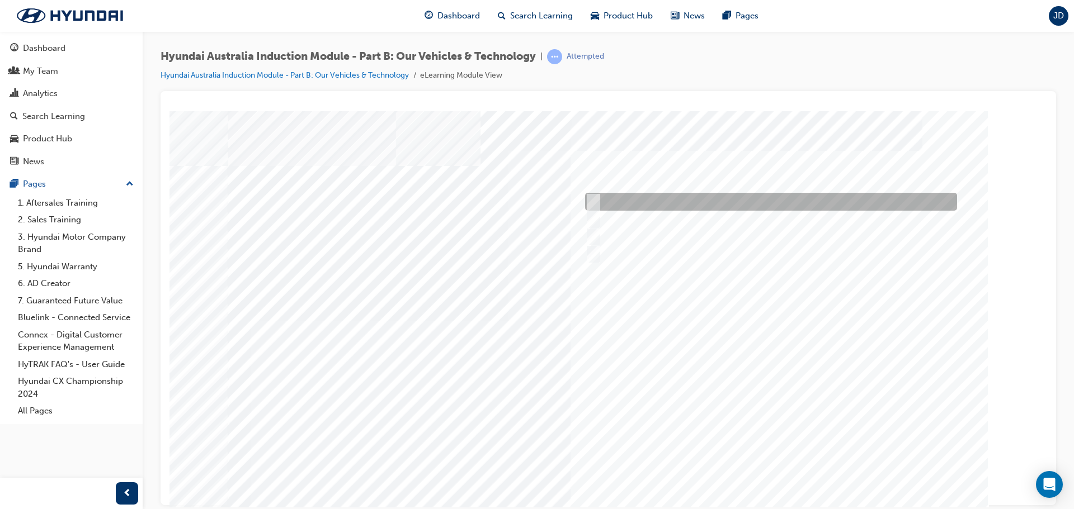
click at [660, 199] on div at bounding box center [768, 202] width 372 height 18
checkbox input "true"
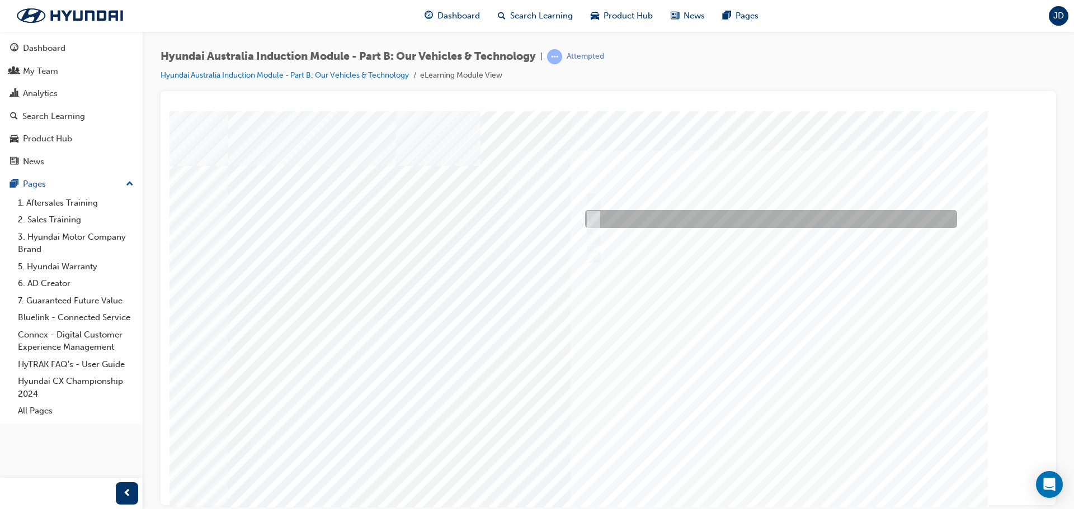
click at [658, 215] on div at bounding box center [768, 219] width 372 height 18
checkbox input "true"
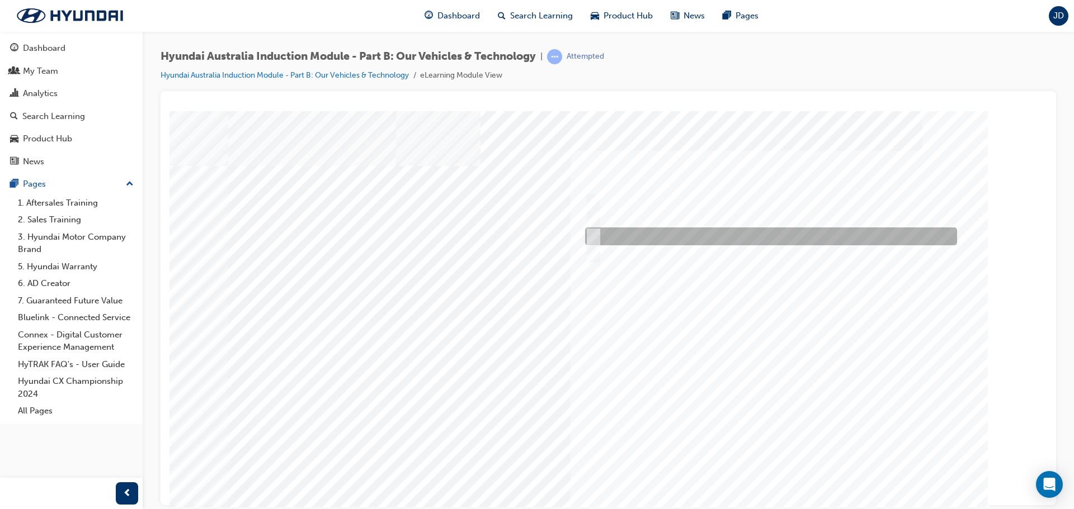
click at [672, 235] on div at bounding box center [768, 237] width 372 height 18
checkbox input "true"
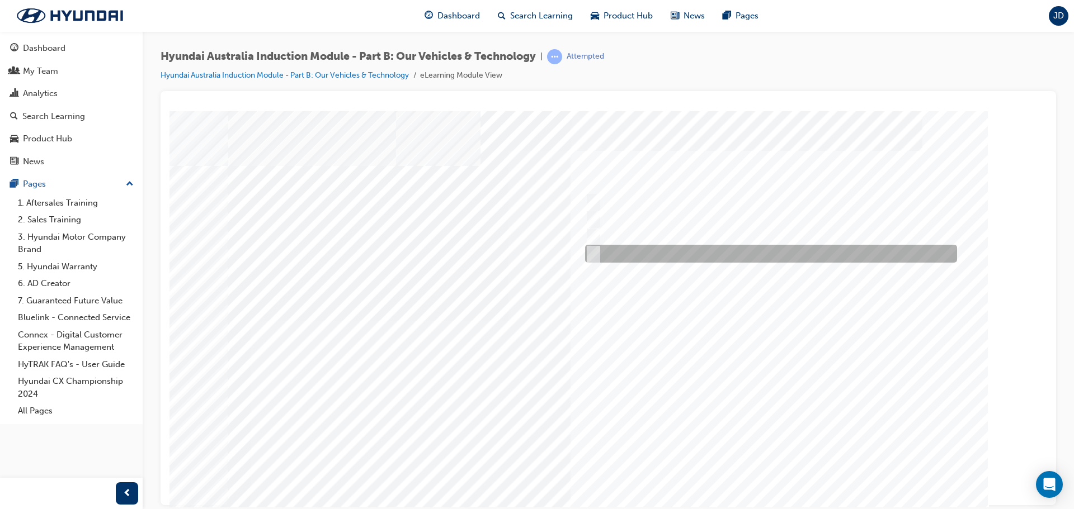
click at [682, 252] on div at bounding box center [768, 254] width 372 height 18
checkbox input "true"
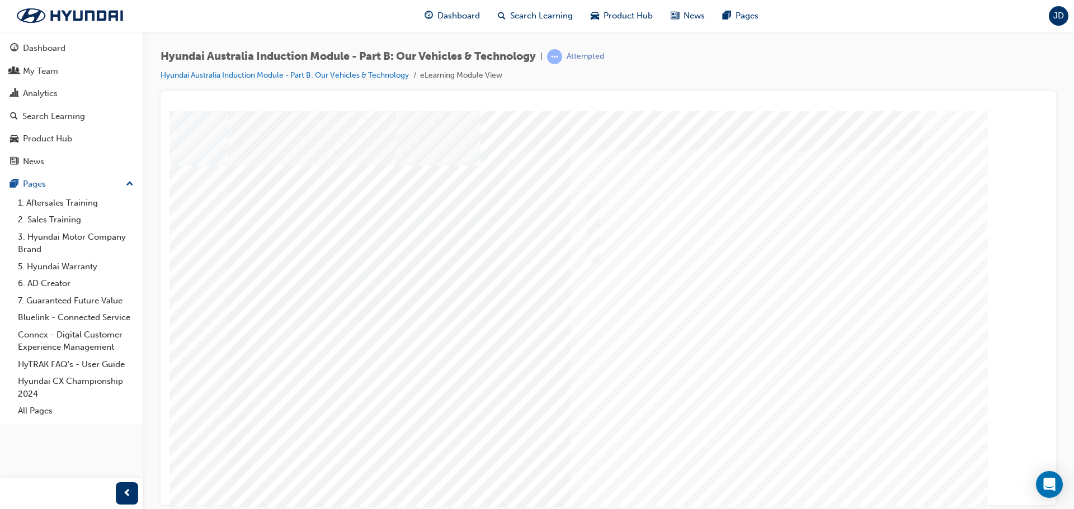
click at [773, 475] on div at bounding box center [608, 312] width 761 height 403
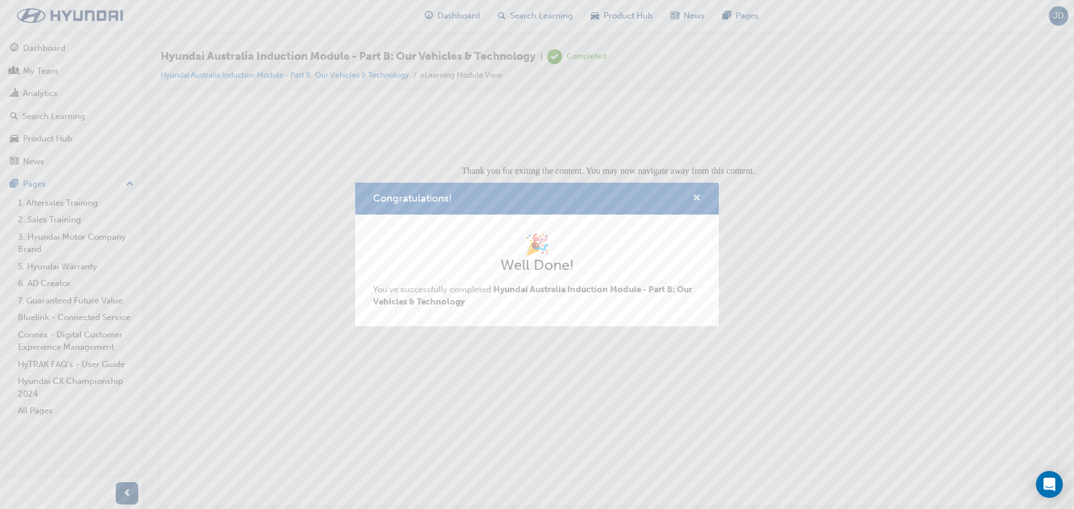
click at [698, 198] on span "cross-icon" at bounding box center [696, 199] width 8 height 10
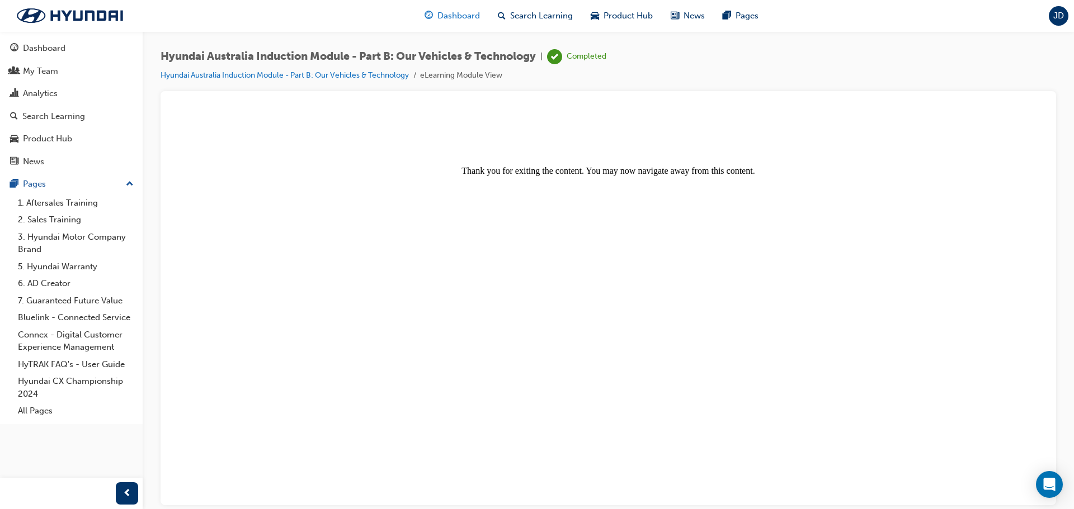
click at [447, 12] on span "Dashboard" at bounding box center [458, 16] width 43 height 13
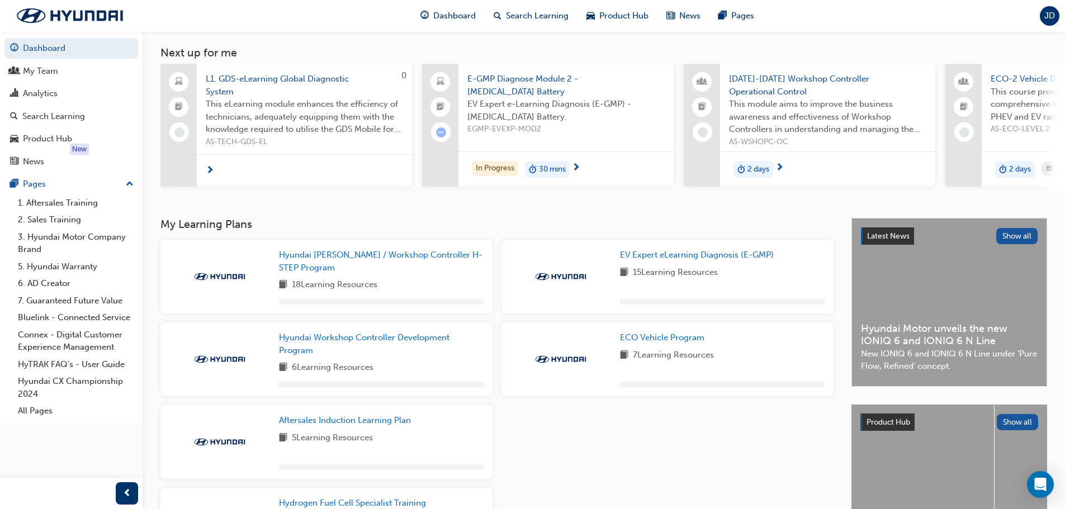
scroll to position [166, 0]
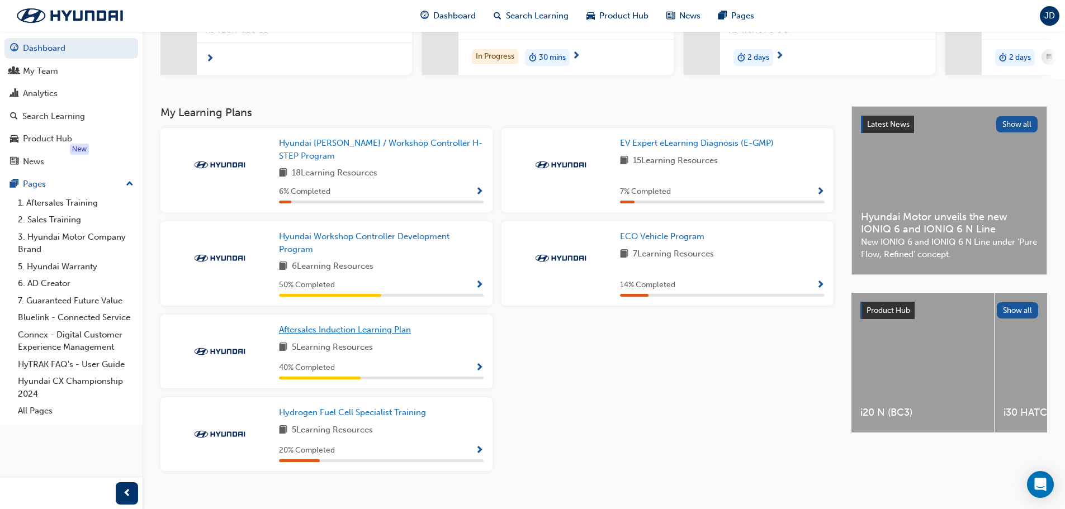
click at [339, 335] on span "Aftersales Induction Learning Plan" at bounding box center [345, 330] width 132 height 10
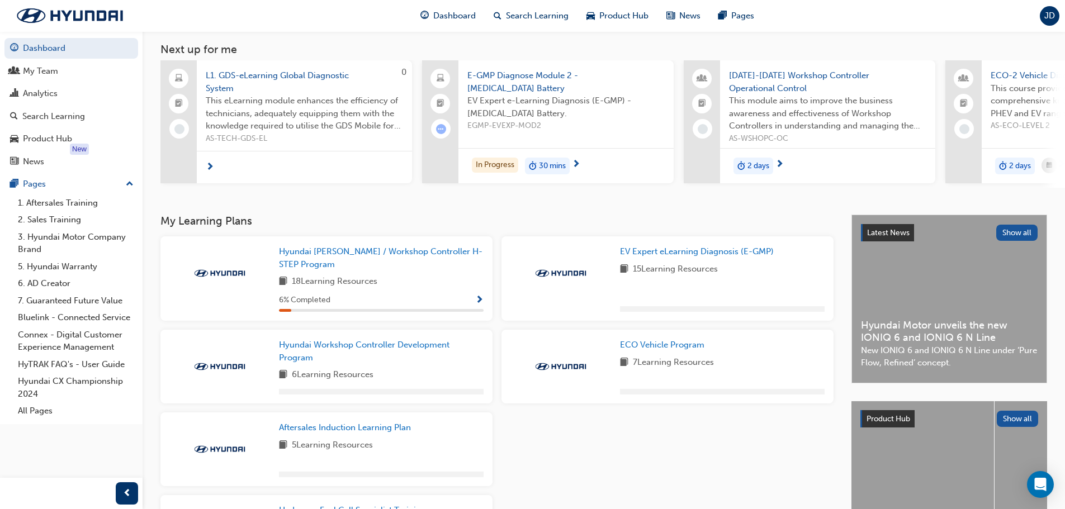
scroll to position [112, 0]
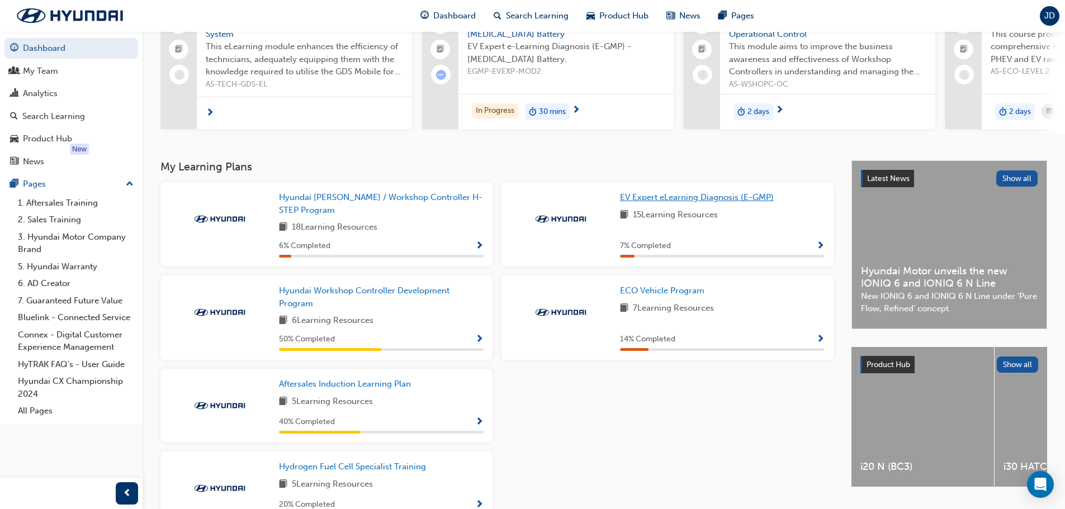
click at [710, 202] on span "EV Expert eLearning Diagnosis (E-GMP)" at bounding box center [697, 197] width 154 height 10
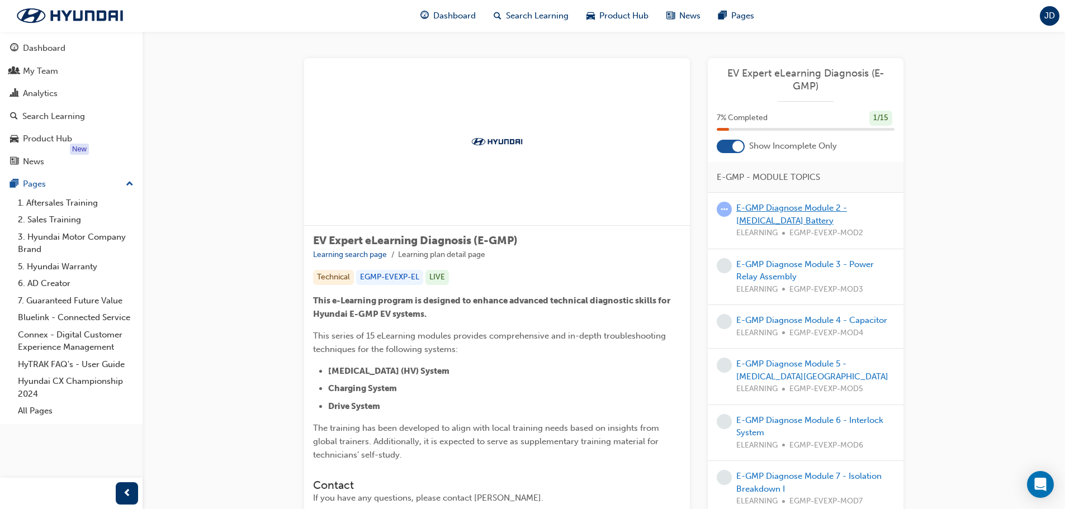
click at [776, 220] on link "E-GMP Diagnose Module 2 - High Voltage Battery" at bounding box center [792, 214] width 111 height 23
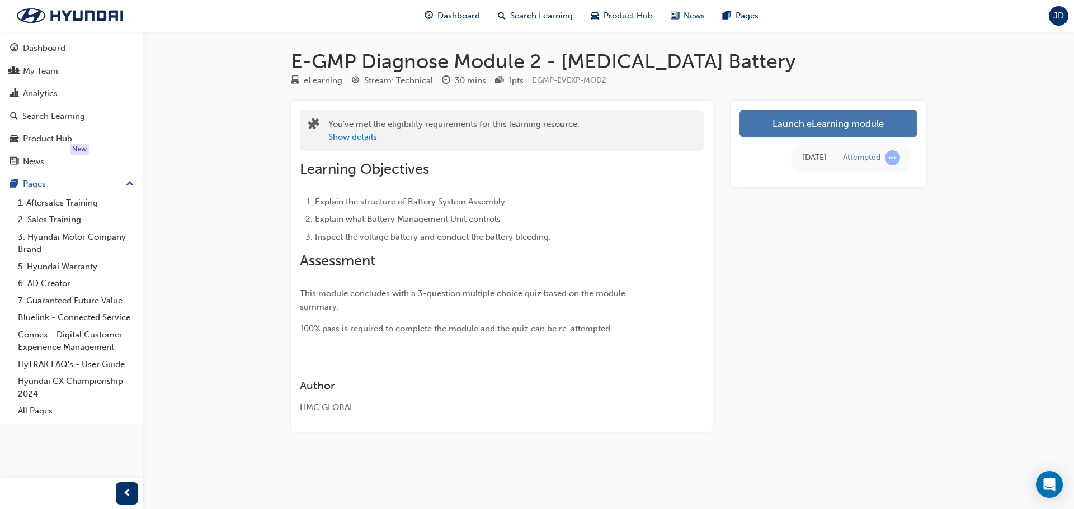
click at [808, 120] on link "Launch eLearning module" at bounding box center [828, 124] width 178 height 28
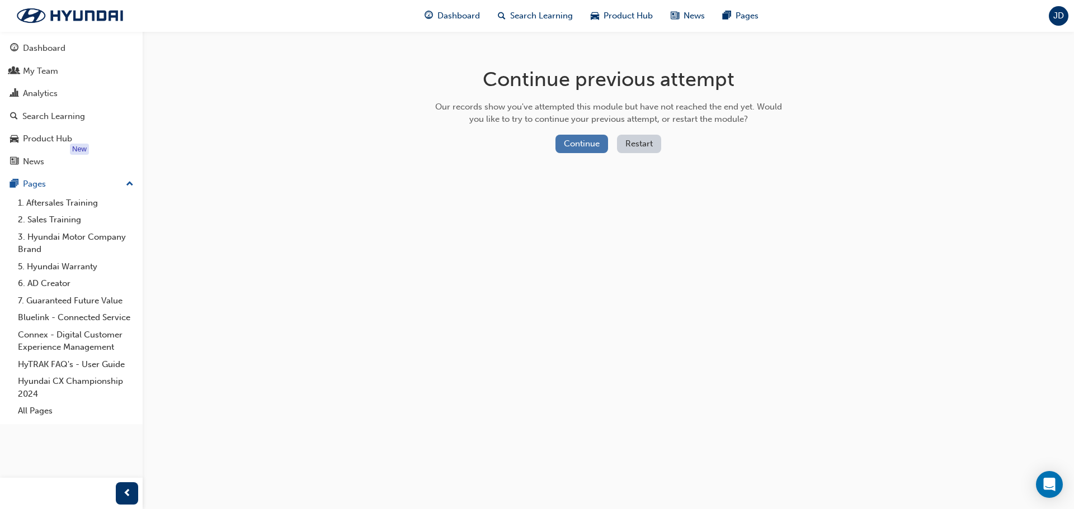
click at [566, 149] on button "Continue" at bounding box center [581, 144] width 53 height 18
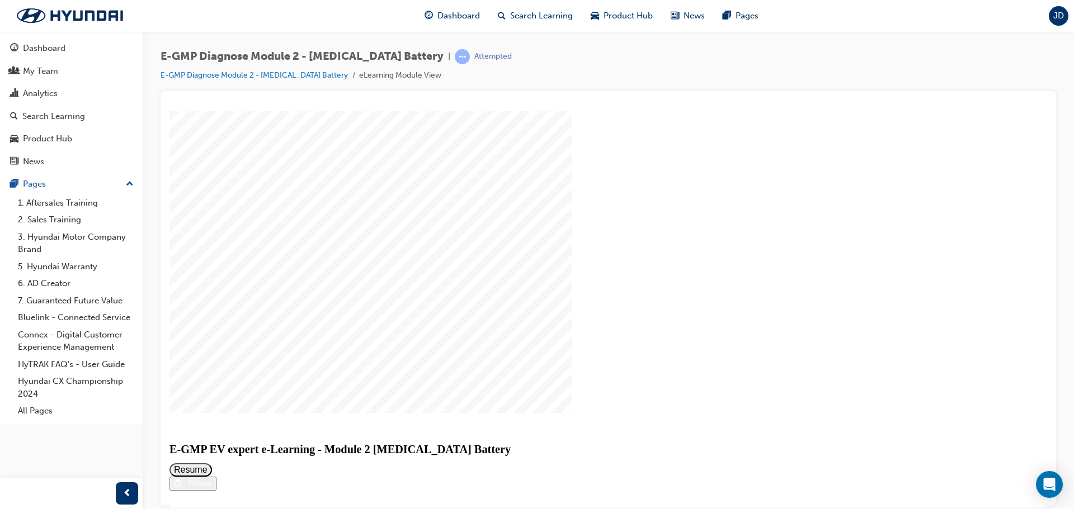
click at [212, 463] on button "Resume" at bounding box center [190, 469] width 43 height 13
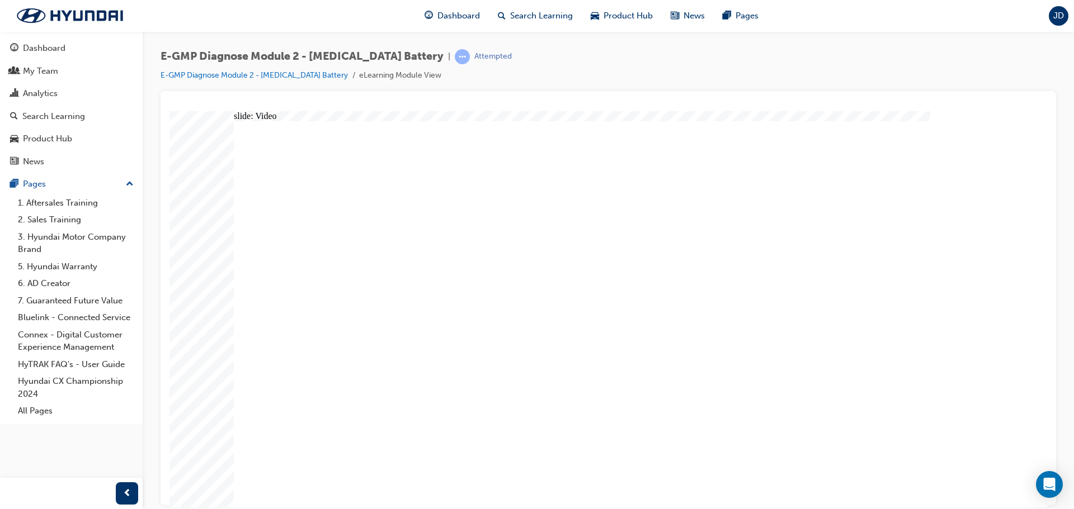
click at [829, 70] on div "E-GMP Diagnose Module 2 - High Voltage Battery | Attempted E-GMP Diagnose Modul…" at bounding box center [607, 70] width 895 height 42
